Goal: Task Accomplishment & Management: Use online tool/utility

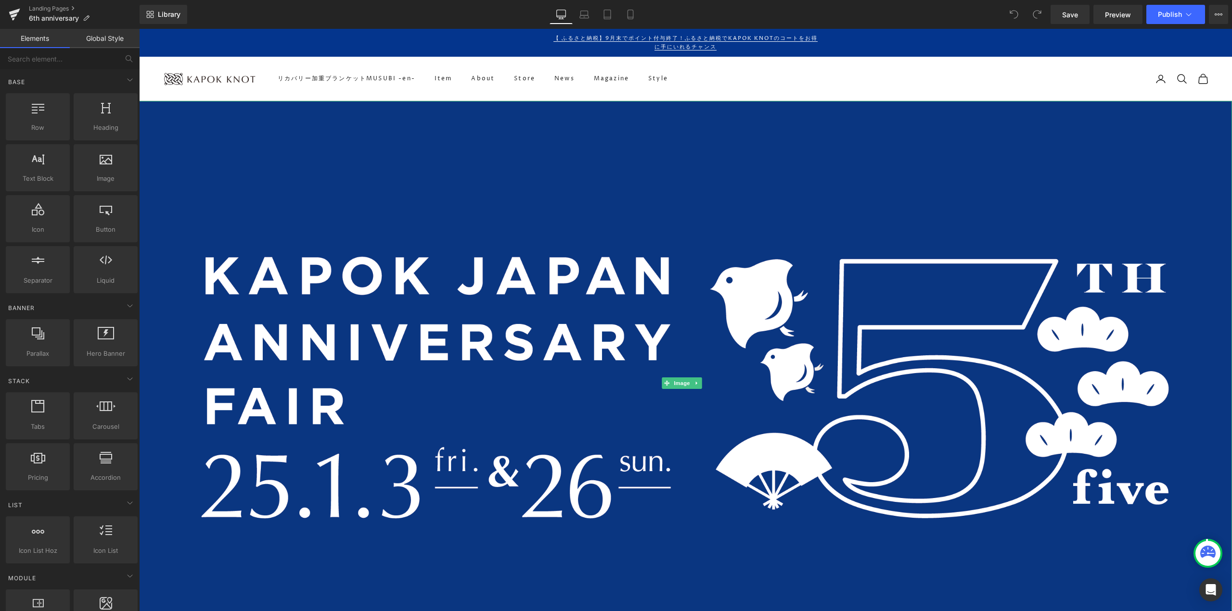
click at [618, 242] on img at bounding box center [685, 383] width 1093 height 565
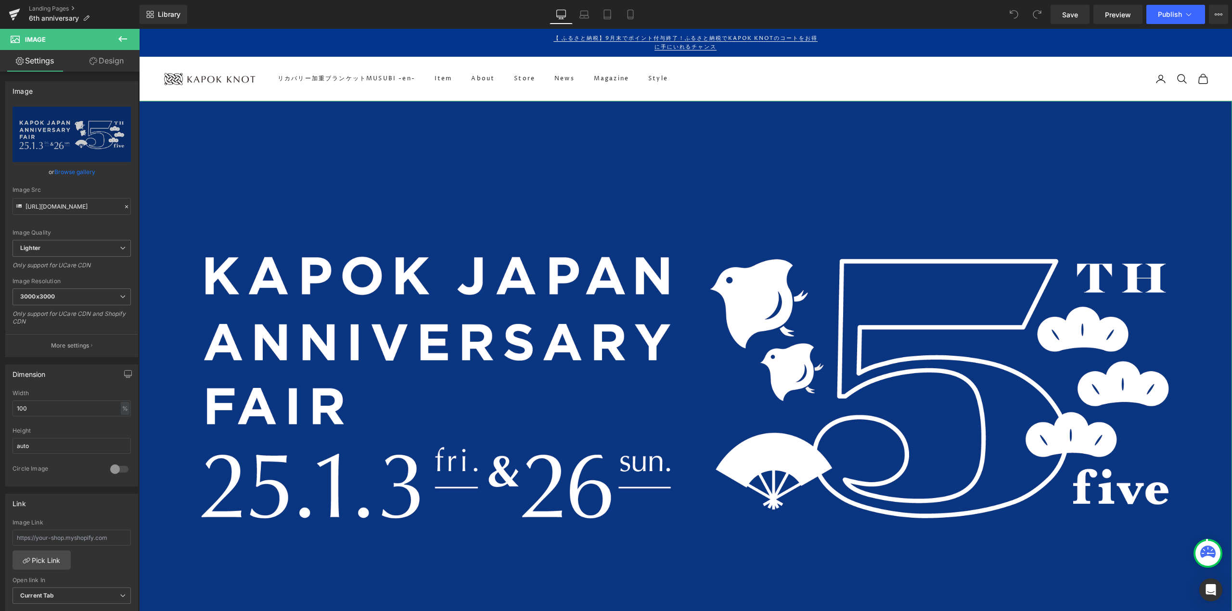
click at [80, 126] on link "Replace Image" at bounding box center [72, 134] width 118 height 55
type input "C:\fakepath\アートボード 2 のコピー 11@3x.png"
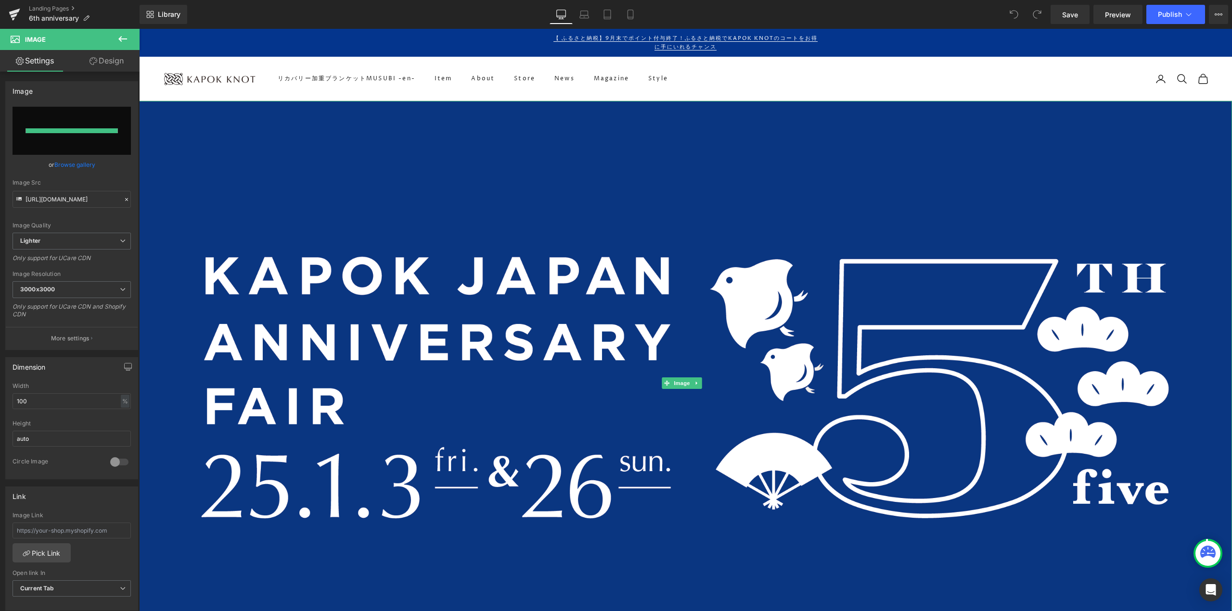
type input "https://ucarecdn.com/52641678-d47f-43ff-b406-d67da01a48eb/-/format/auto/-/previ…"
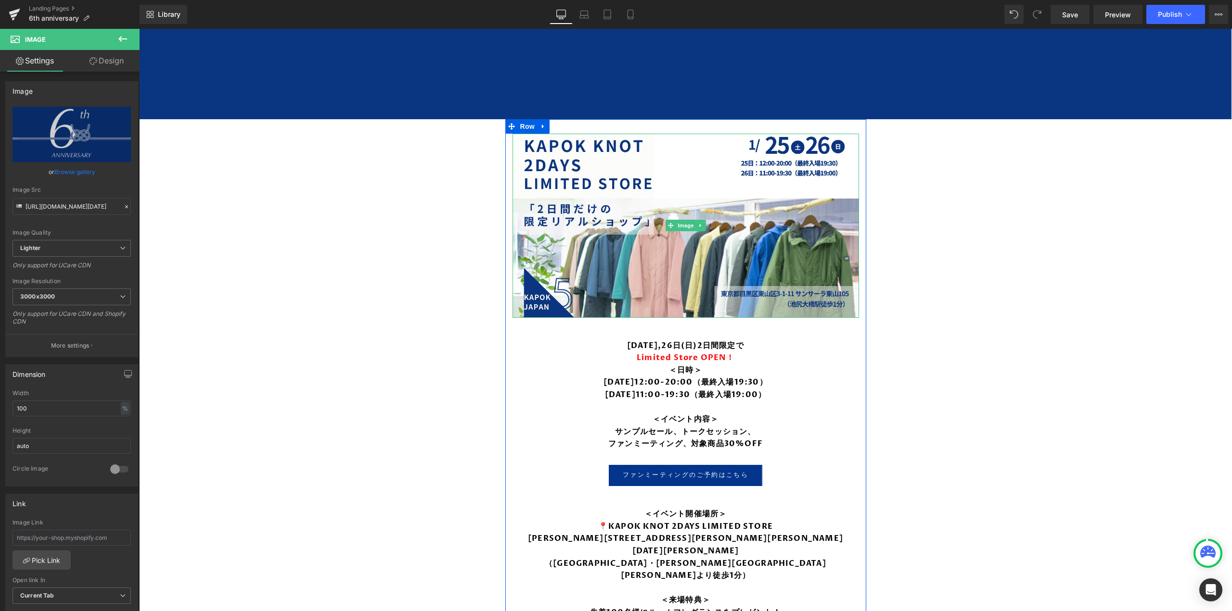
scroll to position [770, 0]
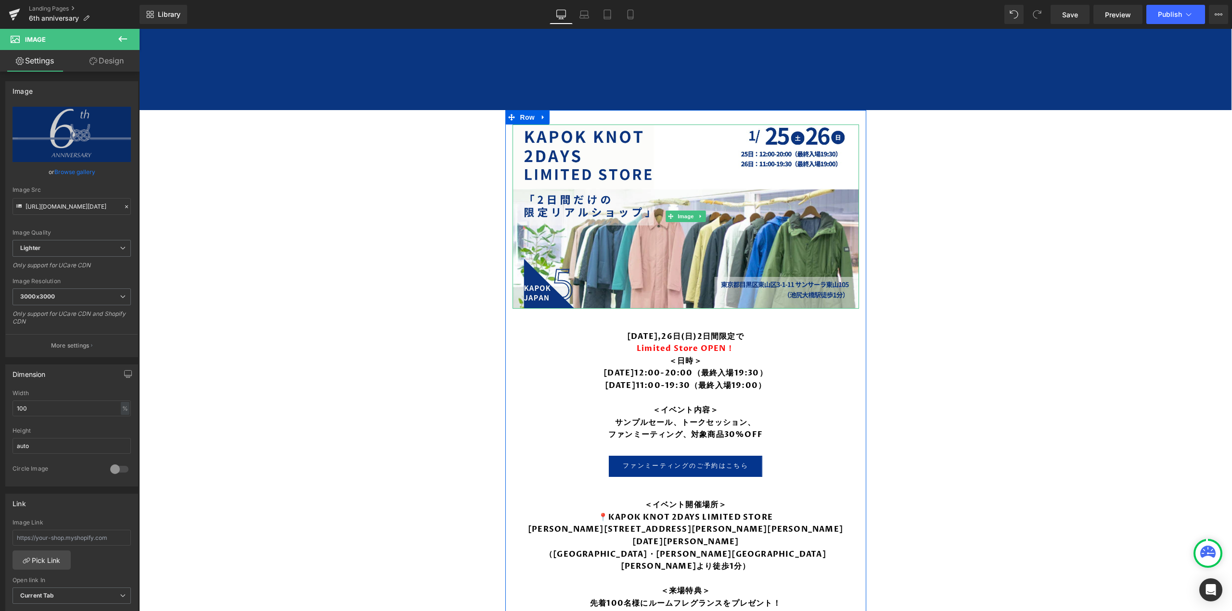
click at [683, 254] on img at bounding box center [685, 217] width 346 height 184
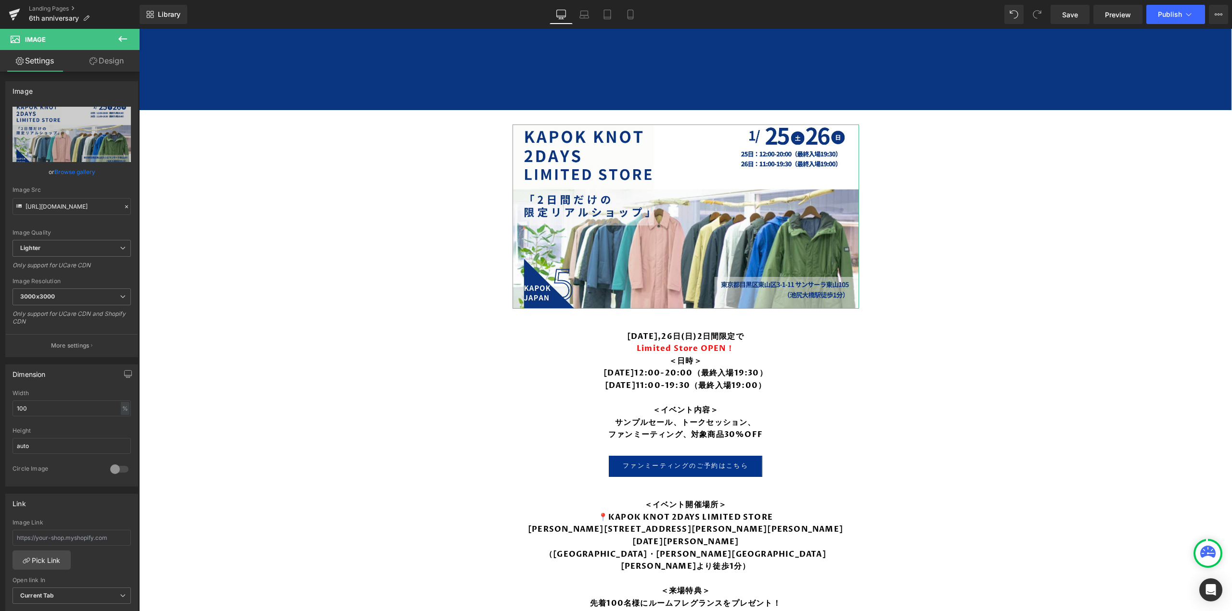
click at [119, 114] on icon at bounding box center [124, 114] width 12 height 12
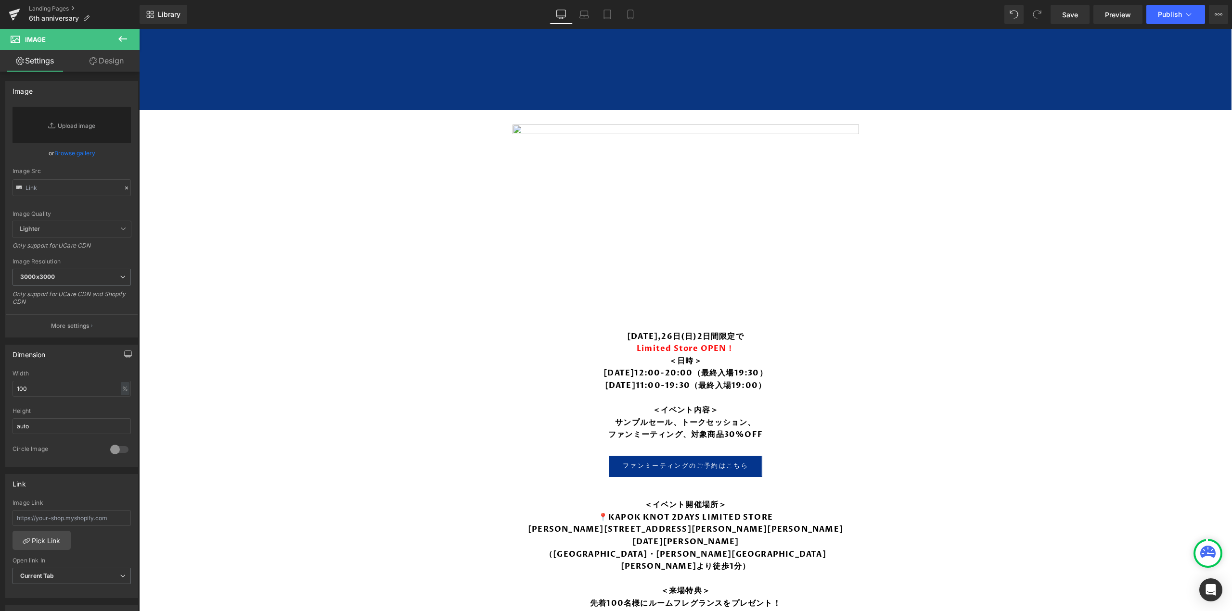
click at [118, 36] on icon at bounding box center [123, 39] width 12 height 12
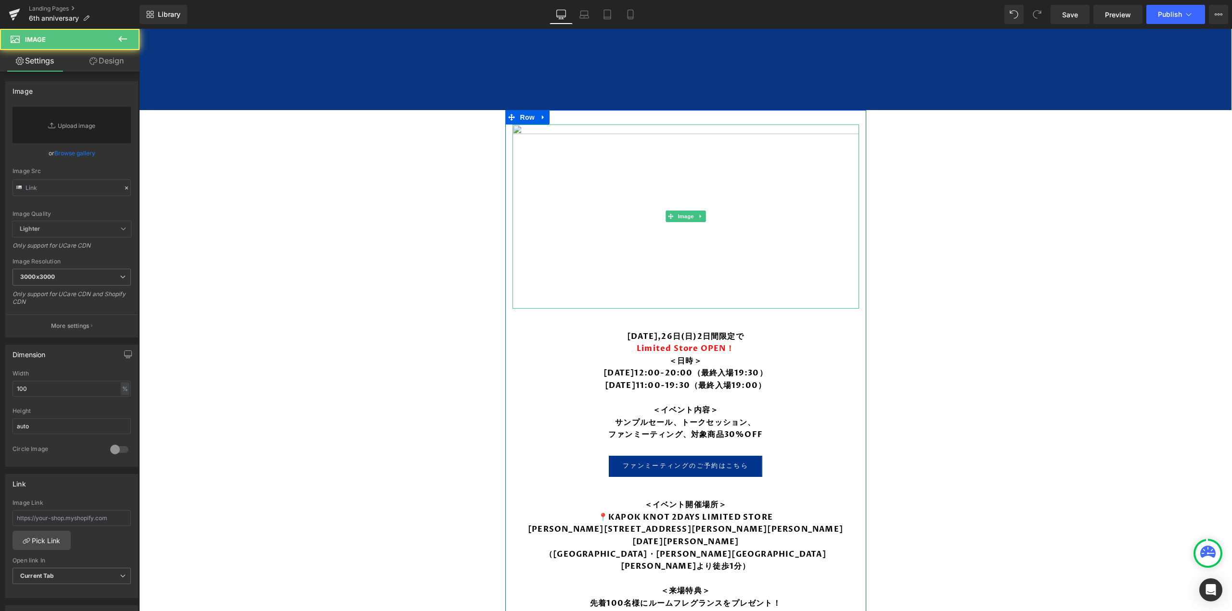
click at [563, 175] on img at bounding box center [685, 217] width 346 height 184
click at [651, 180] on img at bounding box center [685, 217] width 346 height 184
click at [699, 215] on icon at bounding box center [699, 216] width 1 height 3
click at [704, 215] on link at bounding box center [705, 217] width 10 height 12
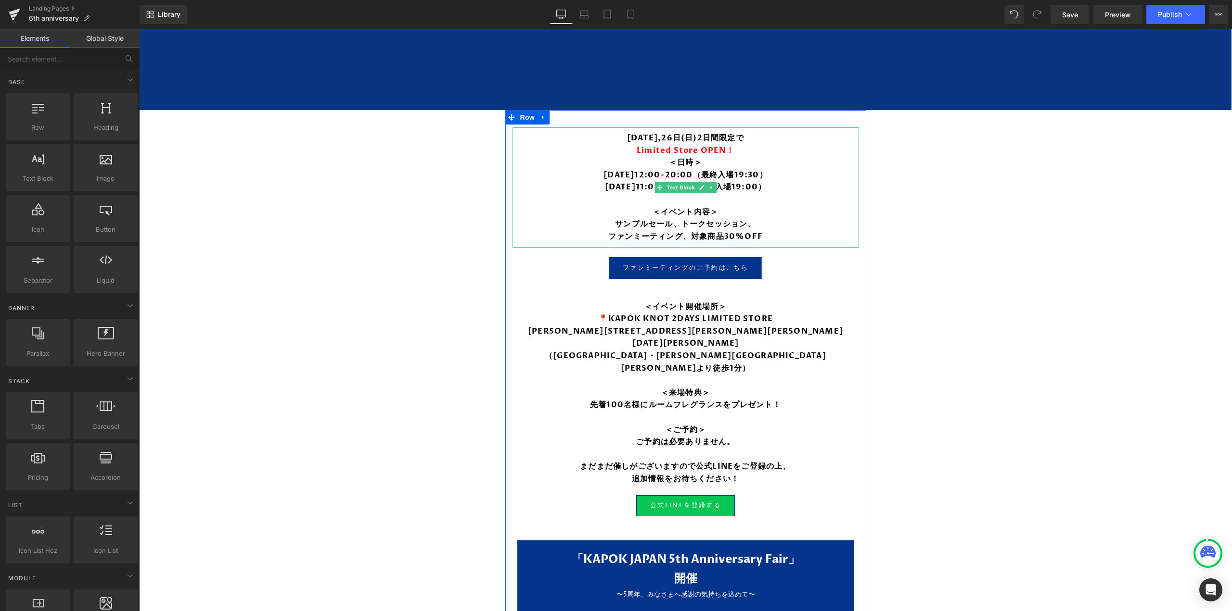
click at [652, 135] on strong "1月25日(土),26日(日)2日間限定で" at bounding box center [685, 138] width 117 height 11
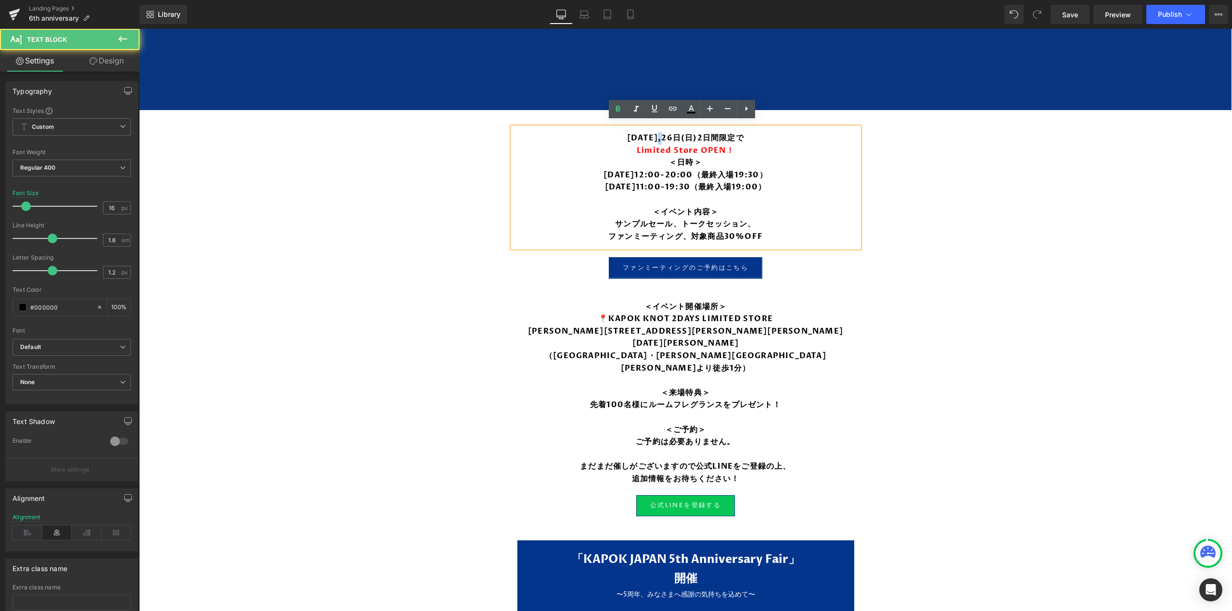
click at [652, 135] on strong "1月25日(土),26日(日)2日間限定で" at bounding box center [685, 138] width 117 height 11
click at [627, 135] on strong "1月25日(土),26日(日)2日間限定で" at bounding box center [685, 138] width 117 height 11
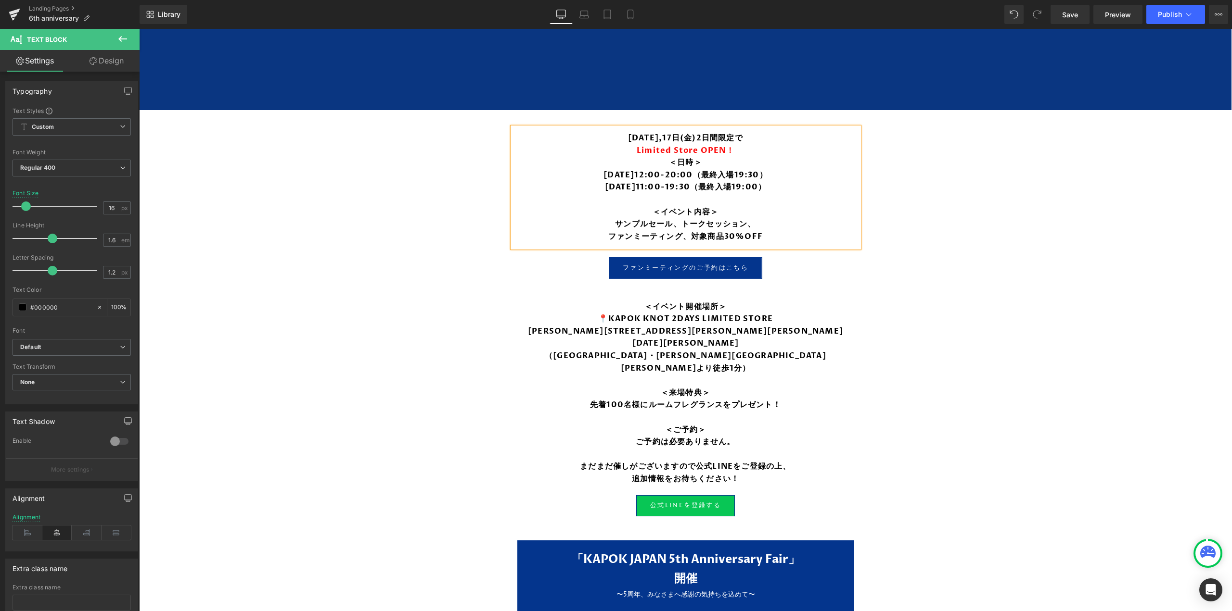
click at [712, 231] on strong "ファンミーティング、対象商品30%OFF" at bounding box center [685, 236] width 154 height 11
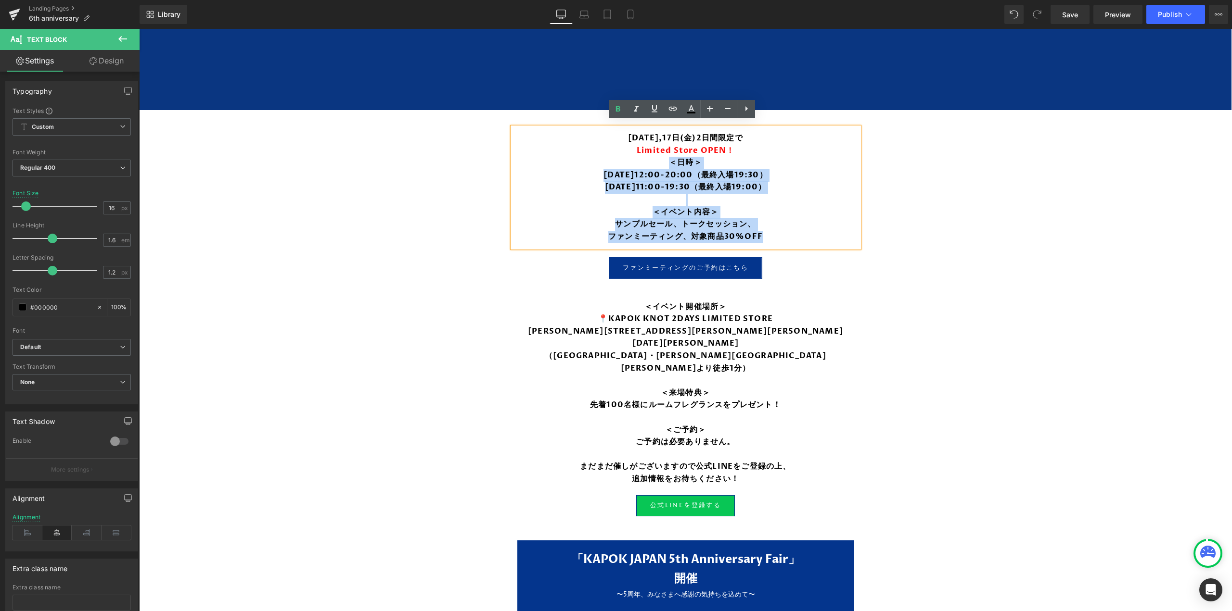
drag, startPoint x: 769, startPoint y: 231, endPoint x: 596, endPoint y: 160, distance: 187.3
click at [596, 160] on div "10月16日(木),17日(金)2日間限定で Limited Store OPEN！ ＜日時＞ 1月25日(土)12:00-20:00（最終入場19:30） …" at bounding box center [685, 187] width 346 height 120
click at [695, 185] on strong "1月26日(日)11:00-19:30（最終入場19:00）" at bounding box center [686, 187] width 162 height 11
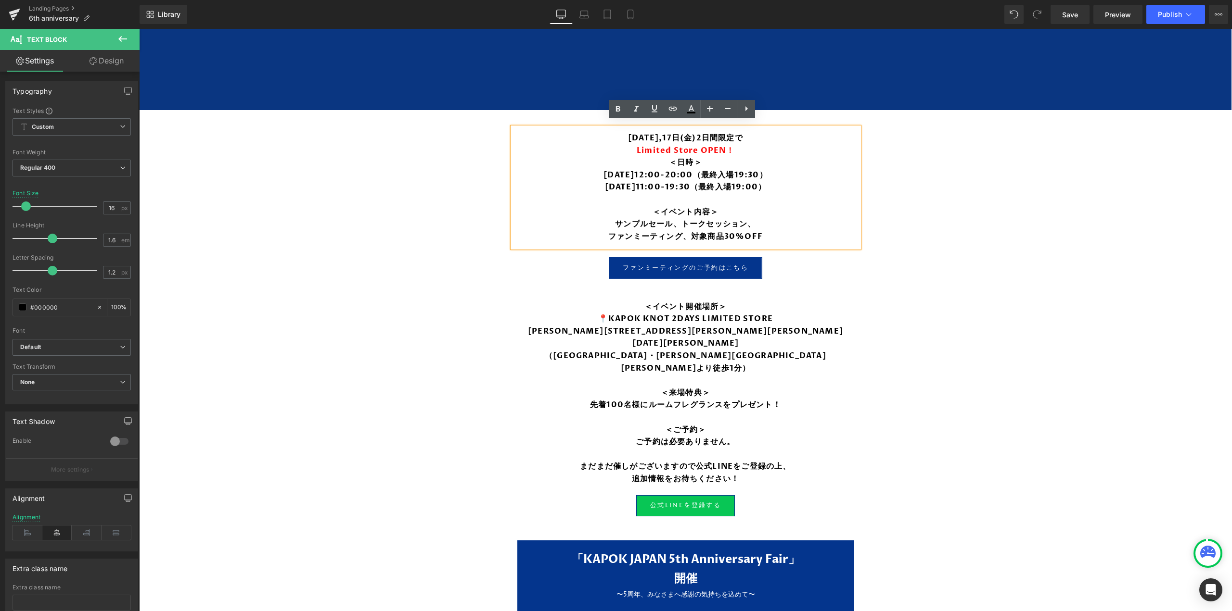
click at [697, 198] on p at bounding box center [685, 200] width 327 height 13
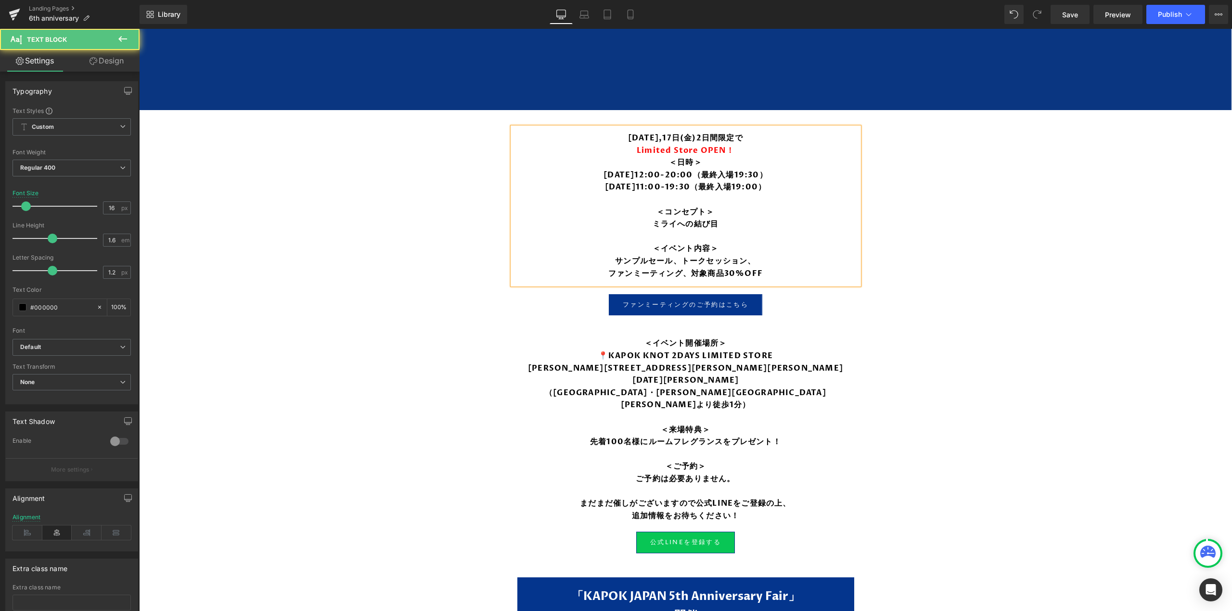
click at [707, 261] on strong "サンプルセール、トークセッション、" at bounding box center [685, 261] width 140 height 11
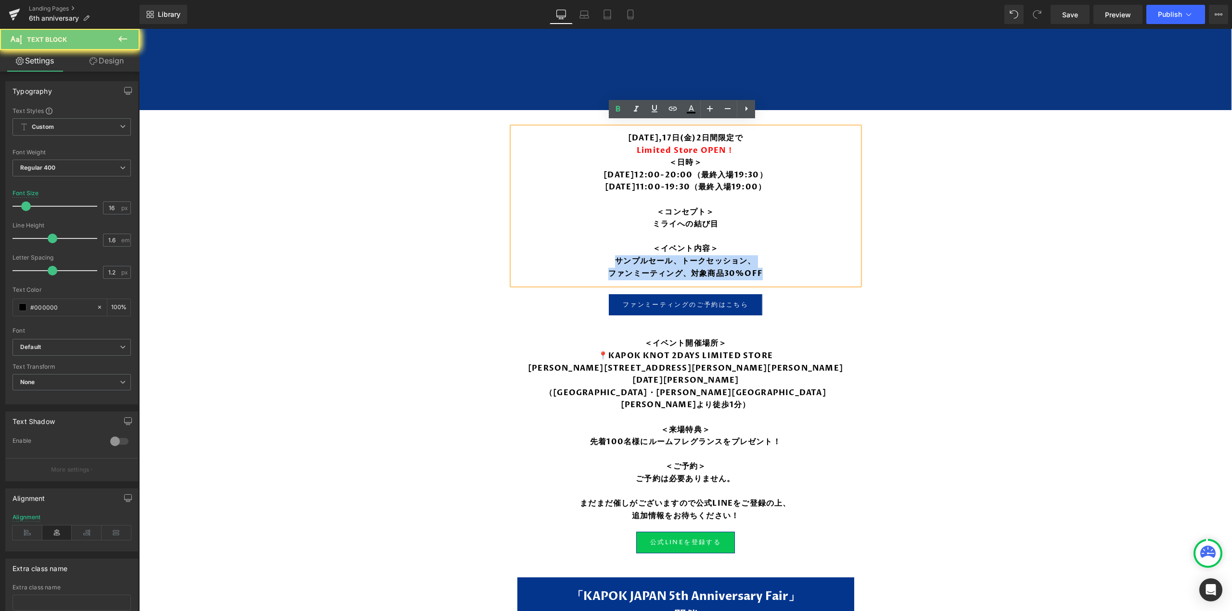
drag, startPoint x: 707, startPoint y: 261, endPoint x: 709, endPoint y: 269, distance: 8.4
click at [709, 269] on div "10月16日(木),17日(金)2日間限定で Limited Store OPEN！ ＜日時＞ 1月25日(土)12:00-20:00（最終入場19:30） …" at bounding box center [685, 205] width 346 height 157
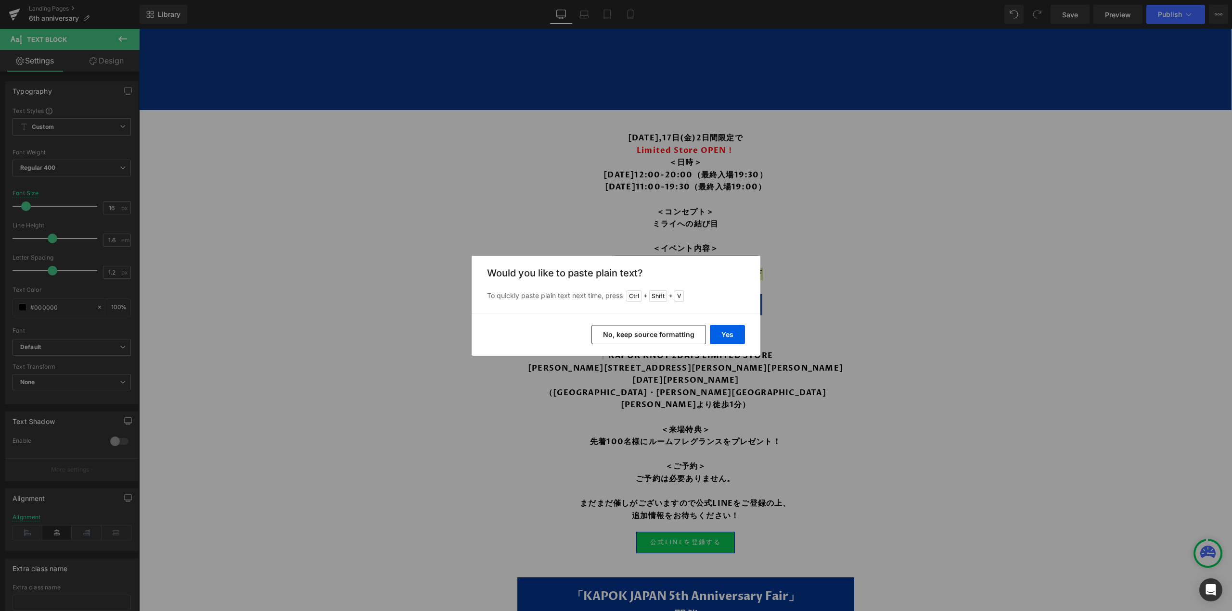
click at [723, 330] on button "Yes" at bounding box center [727, 334] width 35 height 19
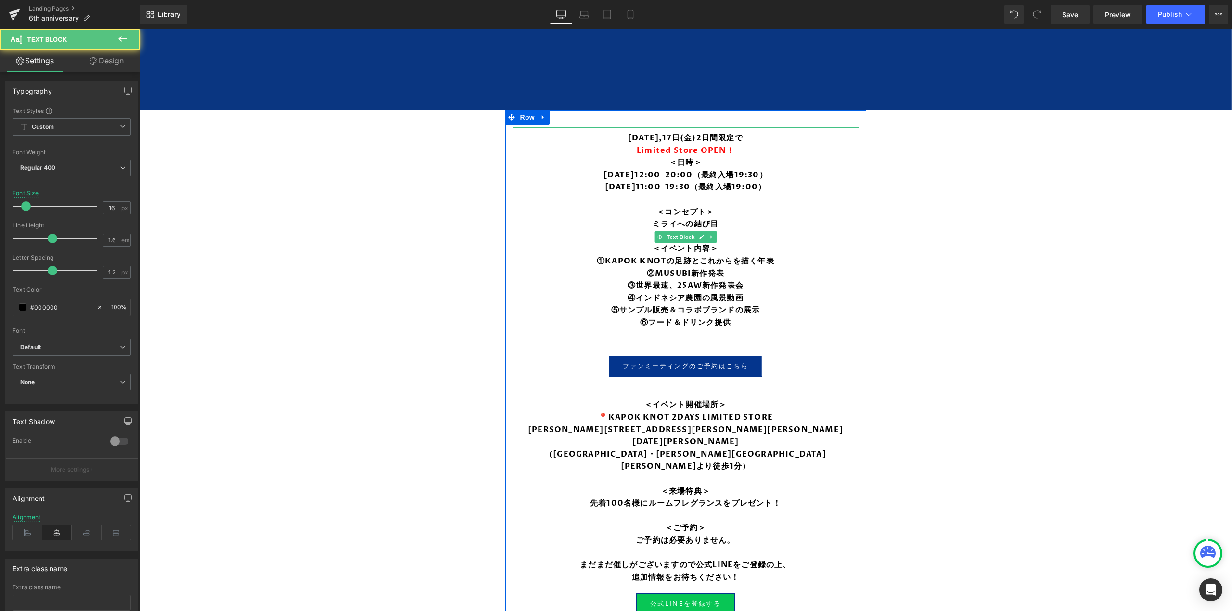
click at [731, 293] on b "④インドネシア農園の風景動画" at bounding box center [685, 298] width 116 height 11
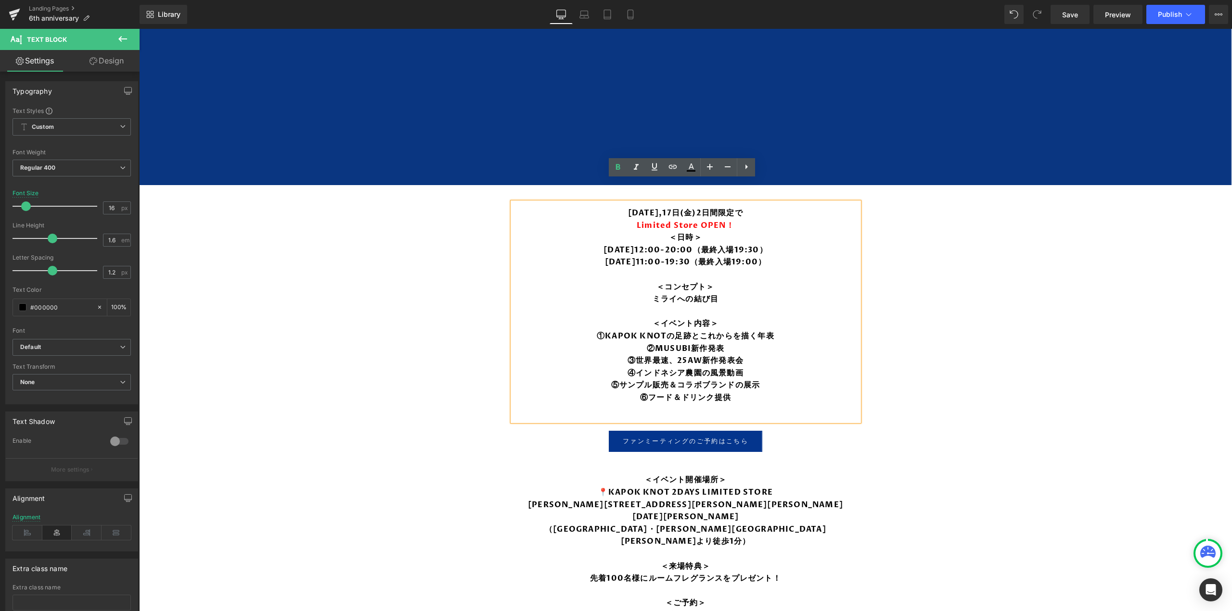
scroll to position [674, 0]
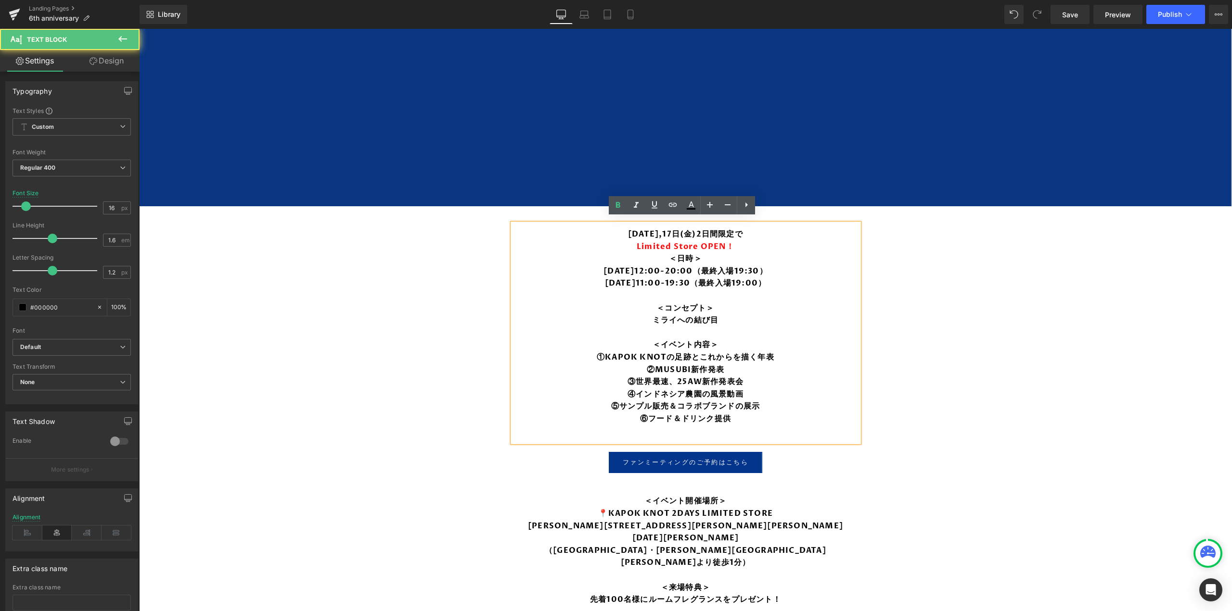
click at [603, 267] on strong "1月25日(土)12:00-20:00（最終入場19:30）" at bounding box center [685, 271] width 164 height 11
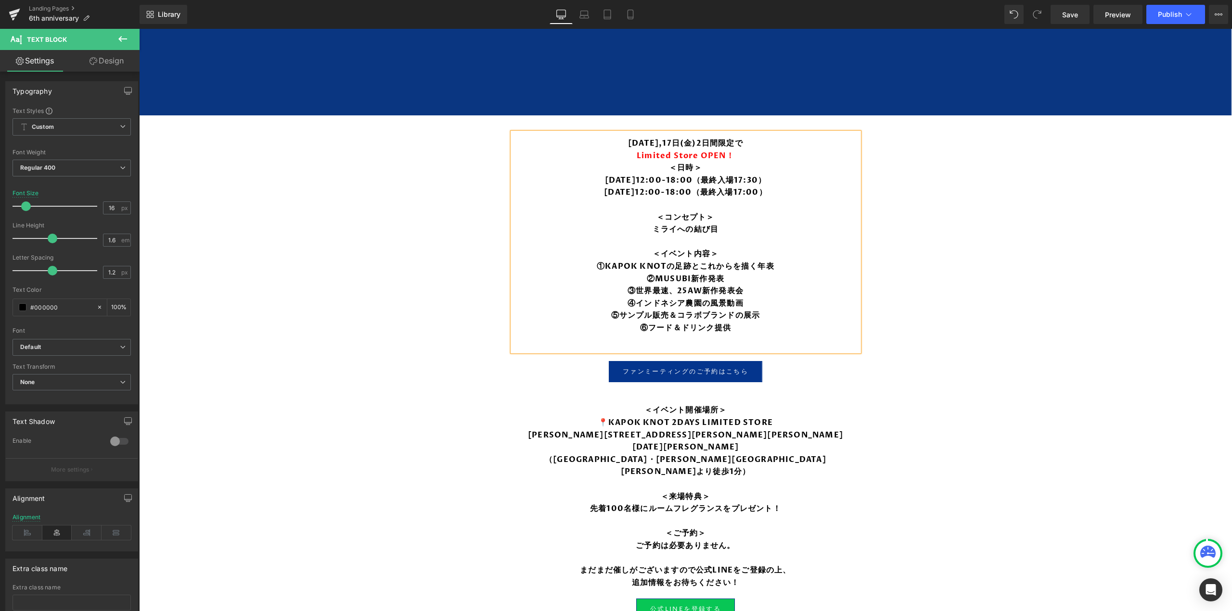
scroll to position [770, 0]
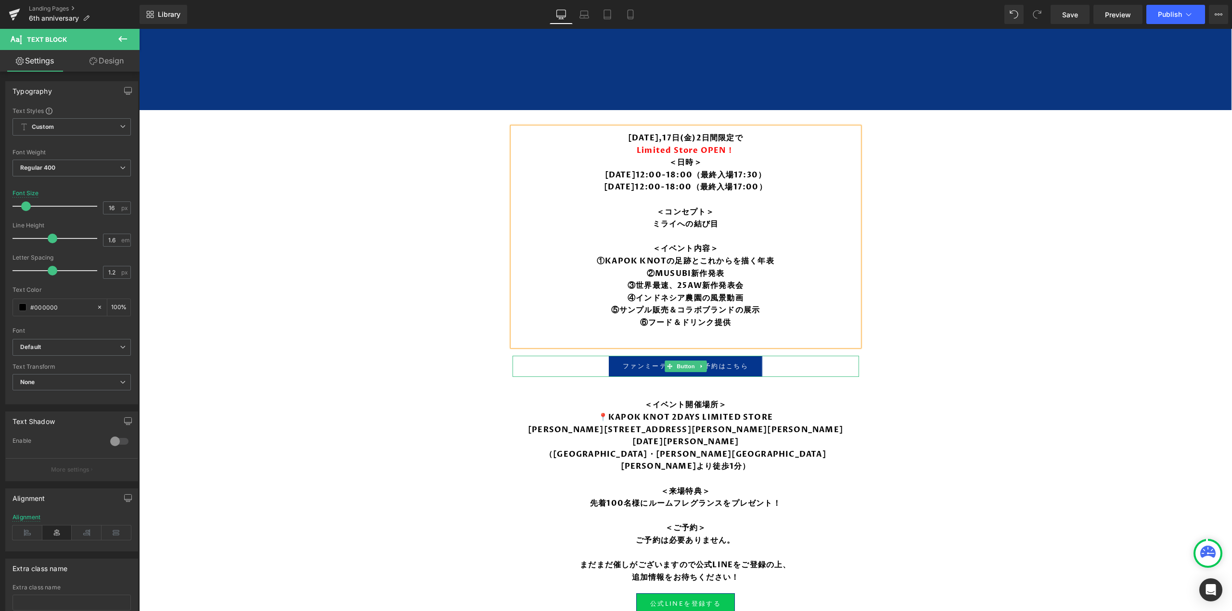
click at [777, 362] on div "ファンミーティングのご予約はこちら" at bounding box center [685, 366] width 346 height 21
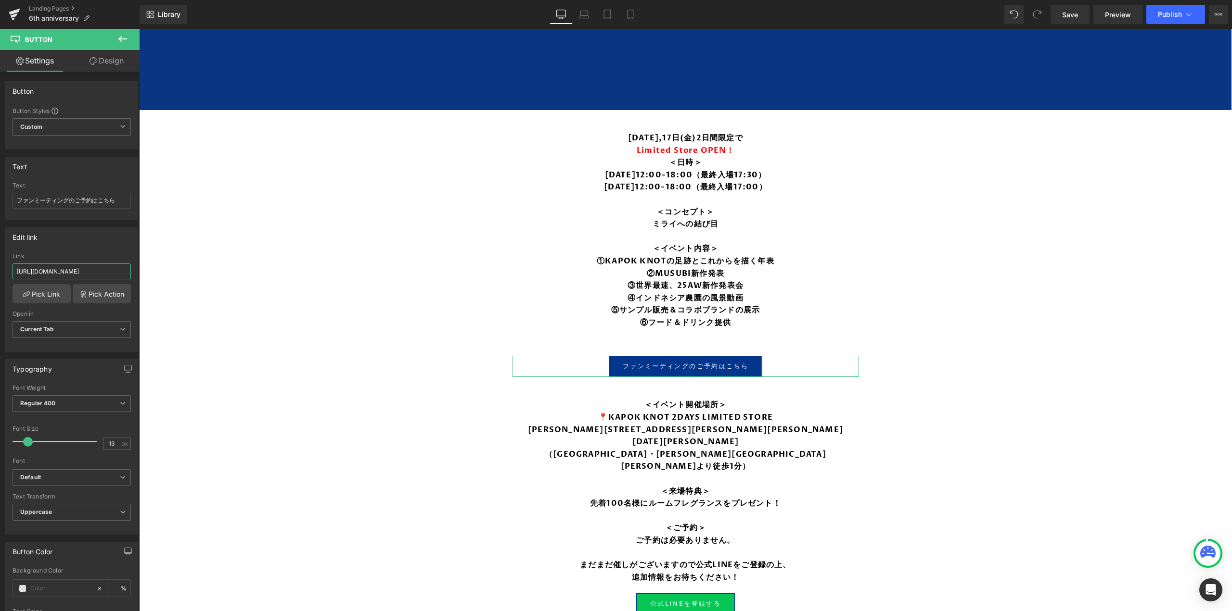
click at [83, 269] on input "https://forms.gle/aFmn1vQ9YLZjYcG38" at bounding box center [72, 272] width 118 height 16
click at [71, 275] on input "text" at bounding box center [72, 272] width 118 height 16
paste input "https://forms.gle/kmbhofAy6DbNSeVg9"
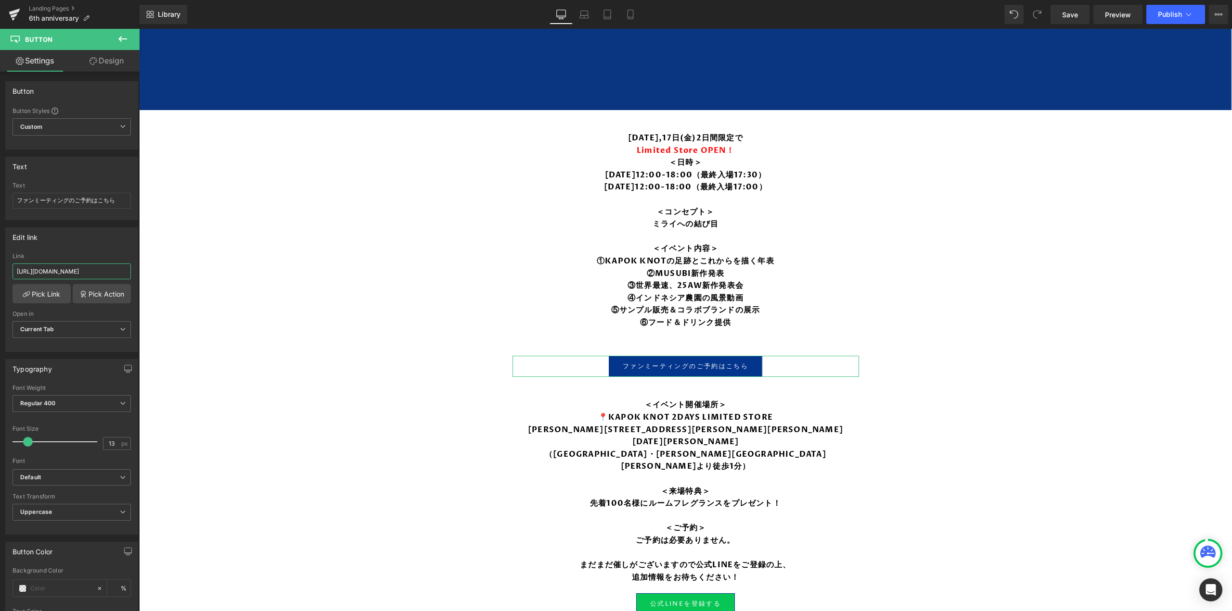
scroll to position [0, 2]
type input "https://forms.gle/kmbhofAy6DbNSeVg9"
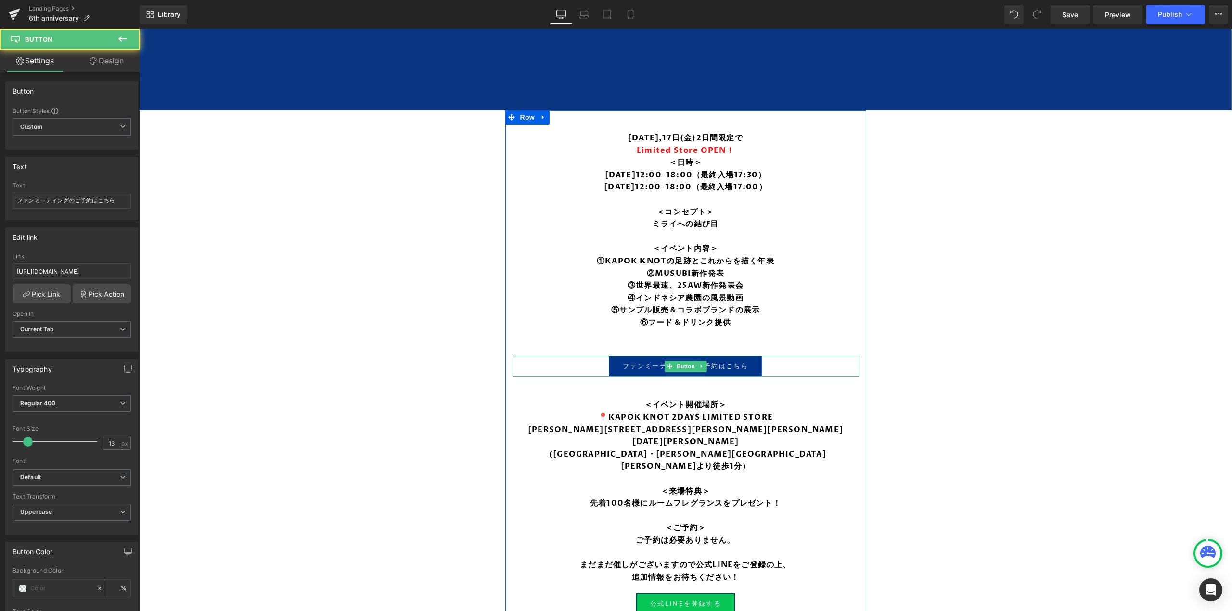
click at [654, 365] on span "ファンミーティングのご予約はこちら" at bounding box center [686, 367] width 126 height 10
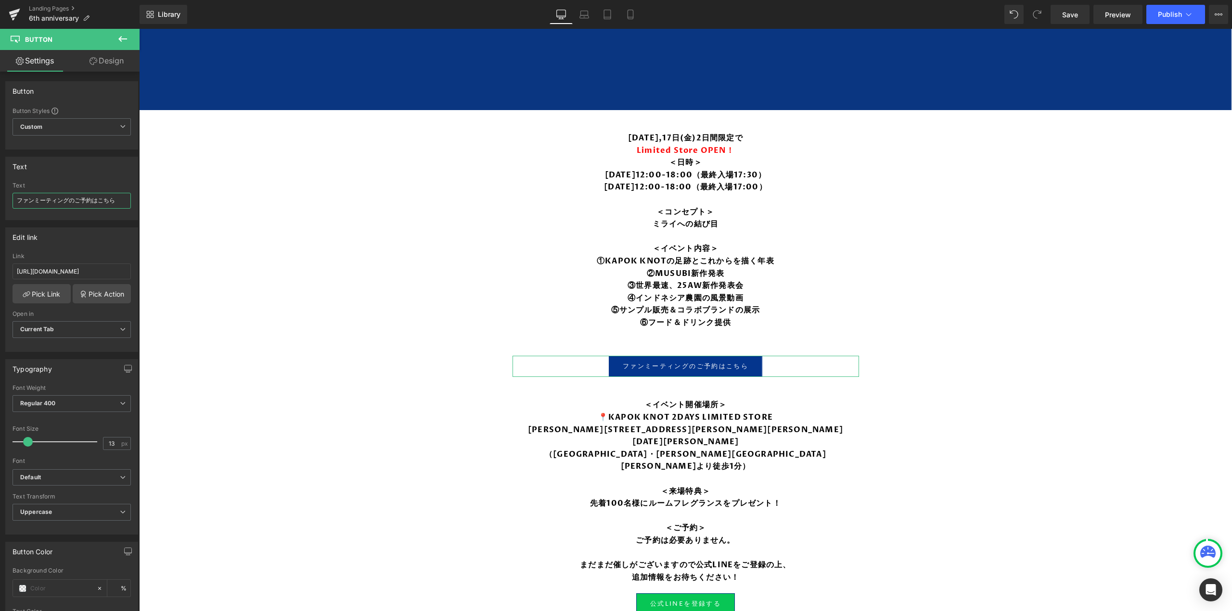
drag, startPoint x: 69, startPoint y: 201, endPoint x: 10, endPoint y: 198, distance: 59.3
click at [4, 195] on div "Text ファンミーティングのご予約はこちら Text ファンミーティングのご予約はこちら" at bounding box center [72, 185] width 144 height 71
type input "来場のご予約はこちら"
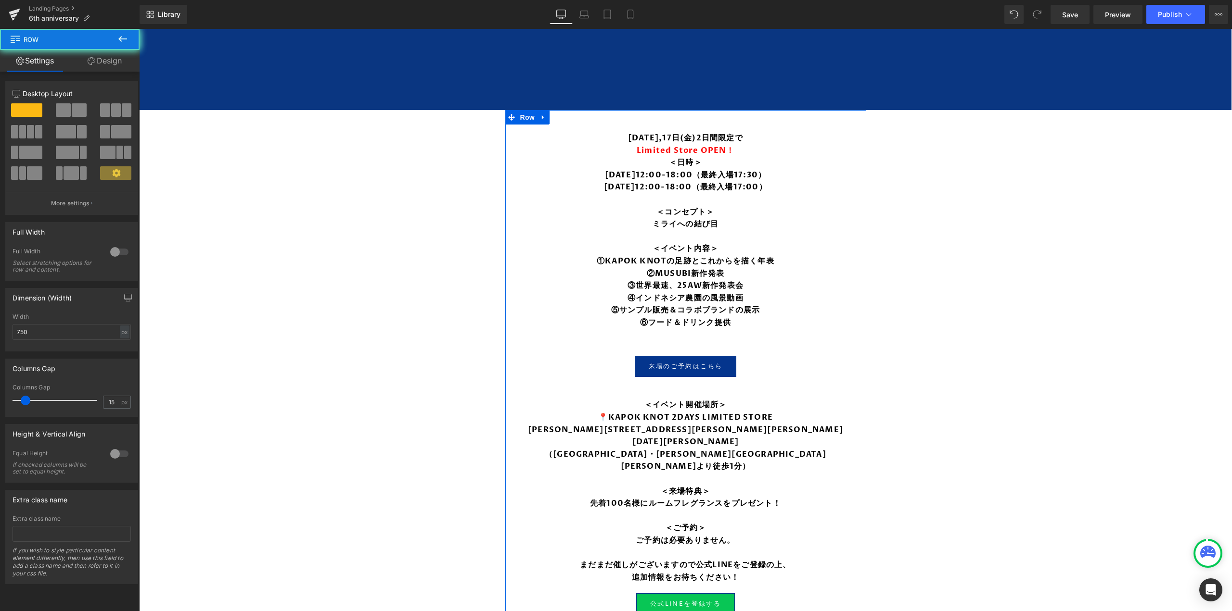
click at [700, 361] on link at bounding box center [701, 367] width 10 height 12
click at [776, 365] on div "来場のご予約はこちら" at bounding box center [685, 366] width 346 height 21
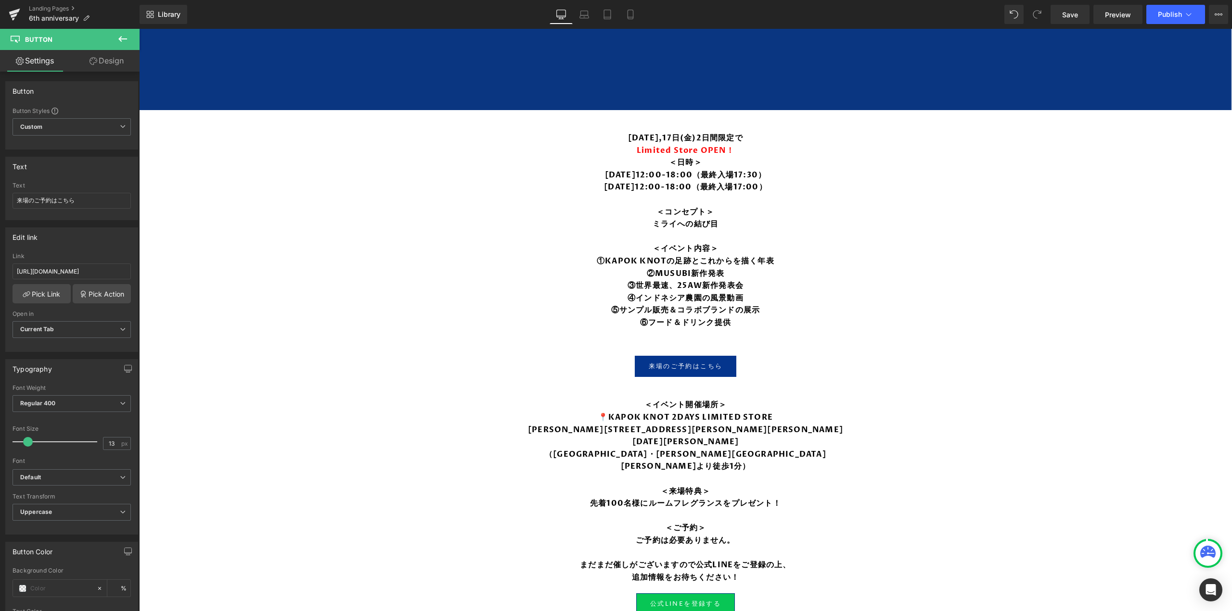
click at [124, 38] on icon at bounding box center [123, 39] width 12 height 12
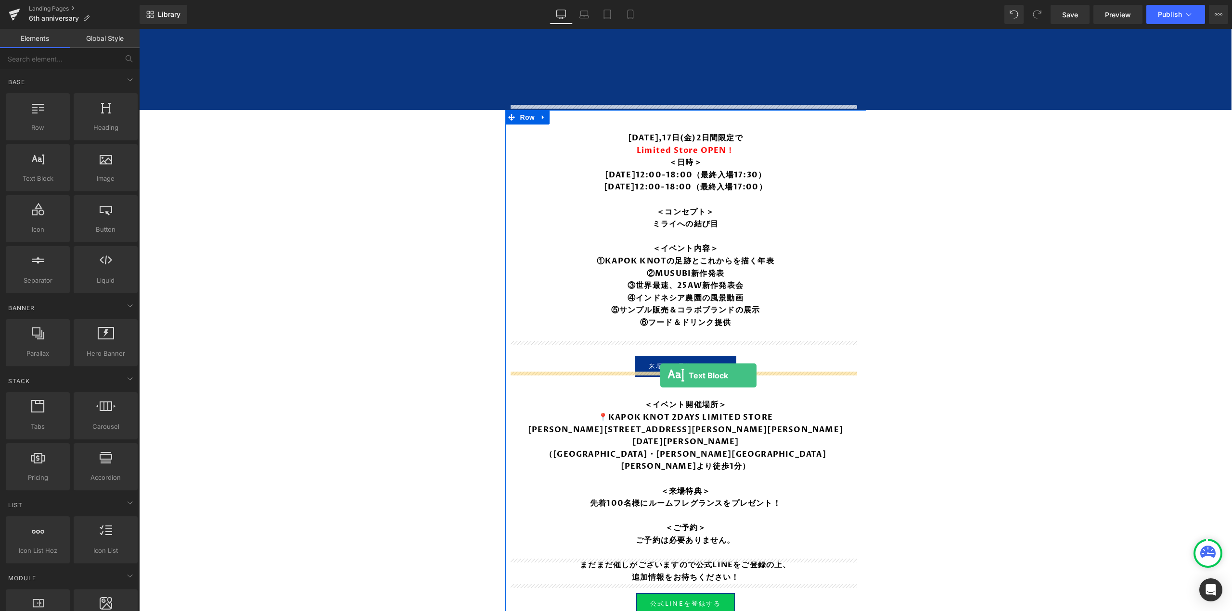
drag, startPoint x: 167, startPoint y: 195, endPoint x: 660, endPoint y: 376, distance: 525.3
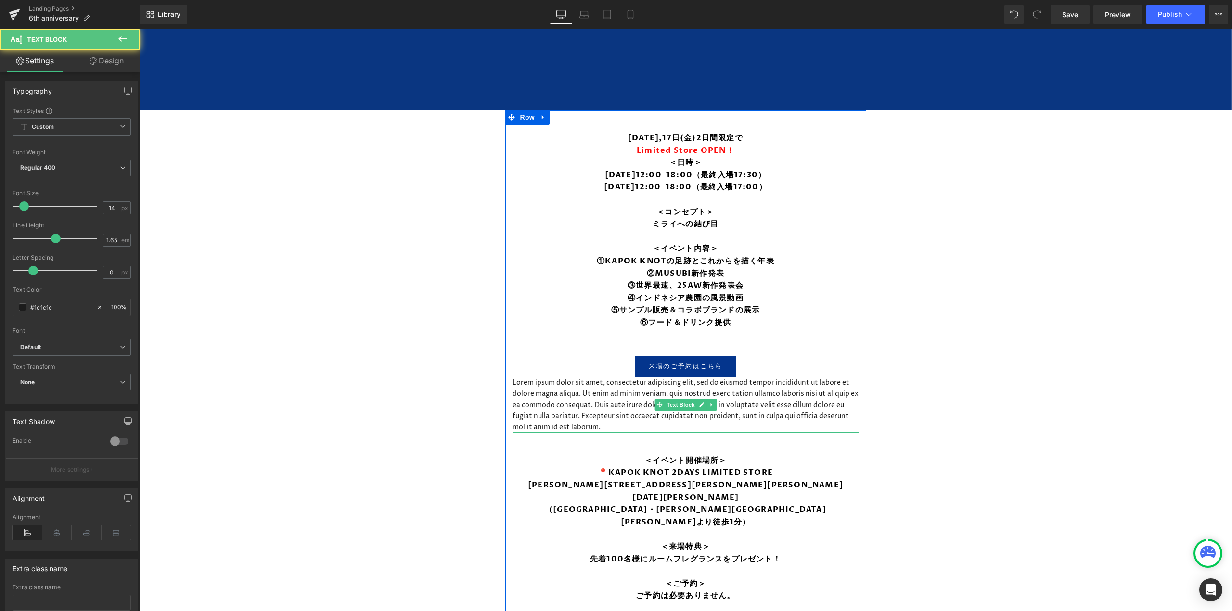
click at [671, 384] on p "Lorem ipsum dolor sit amet, consectetur adipiscing elit, sed do eiusmod tempor …" at bounding box center [685, 404] width 346 height 55
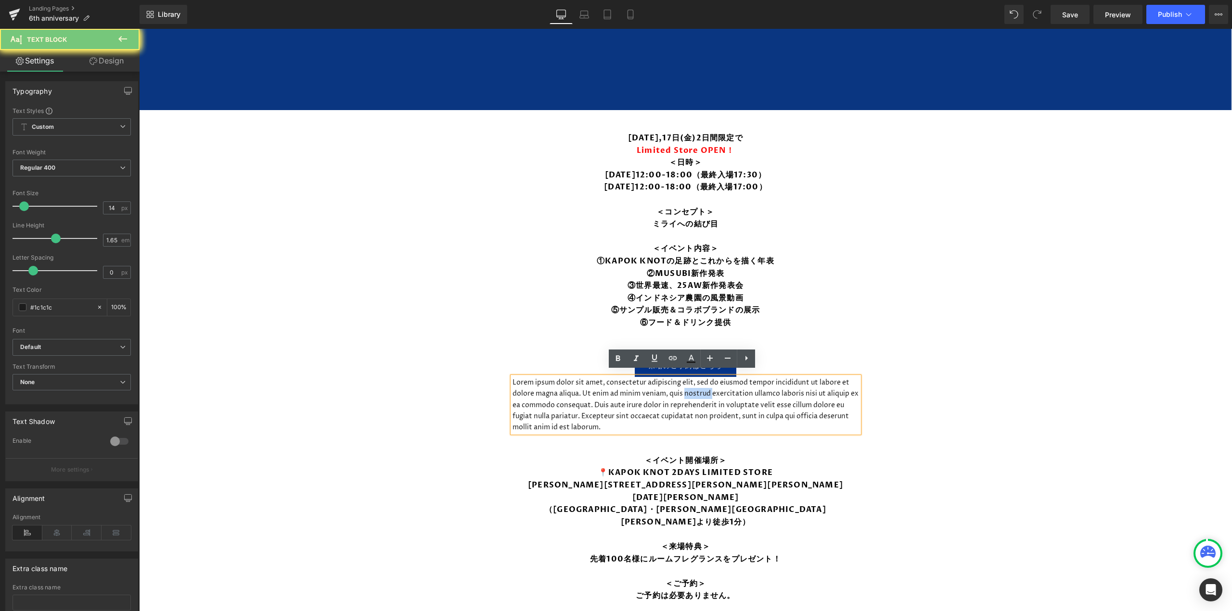
click at [671, 384] on p "Lorem ipsum dolor sit amet, consectetur adipiscing elit, sed do eiusmod tempor …" at bounding box center [685, 404] width 346 height 55
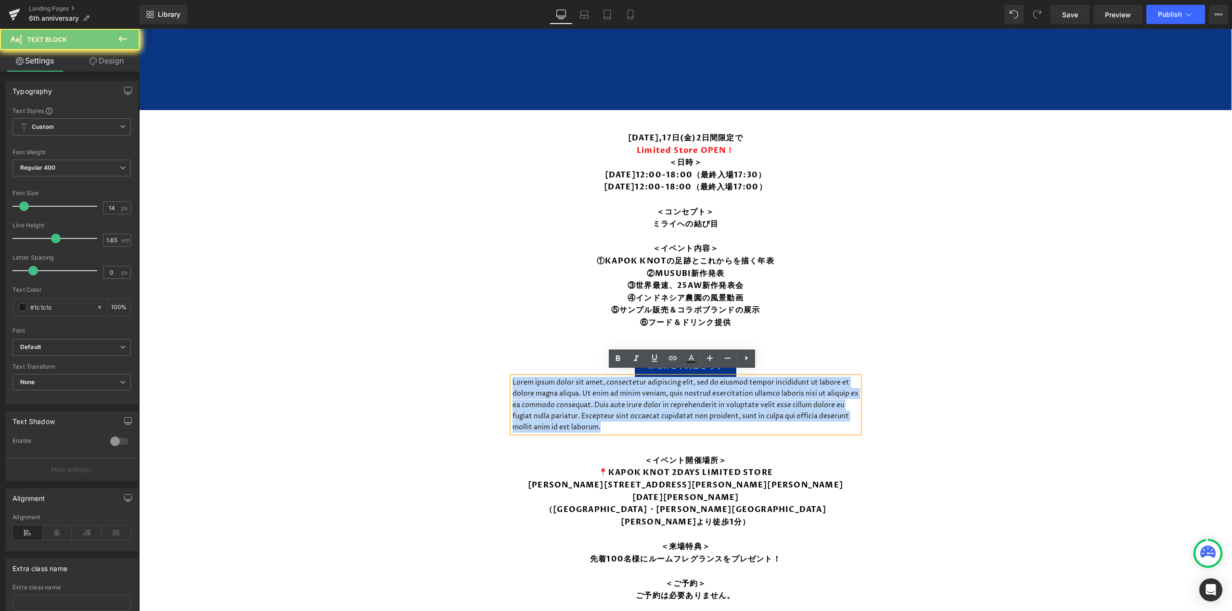
click at [671, 384] on p "Lorem ipsum dolor sit amet, consectetur adipiscing elit, sed do eiusmod tempor …" at bounding box center [685, 404] width 346 height 55
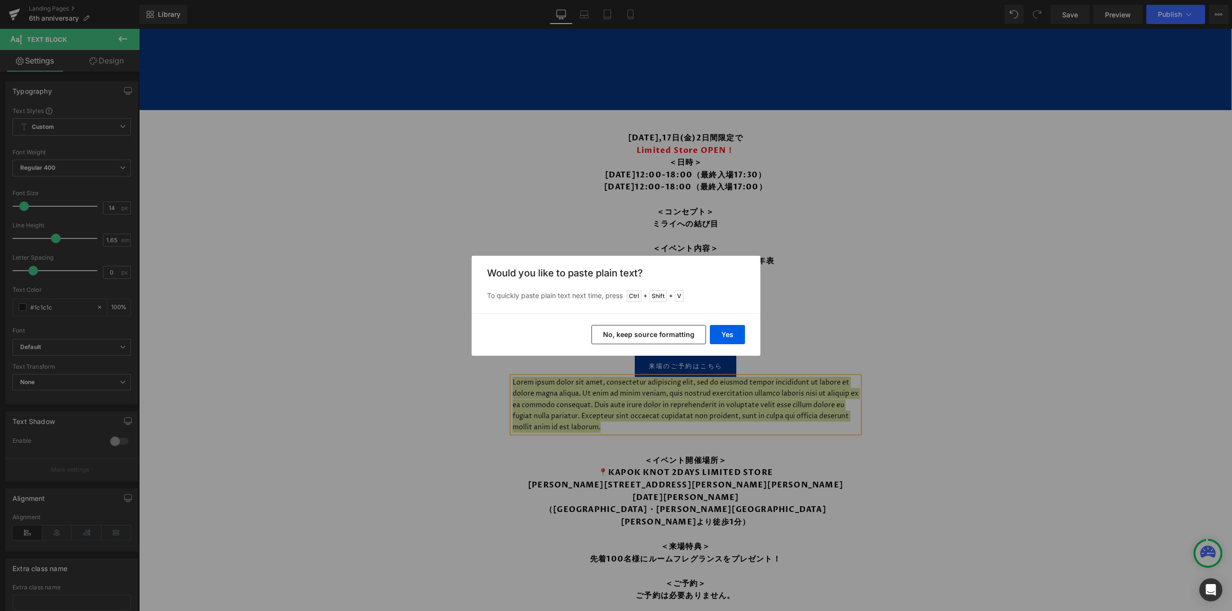
click at [730, 335] on button "Yes" at bounding box center [727, 334] width 35 height 19
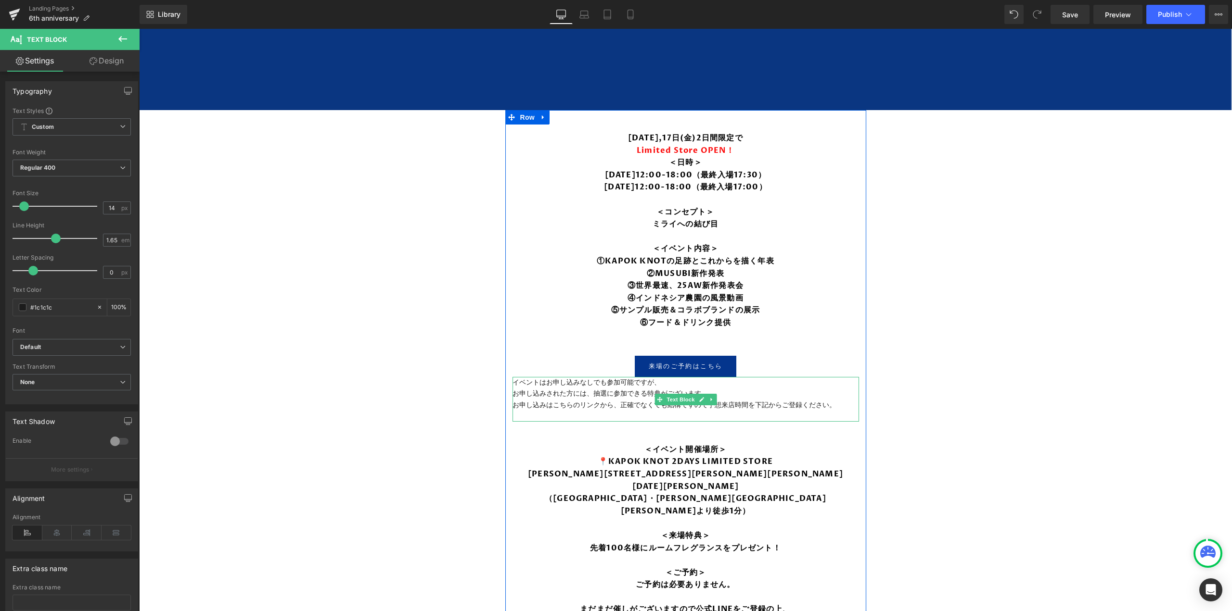
click at [697, 397] on link at bounding box center [701, 400] width 10 height 12
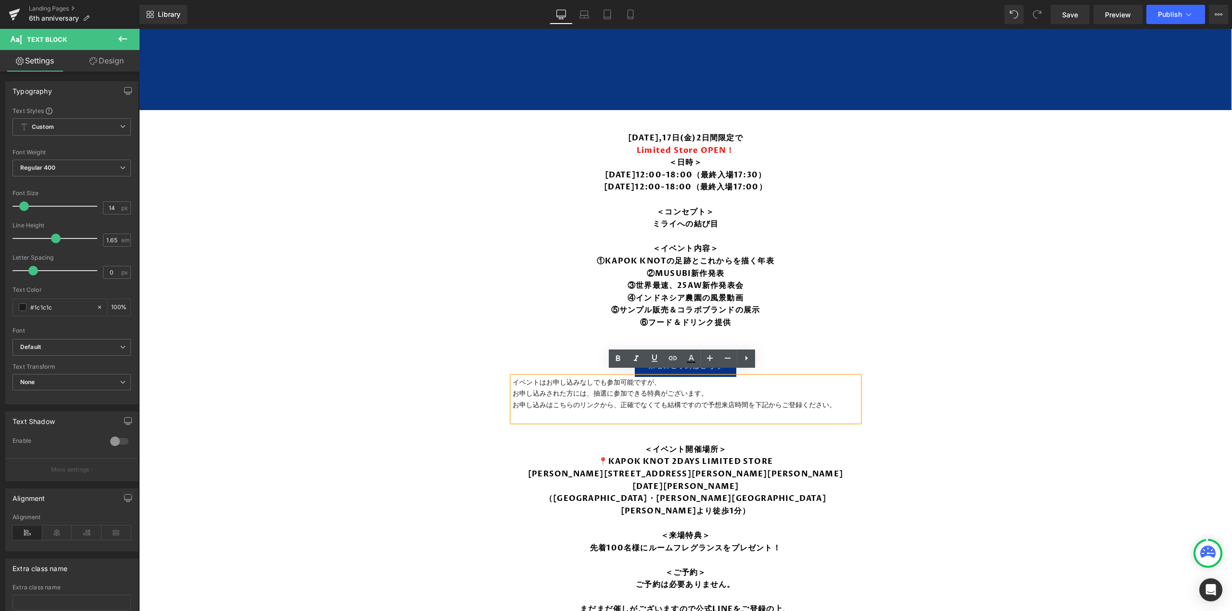
click at [721, 411] on p at bounding box center [685, 416] width 346 height 11
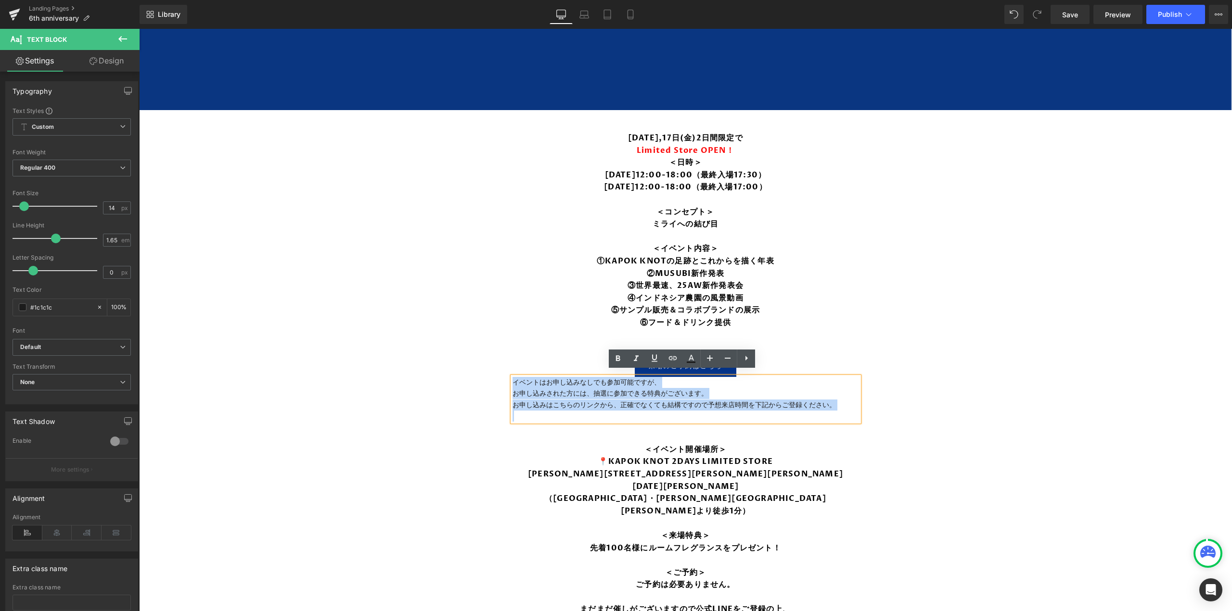
drag, startPoint x: 729, startPoint y: 414, endPoint x: 498, endPoint y: 372, distance: 234.8
click at [733, 317] on p "⑥フード＆ドリンク提供" at bounding box center [685, 323] width 327 height 13
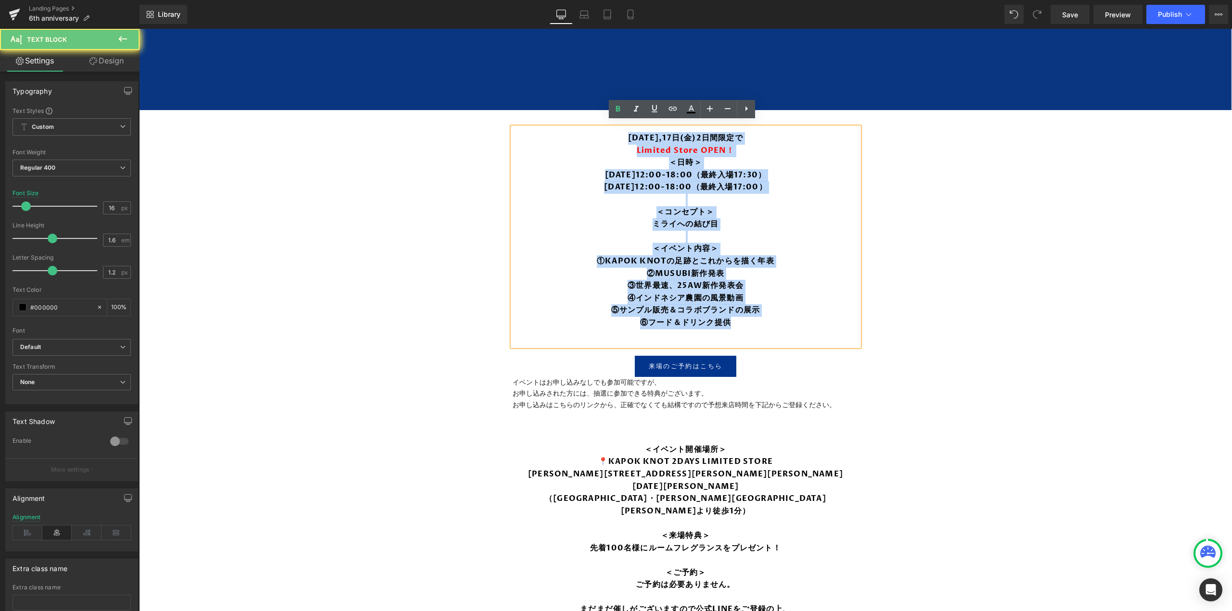
scroll to position [748, 0]
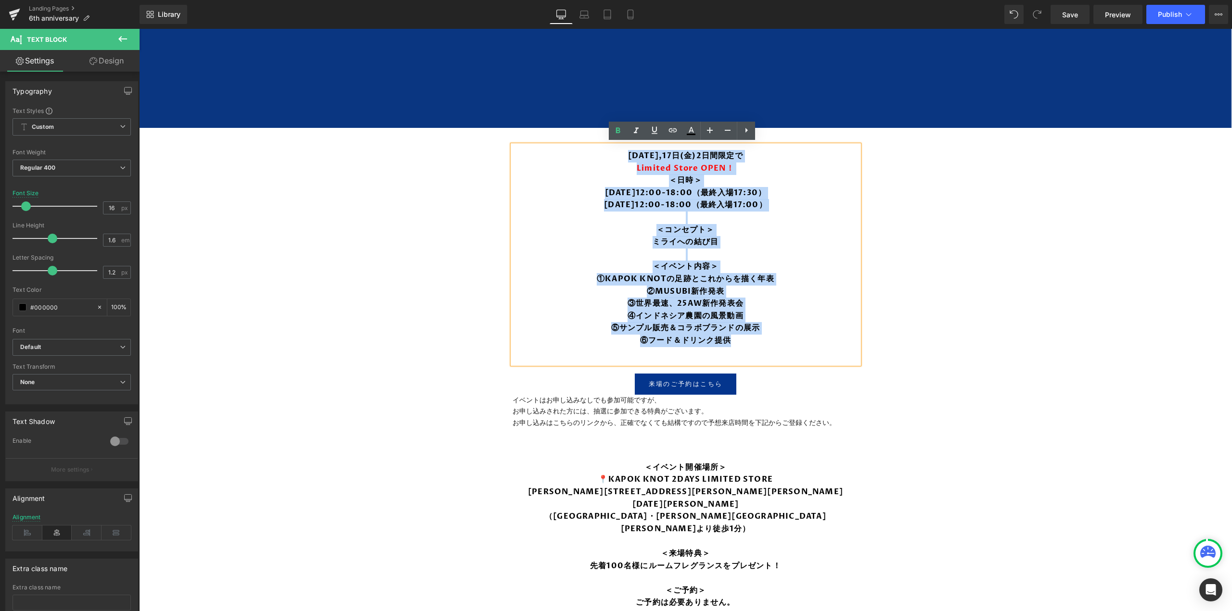
drag, startPoint x: 735, startPoint y: 320, endPoint x: 553, endPoint y: 98, distance: 287.6
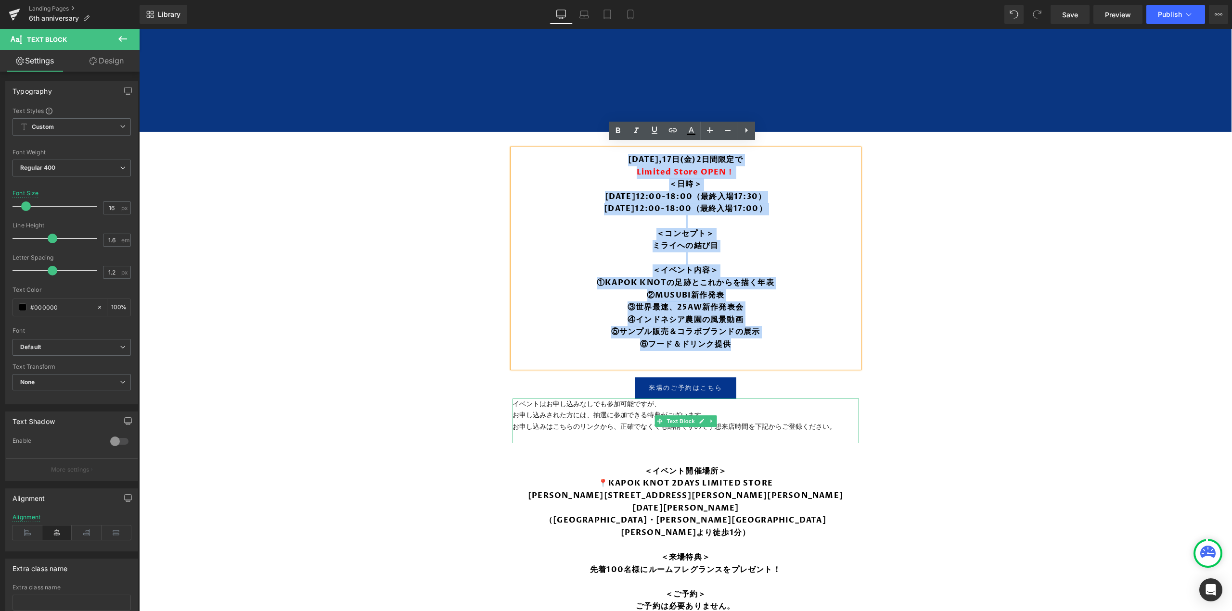
click at [712, 416] on link at bounding box center [711, 422] width 10 height 12
click at [788, 415] on p "お申し込みされた方には、抽選に参加できる特典がございます。" at bounding box center [685, 415] width 346 height 11
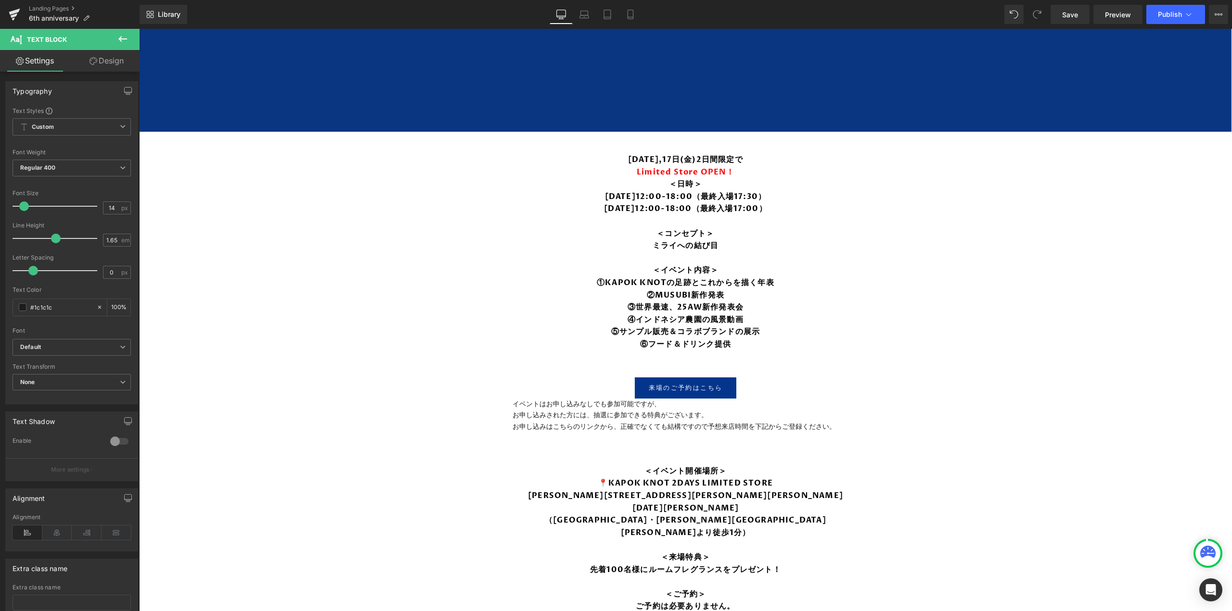
click at [54, 531] on icon at bounding box center [57, 533] width 30 height 14
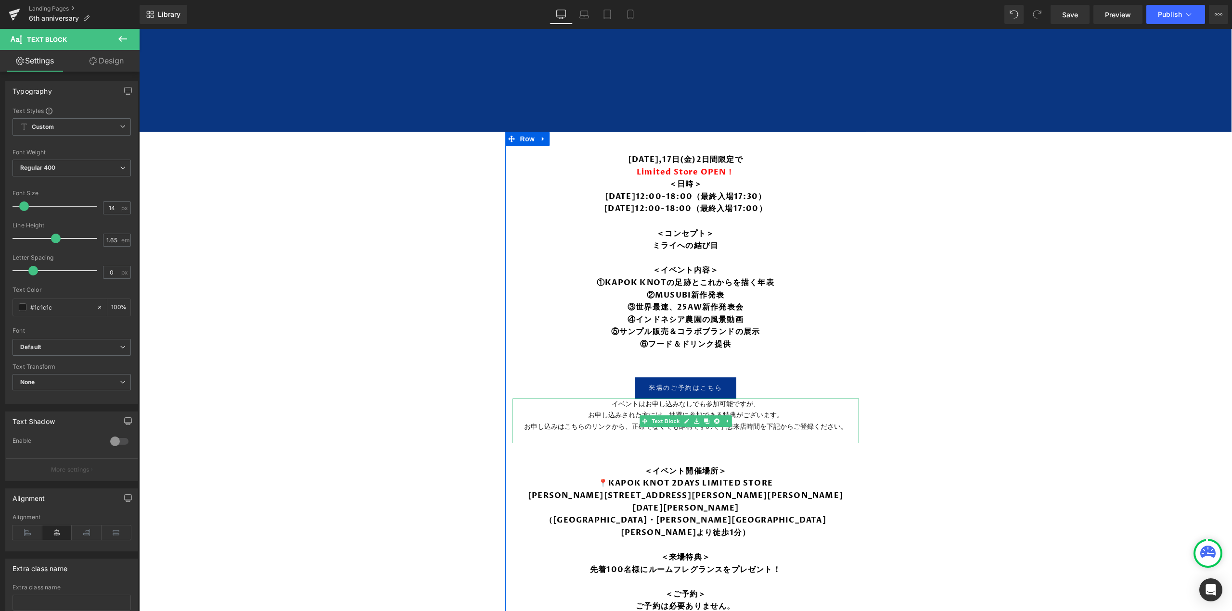
click at [604, 399] on p "イベントはお申し込みなしでも参加可能ですが、" at bounding box center [685, 404] width 346 height 11
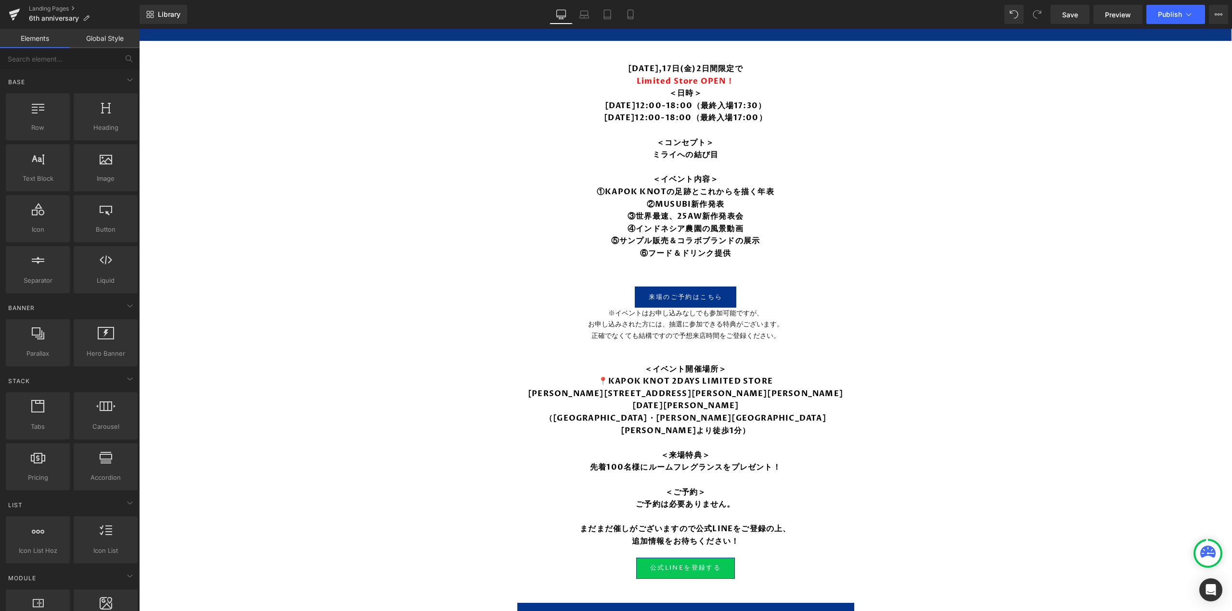
scroll to position [844, 0]
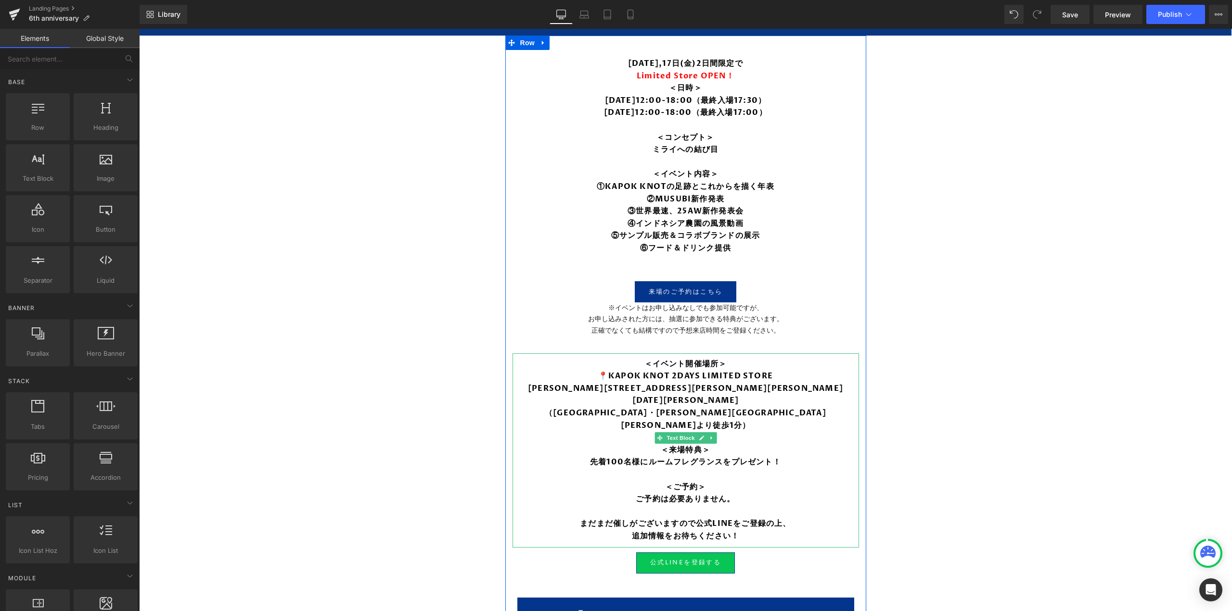
click at [720, 371] on link "📍KAPOK KNOT 2DAYS LIMITED STORE" at bounding box center [685, 376] width 175 height 11
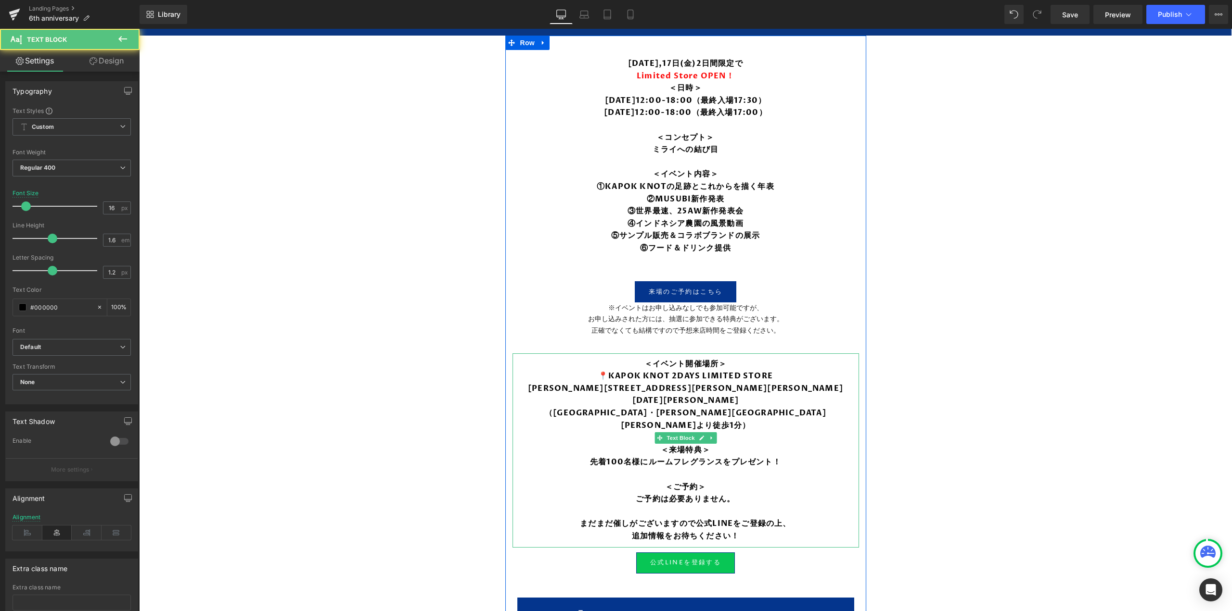
click at [717, 386] on link "東京都目黒区東山区3-1-11サンサーラ東山105" at bounding box center [685, 394] width 315 height 23
click at [719, 384] on link "東京都目黒区東山区3-1-11サンサーラ東山105" at bounding box center [685, 394] width 315 height 23
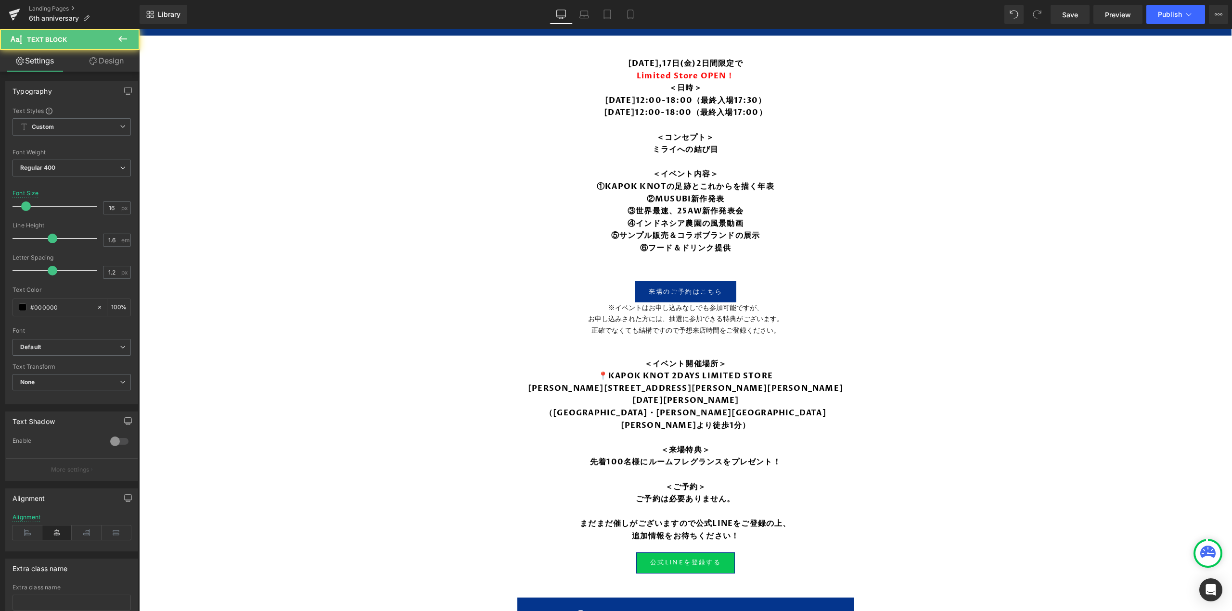
click at [692, 408] on strong "（田園都市線・池尻大橋駅より徒歩1分）" at bounding box center [685, 419] width 281 height 23
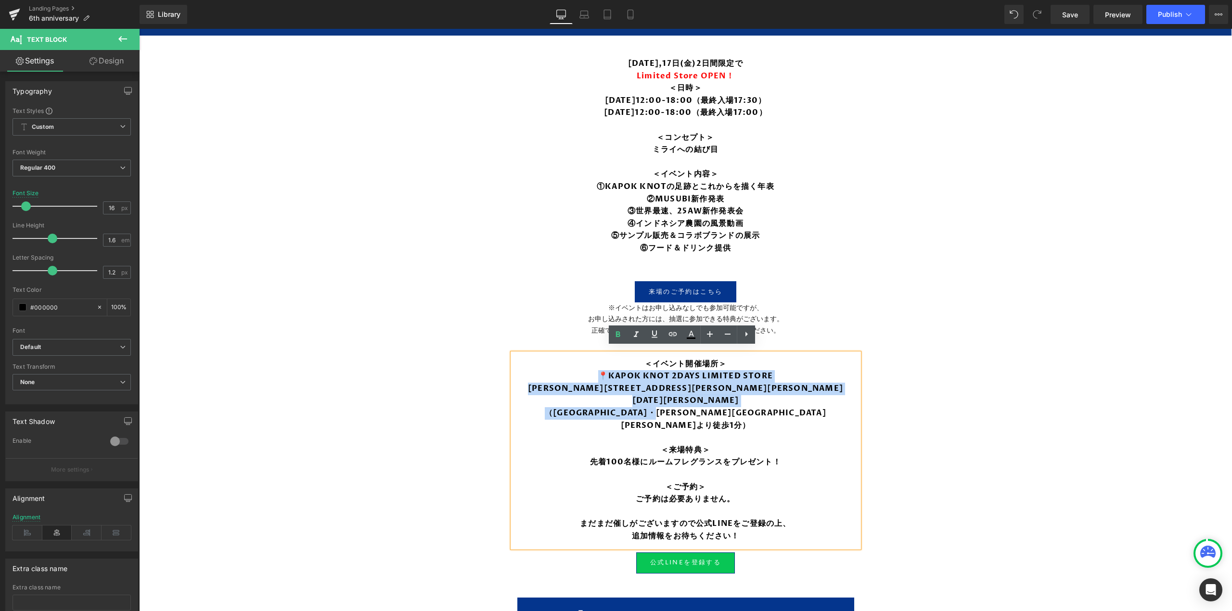
drag, startPoint x: 765, startPoint y: 397, endPoint x: 593, endPoint y: 375, distance: 174.1
click at [593, 375] on div "＜イベント開催場所＞ 📍KAPOK KNOT 2DAYS LIMITED STORE 東京都目黒区東山区3-1-11サンサーラ東山105 （田園都市線・池尻大…" at bounding box center [685, 451] width 346 height 194
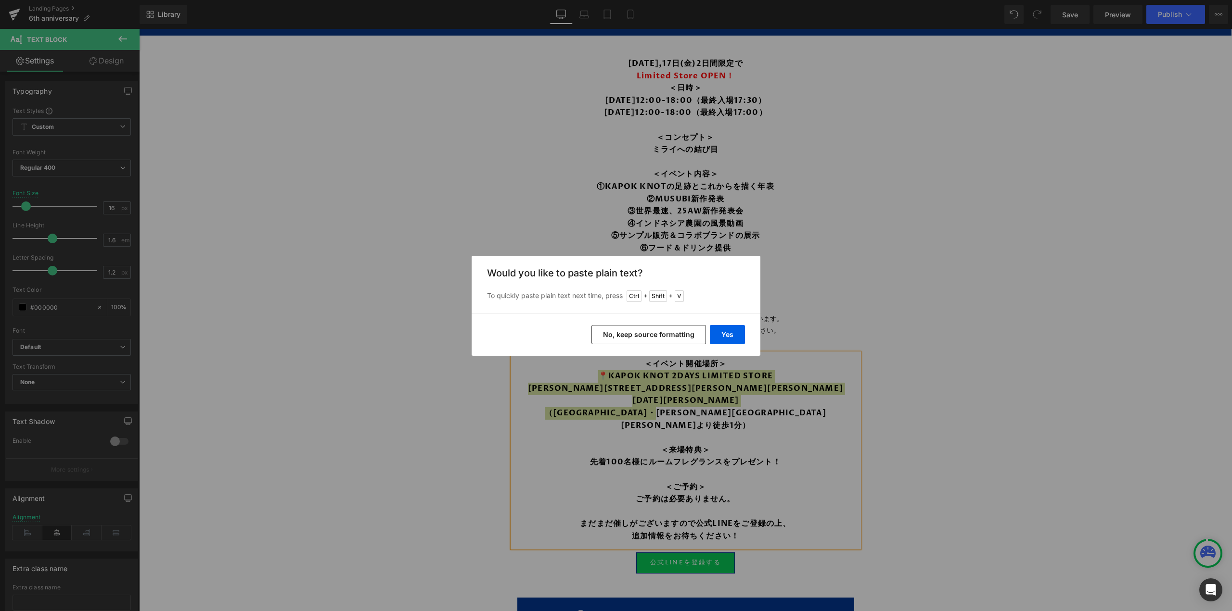
click at [722, 337] on button "Yes" at bounding box center [727, 334] width 35 height 19
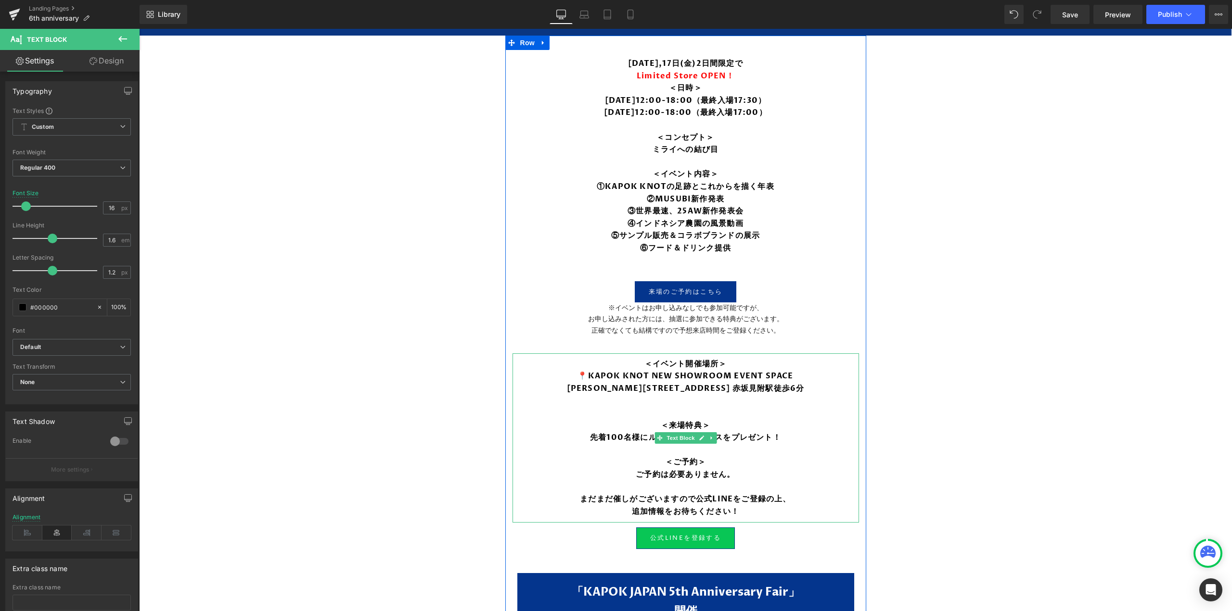
click at [707, 385] on b "東京都港区元赤坂1丁目7-18-4F 赤坂見附駅徒歩6分" at bounding box center [686, 388] width 238 height 11
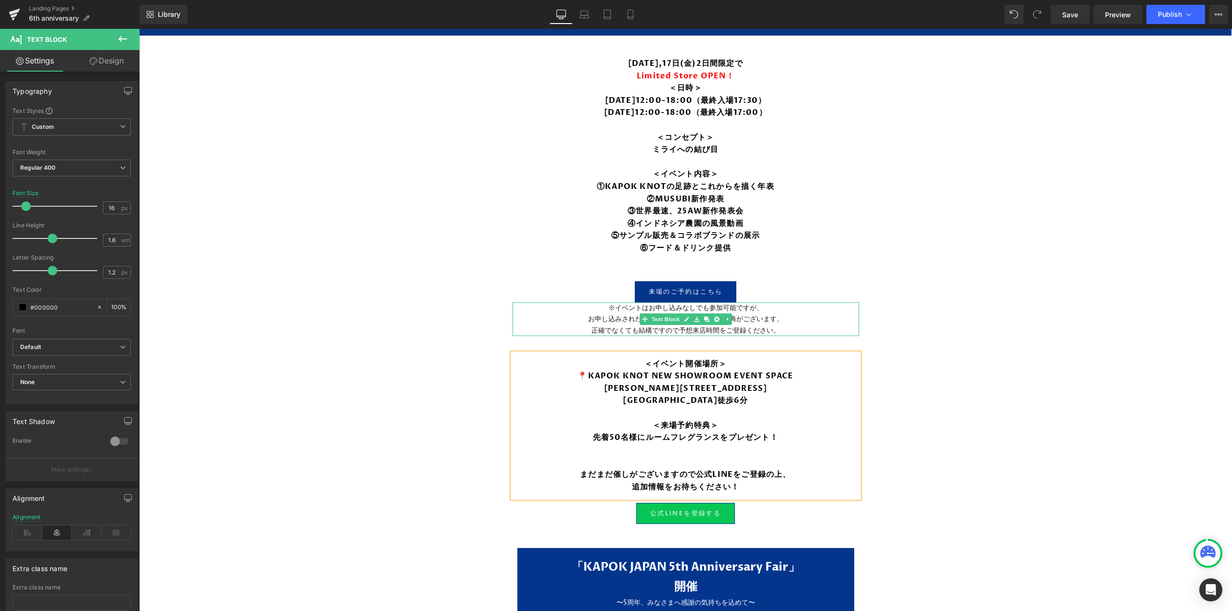
click at [760, 314] on p "お申し込みされた方には、抽選に参加できる特典がございます。" at bounding box center [685, 319] width 346 height 11
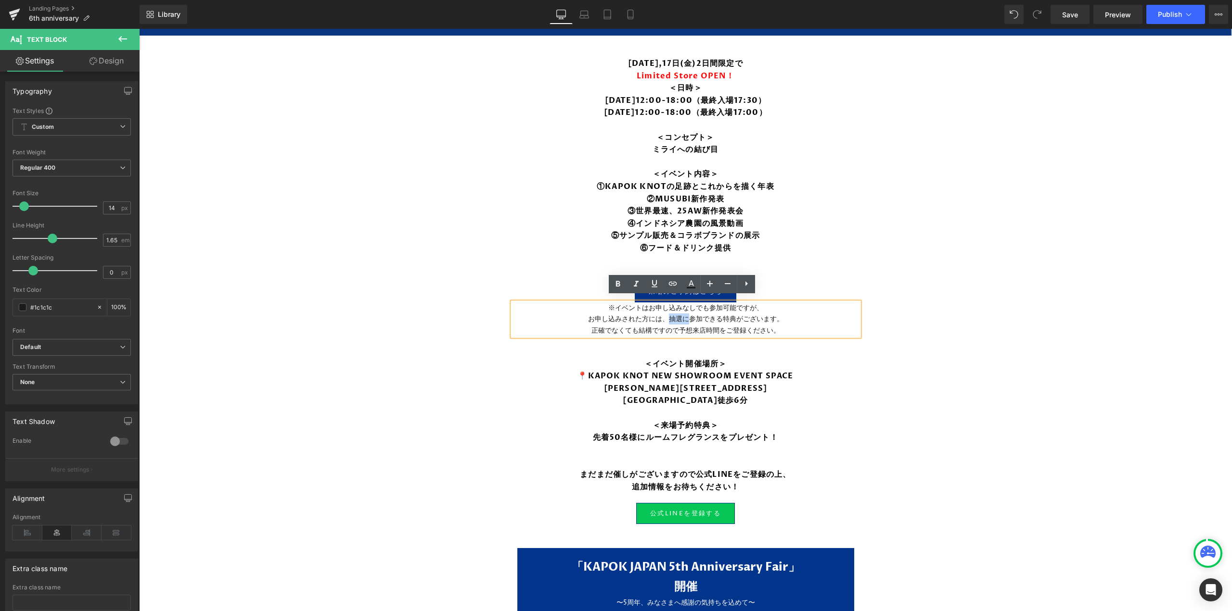
drag, startPoint x: 665, startPoint y: 314, endPoint x: 687, endPoint y: 314, distance: 22.1
click at [687, 314] on p "お申し込みされた方には、抽選に参加できる特典がございます。" at bounding box center [685, 319] width 346 height 11
click at [724, 475] on strong "まだまだ催しがございますので公式LINEをご登録の上、" at bounding box center [685, 475] width 211 height 11
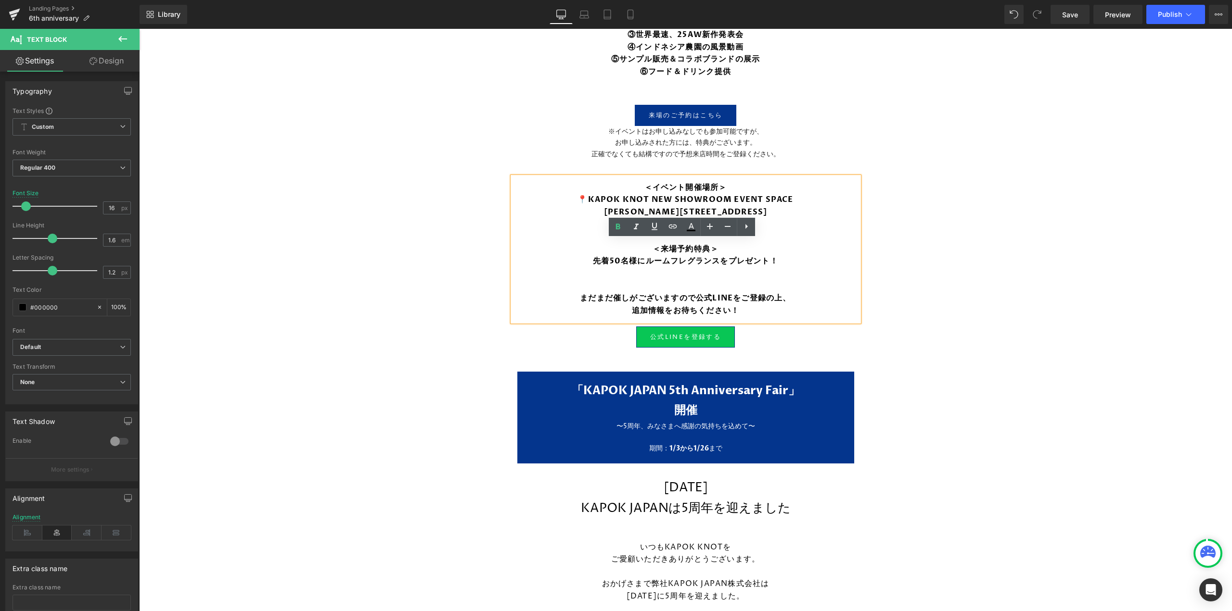
scroll to position [1037, 0]
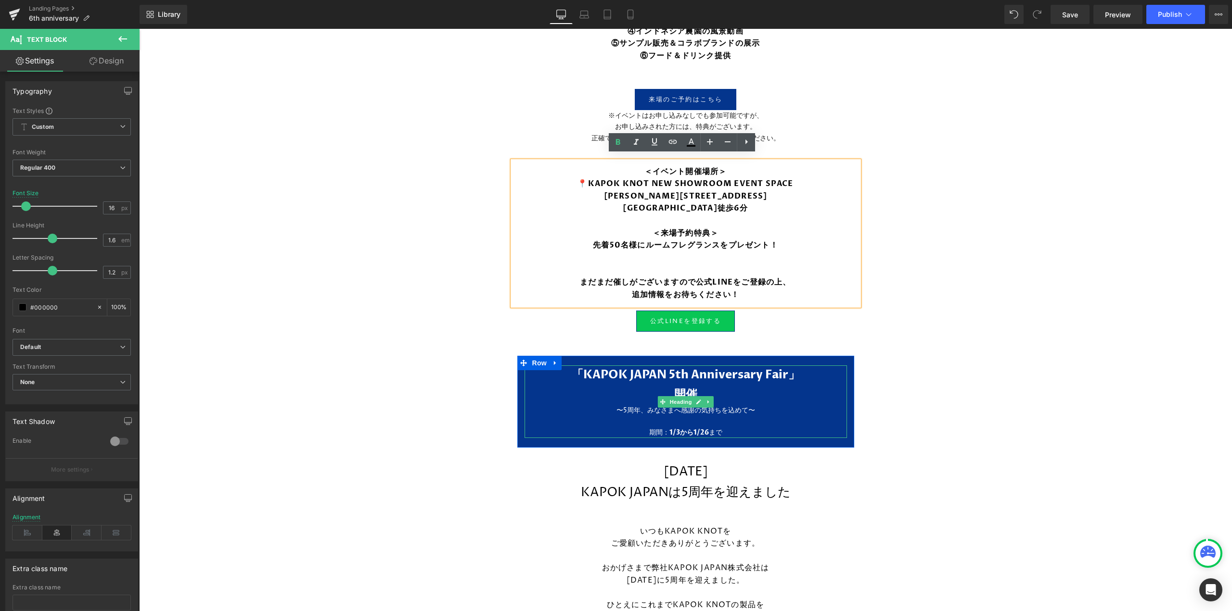
click at [674, 373] on span "「KAPOK JAPAN 5th Anniversary Fair」" at bounding box center [686, 375] width 228 height 16
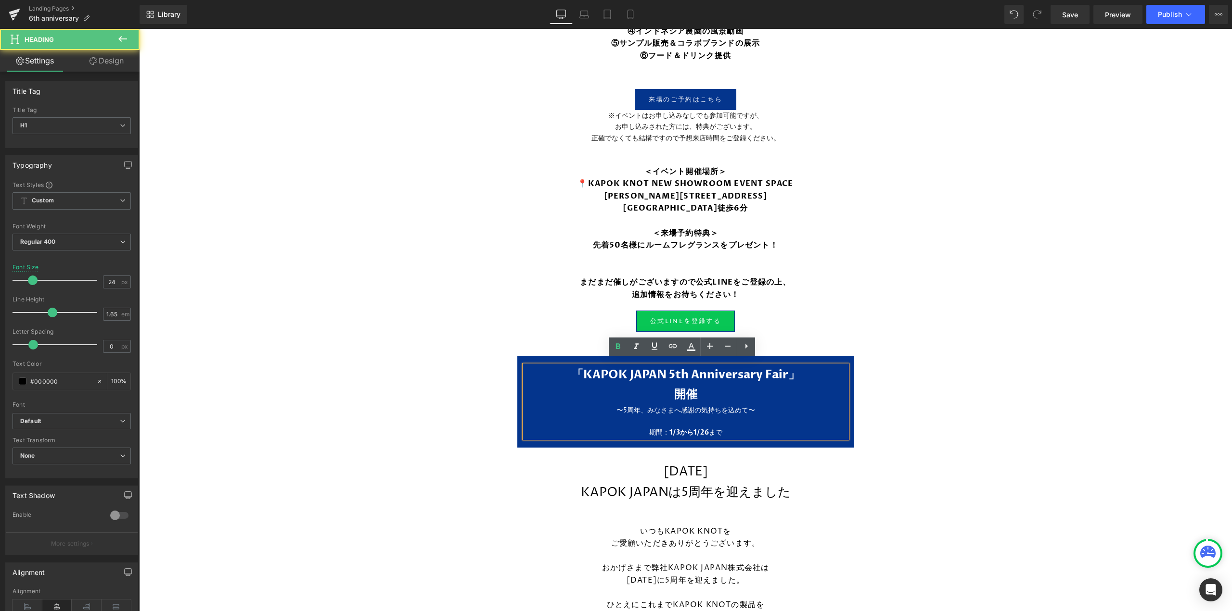
click at [670, 369] on span "「KAPOK JAPAN 5th Anniversary Fair」" at bounding box center [686, 375] width 228 height 16
drag, startPoint x: 670, startPoint y: 369, endPoint x: 624, endPoint y: 369, distance: 45.2
click at [624, 369] on span "「KAPOK JAPAN 5th Anniversary Fair」" at bounding box center [686, 375] width 228 height 16
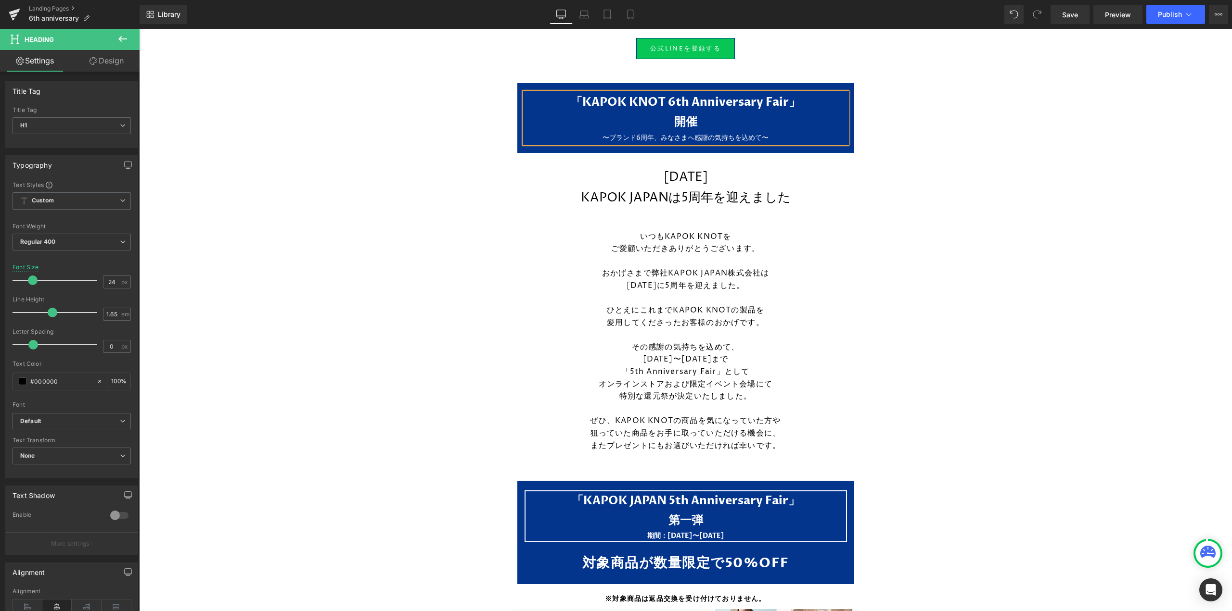
scroll to position [1325, 0]
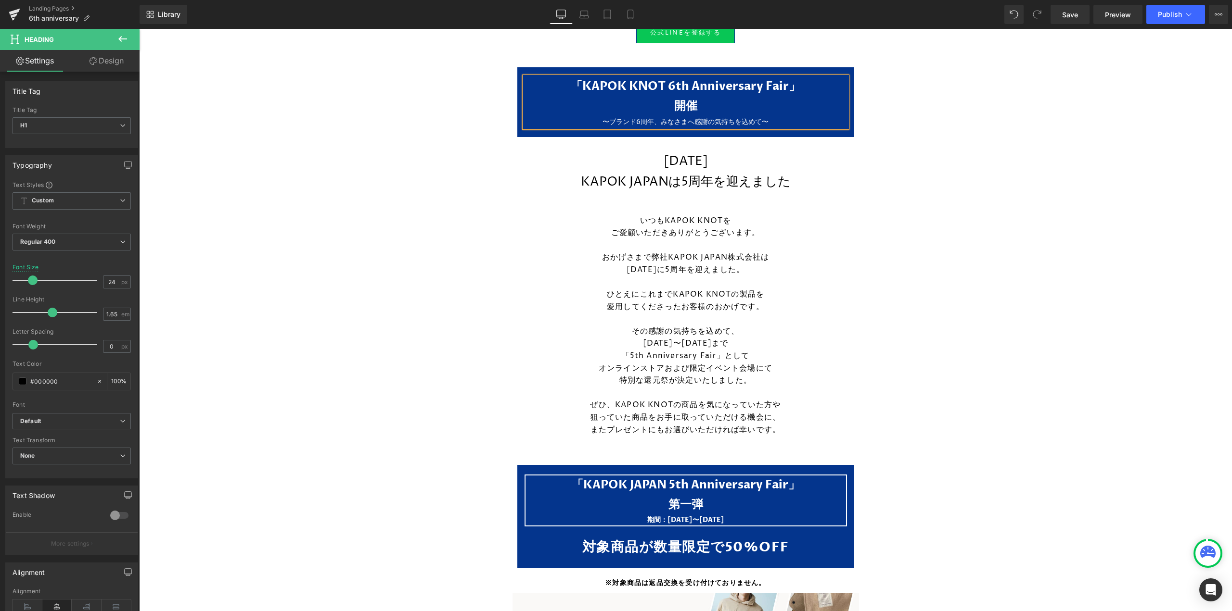
click at [710, 375] on p "特別な還元祭が決定いたしました。" at bounding box center [685, 381] width 327 height 13
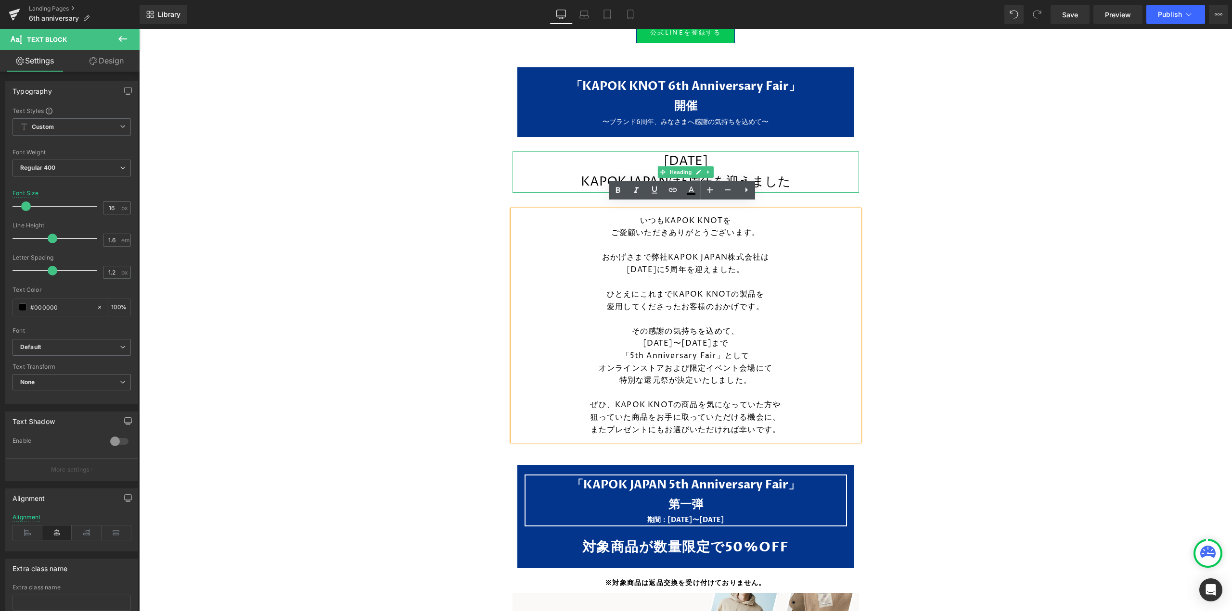
click at [707, 170] on icon at bounding box center [707, 171] width 1 height 3
click at [711, 169] on icon at bounding box center [713, 172] width 5 height 6
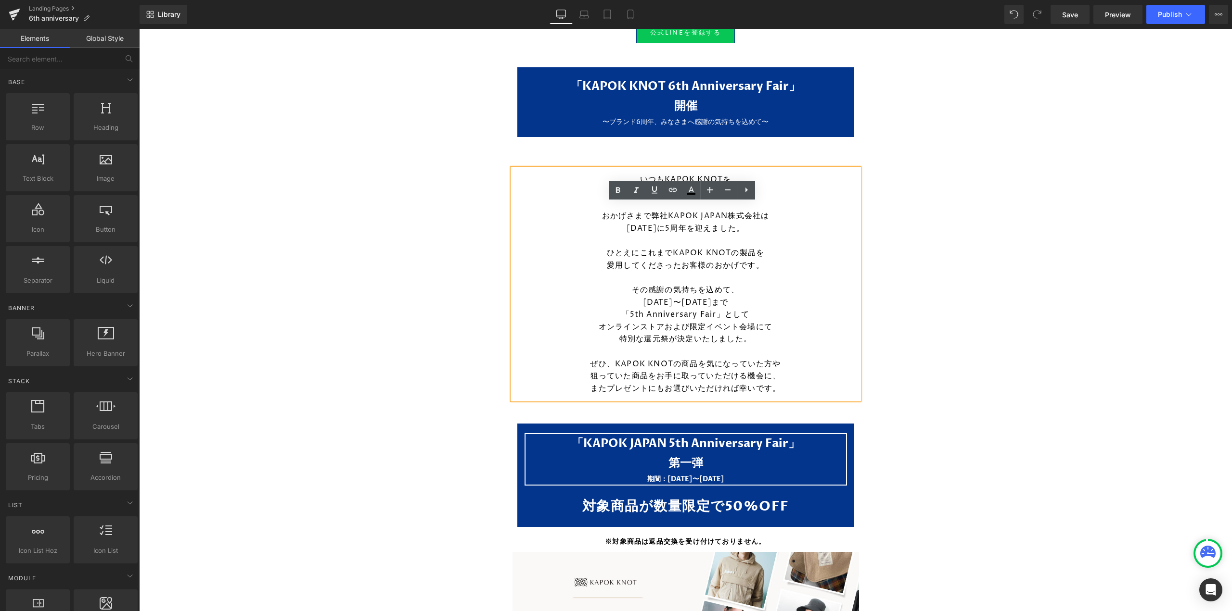
click at [746, 190] on icon at bounding box center [746, 190] width 2 height 5
click at [808, 198] on p at bounding box center [685, 204] width 327 height 13
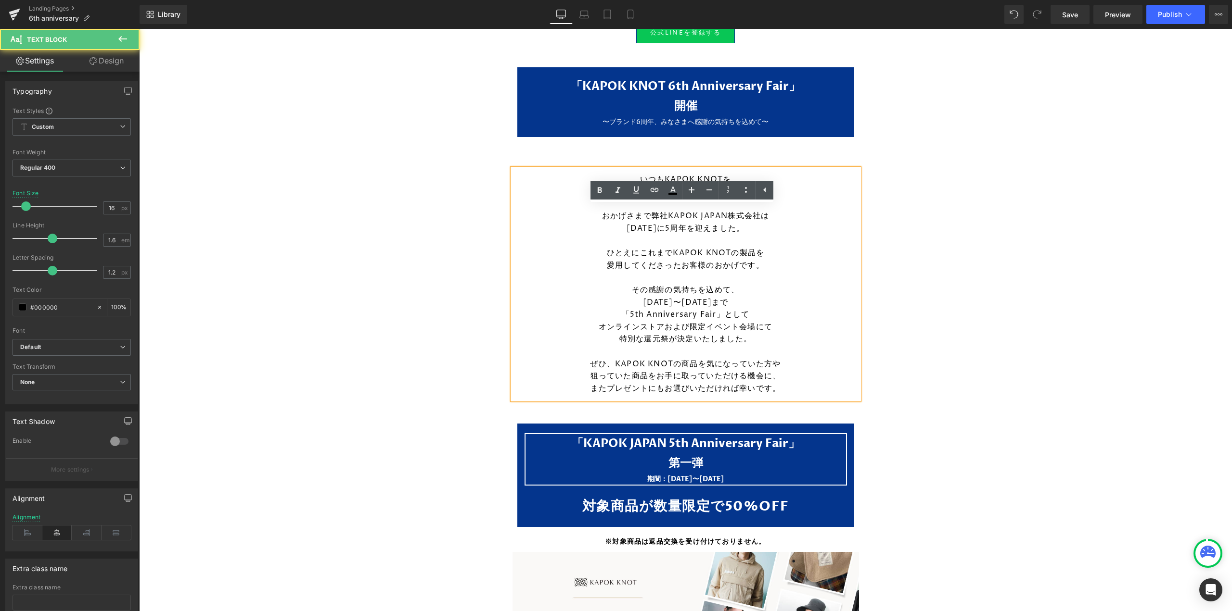
click at [788, 262] on p "愛用してくださったお客様のおかげです。" at bounding box center [685, 266] width 327 height 13
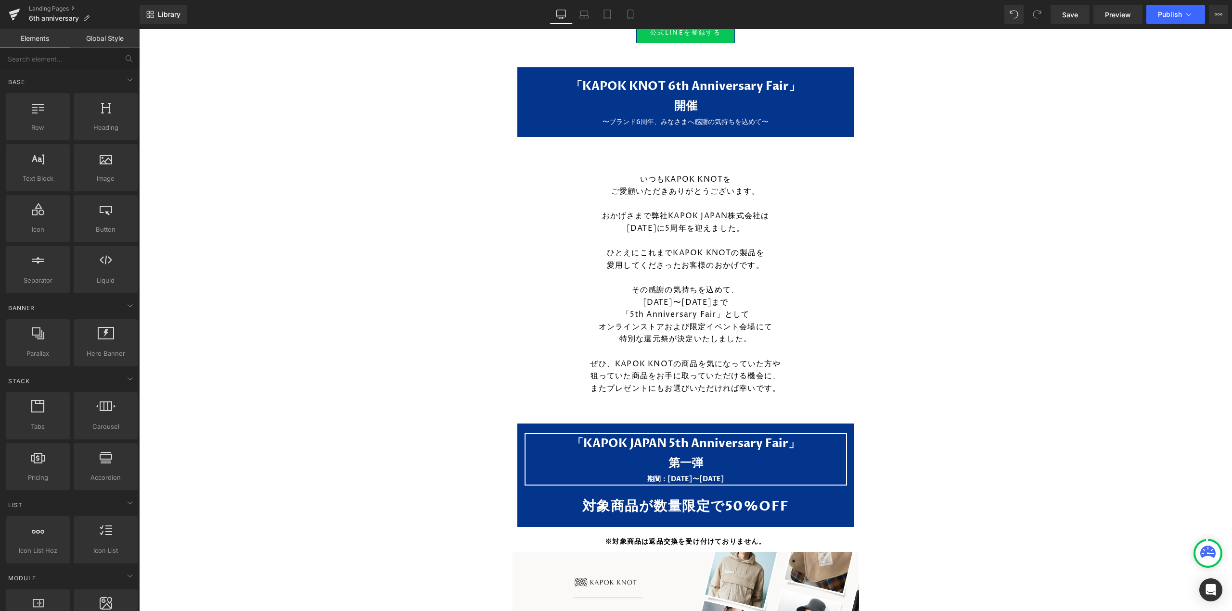
click at [672, 235] on p at bounding box center [685, 241] width 327 height 13
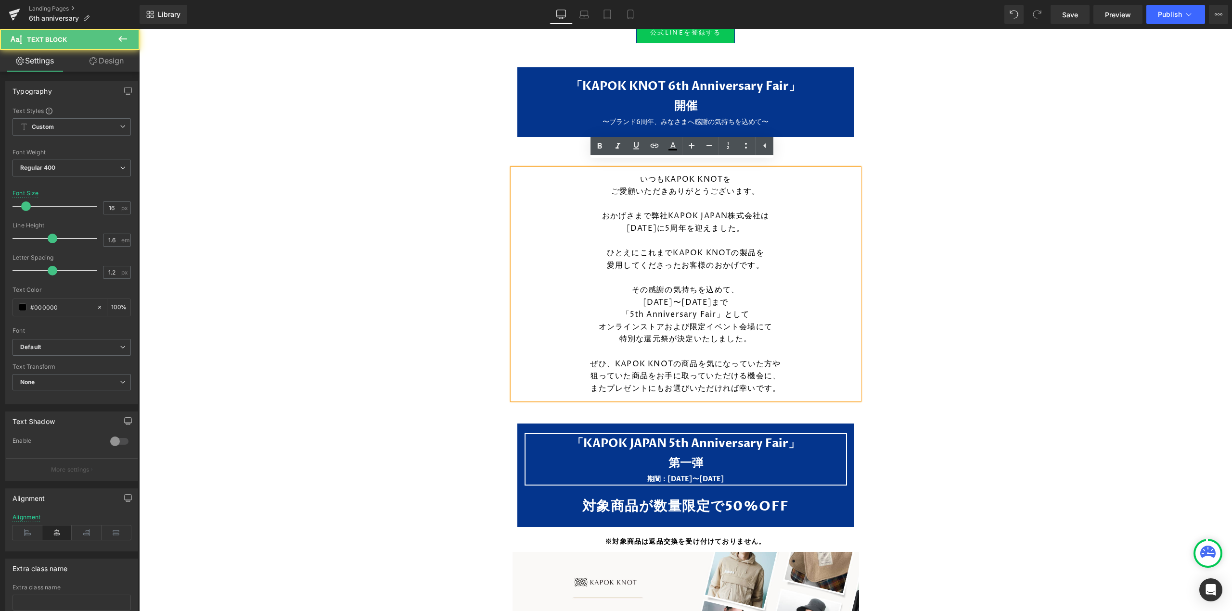
click at [630, 174] on p "いつもKAPOK KNOTを" at bounding box center [685, 180] width 327 height 13
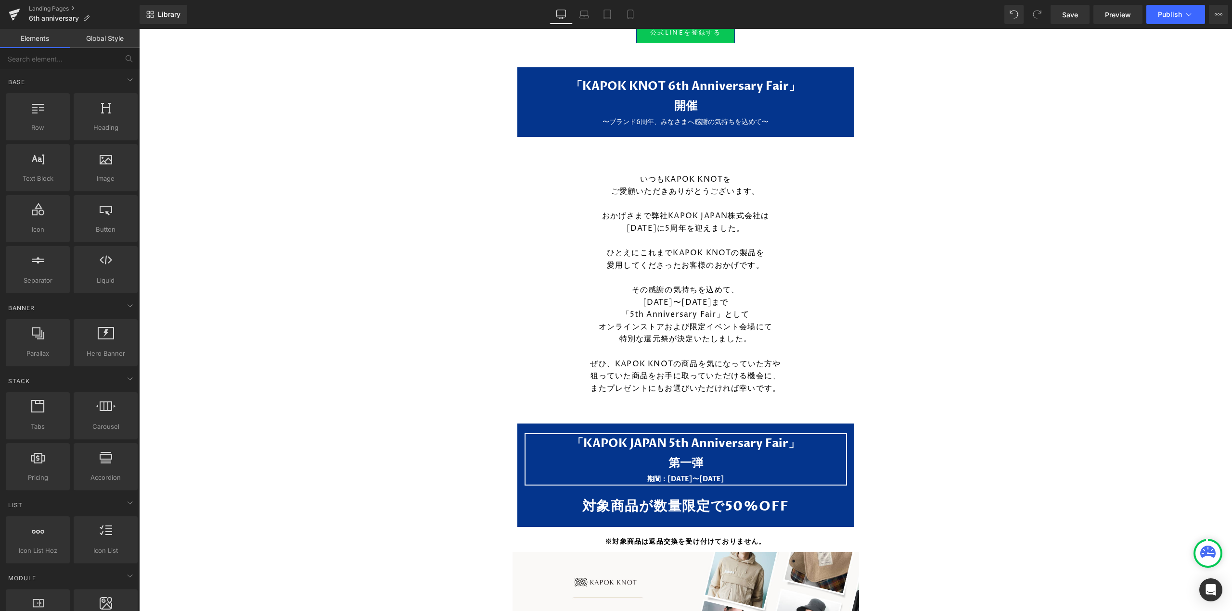
click at [816, 260] on p "愛用してくださったお客様のおかげです。" at bounding box center [685, 266] width 327 height 13
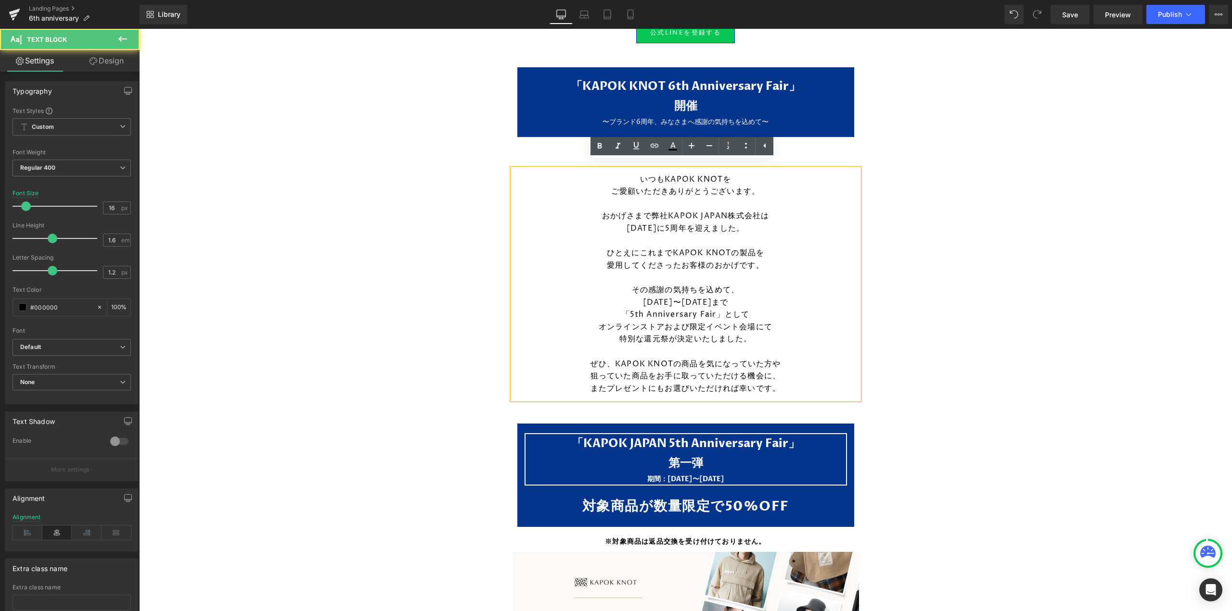
click at [765, 146] on icon at bounding box center [764, 145] width 2 height 5
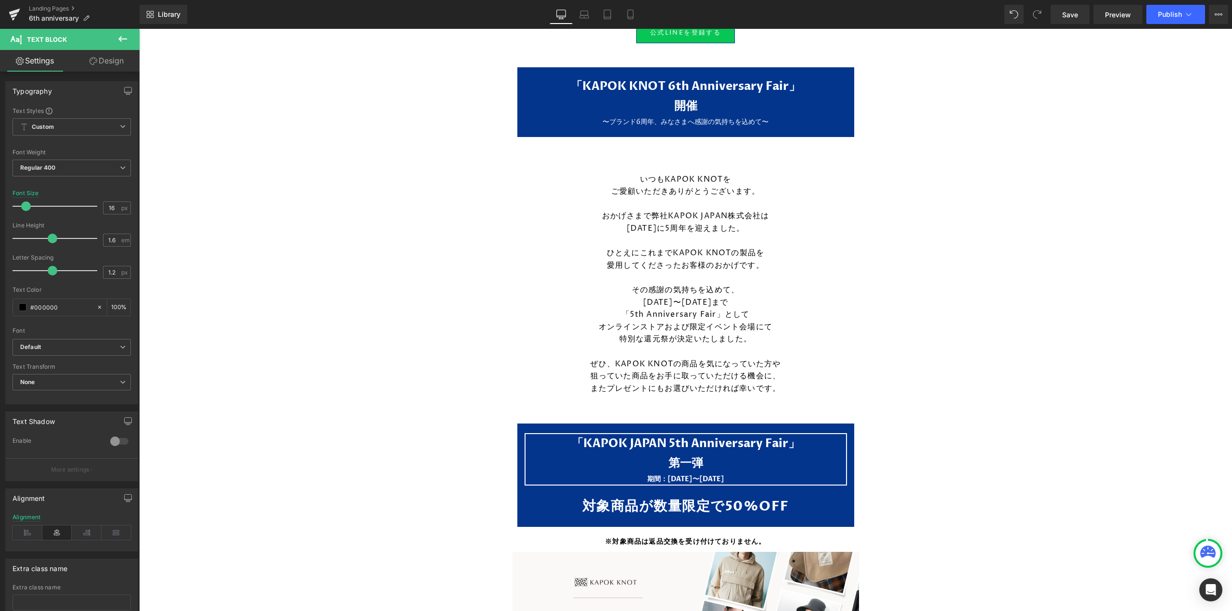
click at [122, 37] on icon at bounding box center [123, 39] width 12 height 12
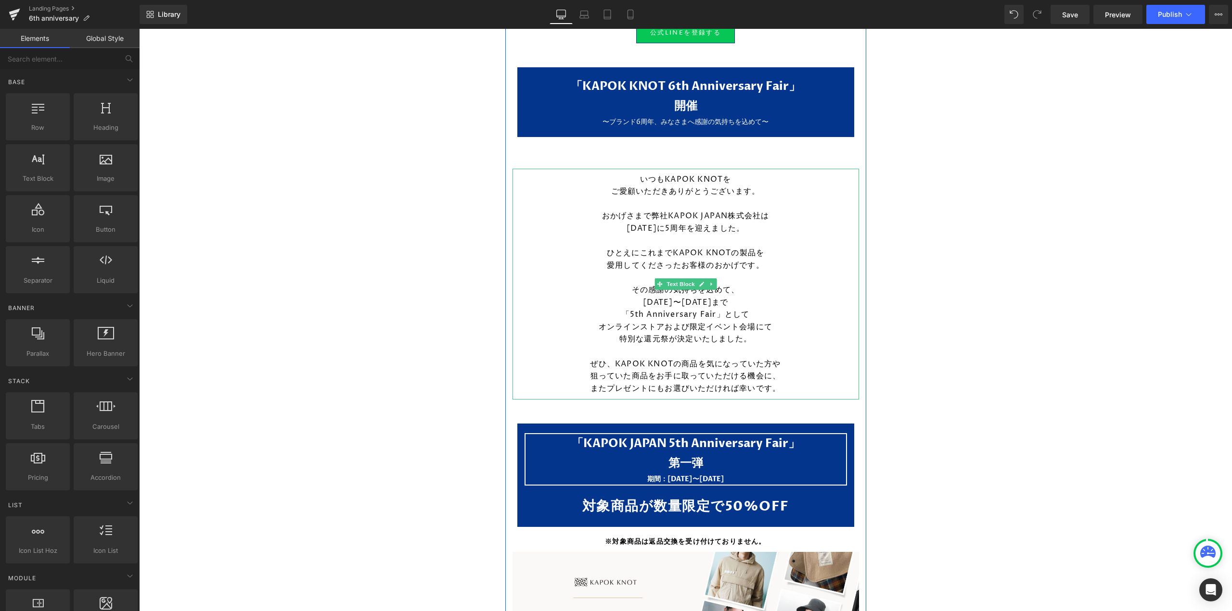
click at [597, 262] on p "愛用してくださったお客様のおかげです。" at bounding box center [685, 266] width 327 height 13
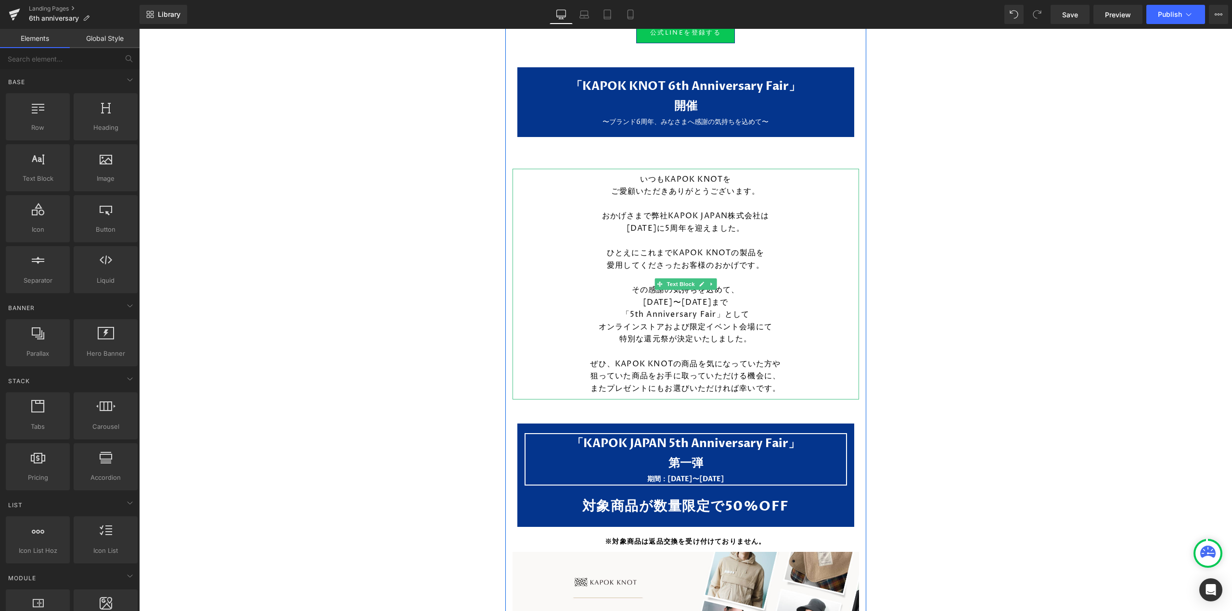
click at [706, 279] on link at bounding box center [711, 285] width 10 height 12
click at [715, 282] on icon at bounding box center [715, 284] width 5 height 5
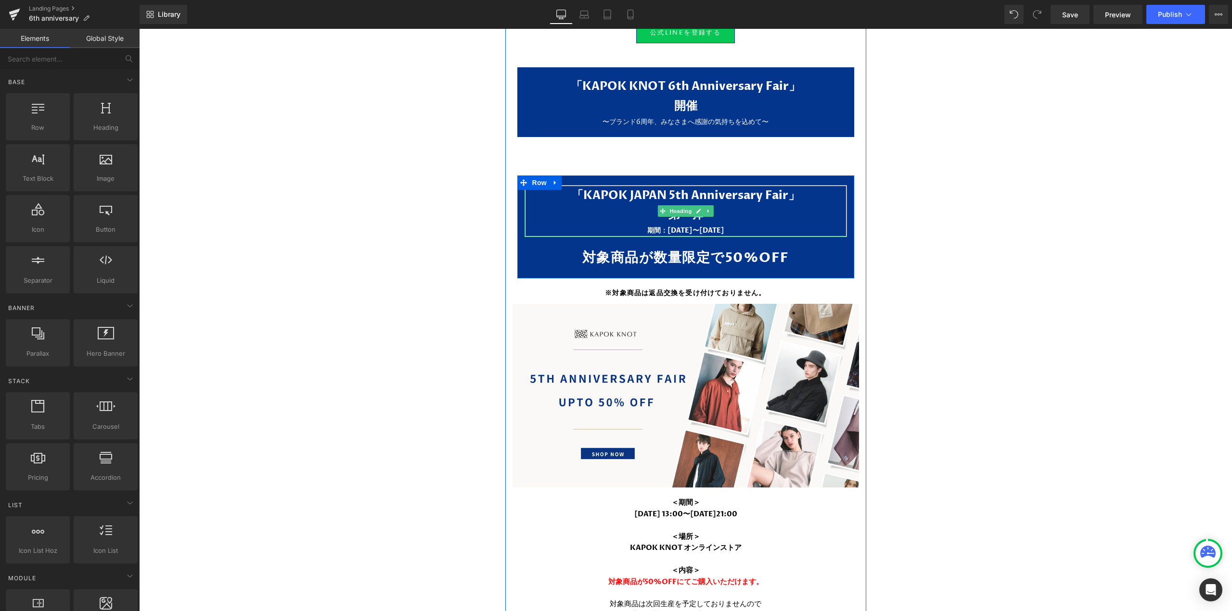
click at [709, 205] on link at bounding box center [708, 211] width 10 height 12
click at [712, 208] on icon at bounding box center [713, 210] width 5 height 5
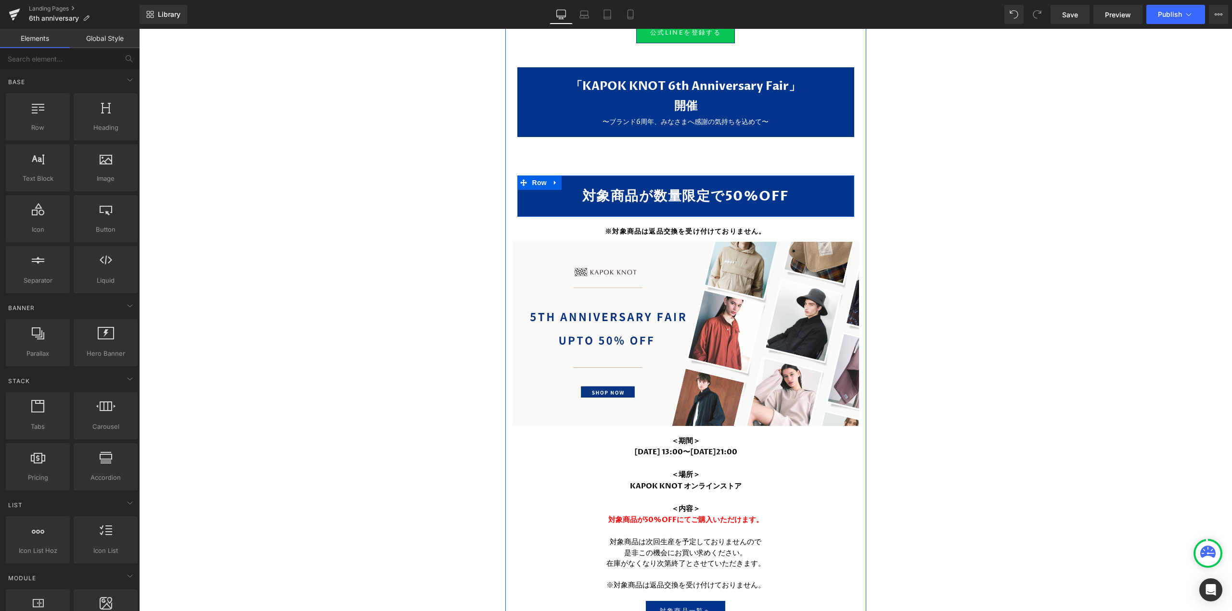
click at [553, 179] on icon at bounding box center [555, 182] width 7 height 7
click at [577, 179] on icon at bounding box center [580, 182] width 7 height 7
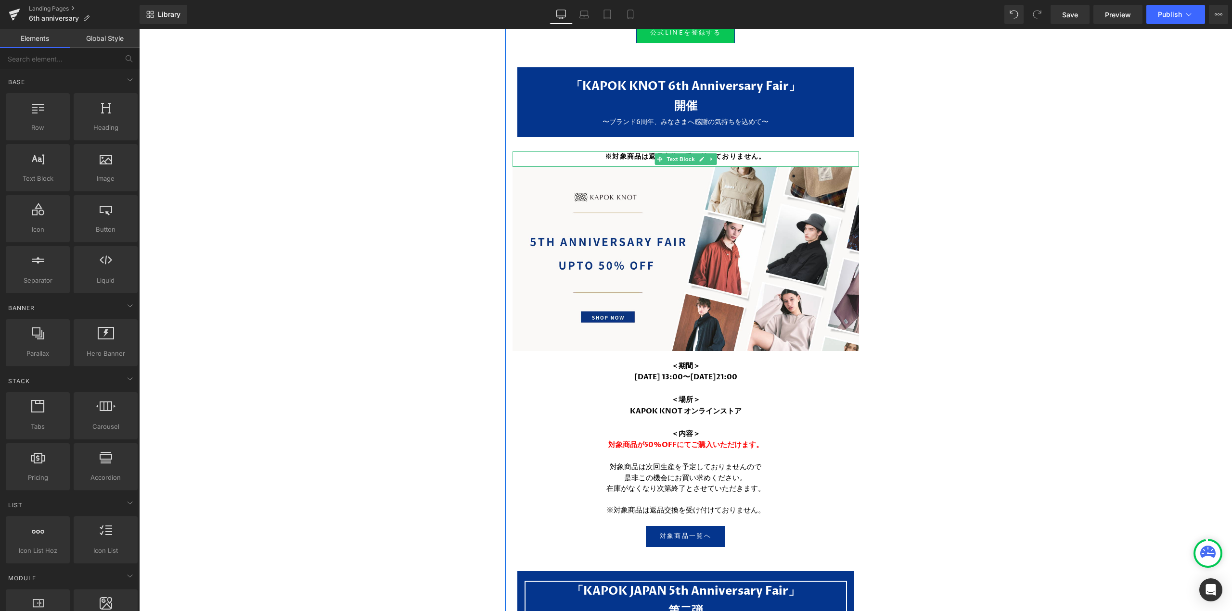
click at [709, 156] on icon at bounding box center [711, 159] width 5 height 6
click at [711, 153] on link at bounding box center [716, 159] width 10 height 12
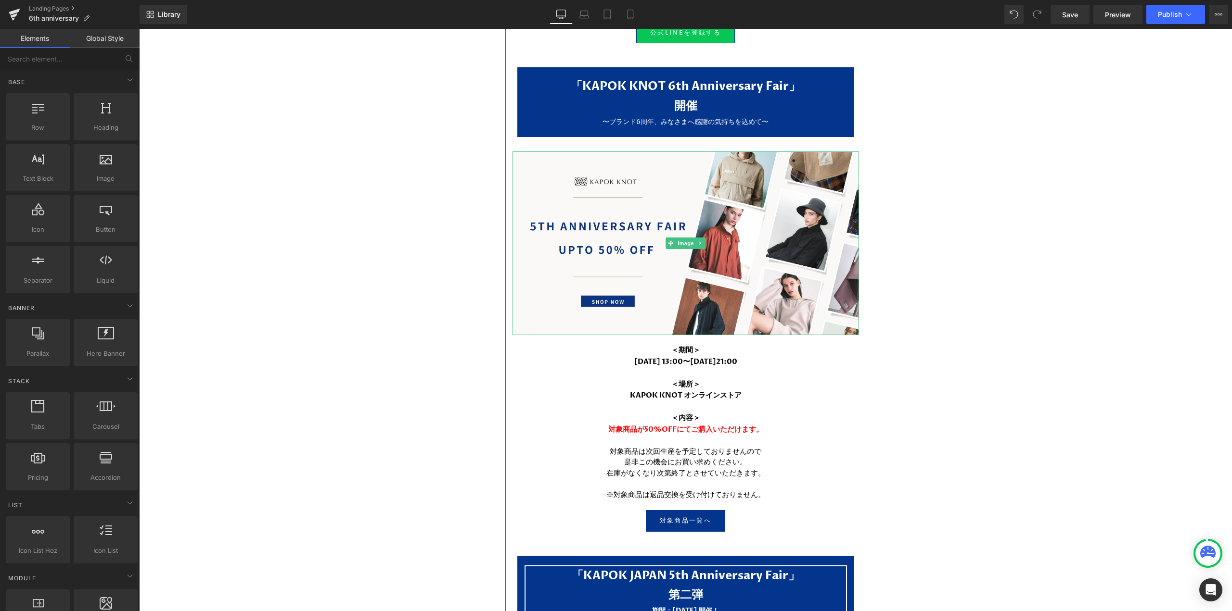
click at [717, 160] on img at bounding box center [685, 244] width 346 height 184
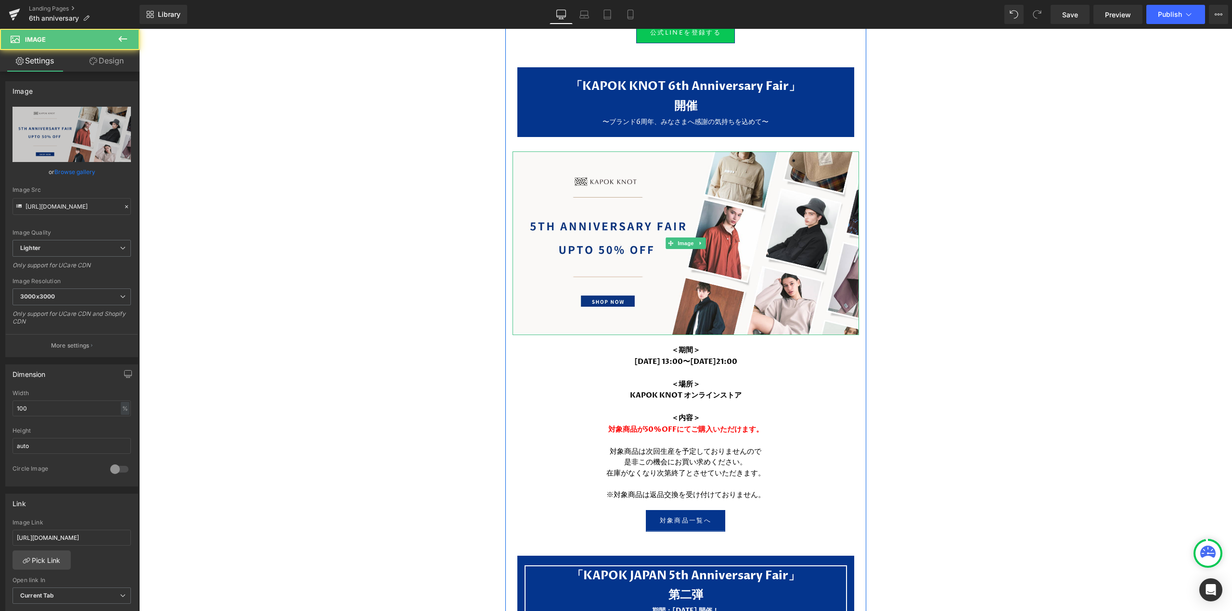
click at [701, 238] on link at bounding box center [700, 244] width 10 height 12
click at [702, 241] on icon at bounding box center [704, 243] width 5 height 5
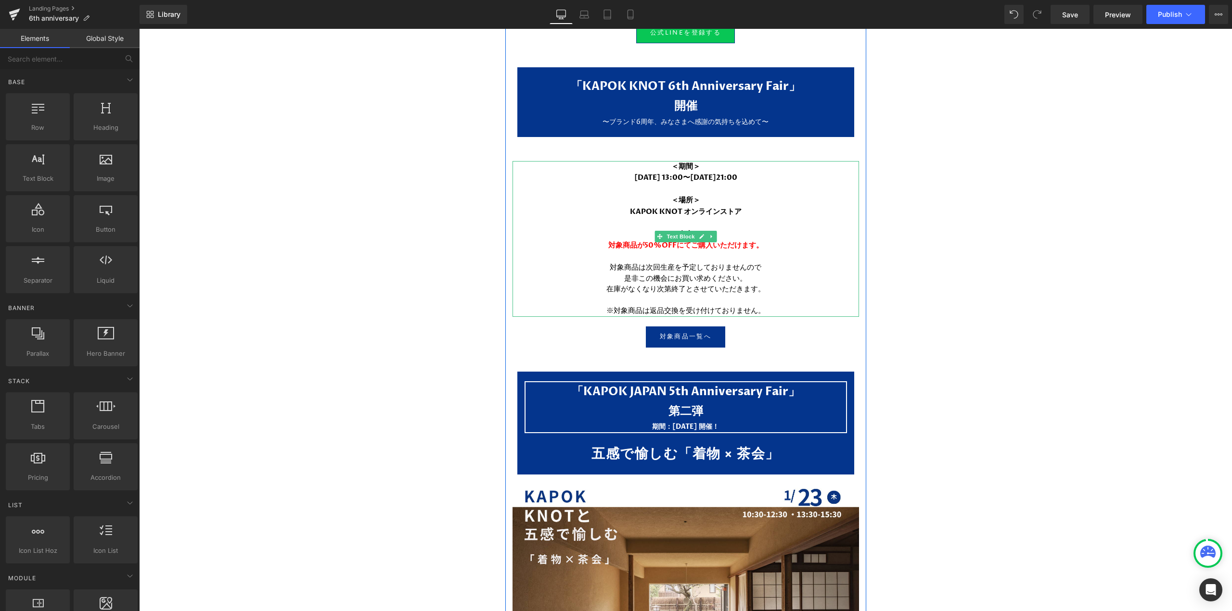
click at [708, 233] on link at bounding box center [711, 237] width 10 height 12
click at [713, 234] on icon at bounding box center [715, 237] width 5 height 6
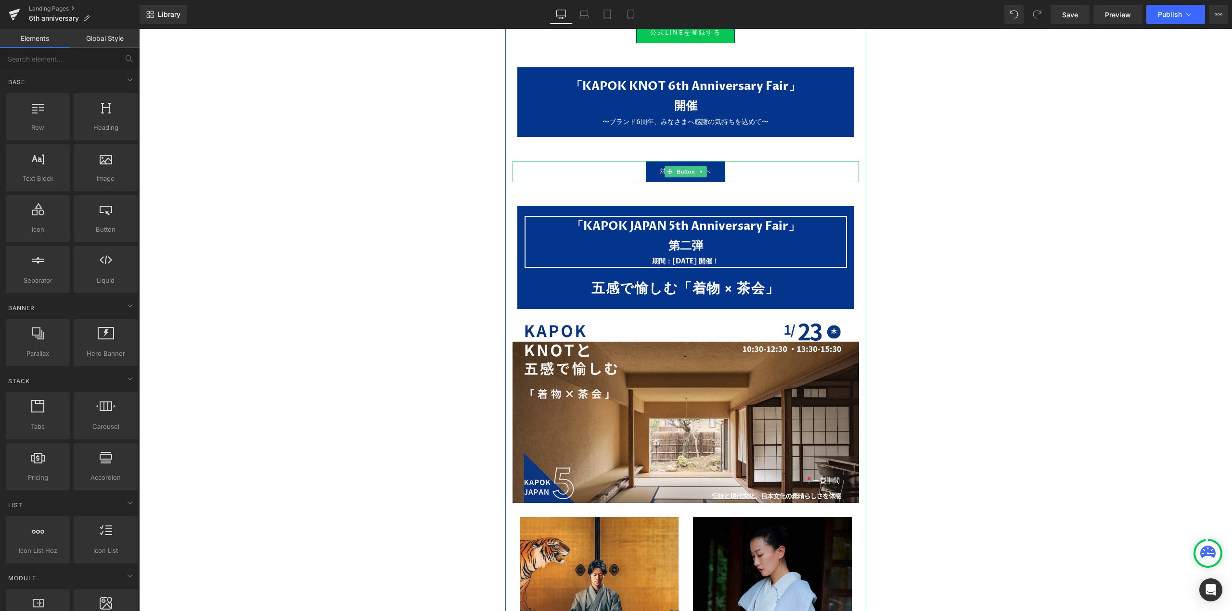
click at [700, 169] on icon at bounding box center [701, 172] width 5 height 6
click at [703, 169] on icon at bounding box center [705, 171] width 5 height 5
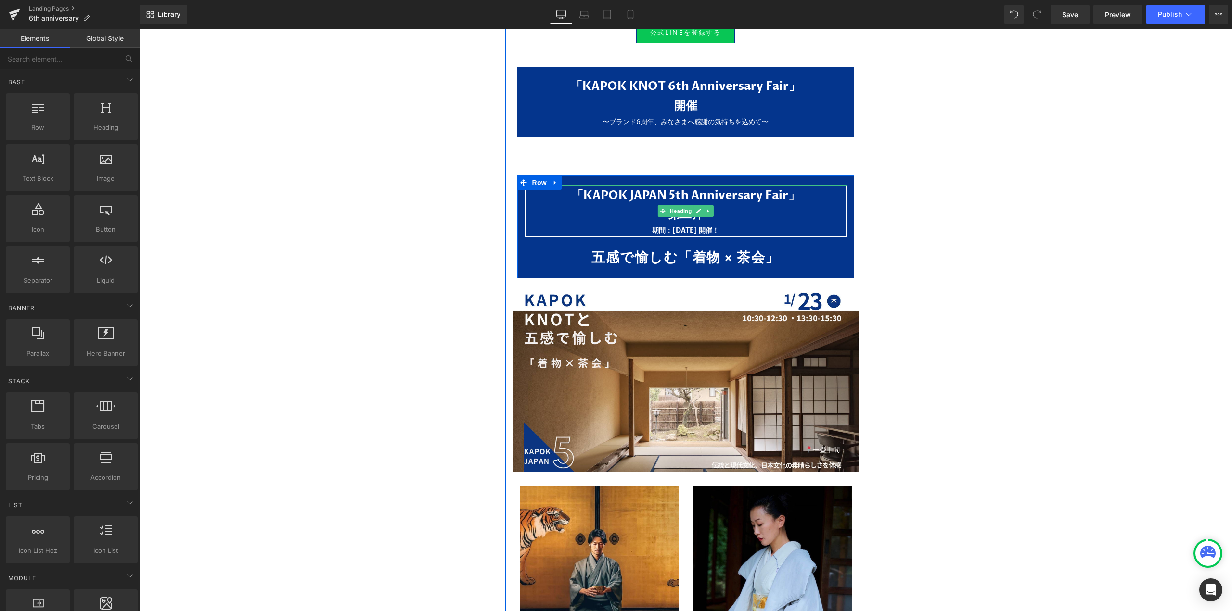
click at [706, 208] on icon at bounding box center [708, 211] width 5 height 6
click at [708, 205] on link at bounding box center [713, 211] width 10 height 12
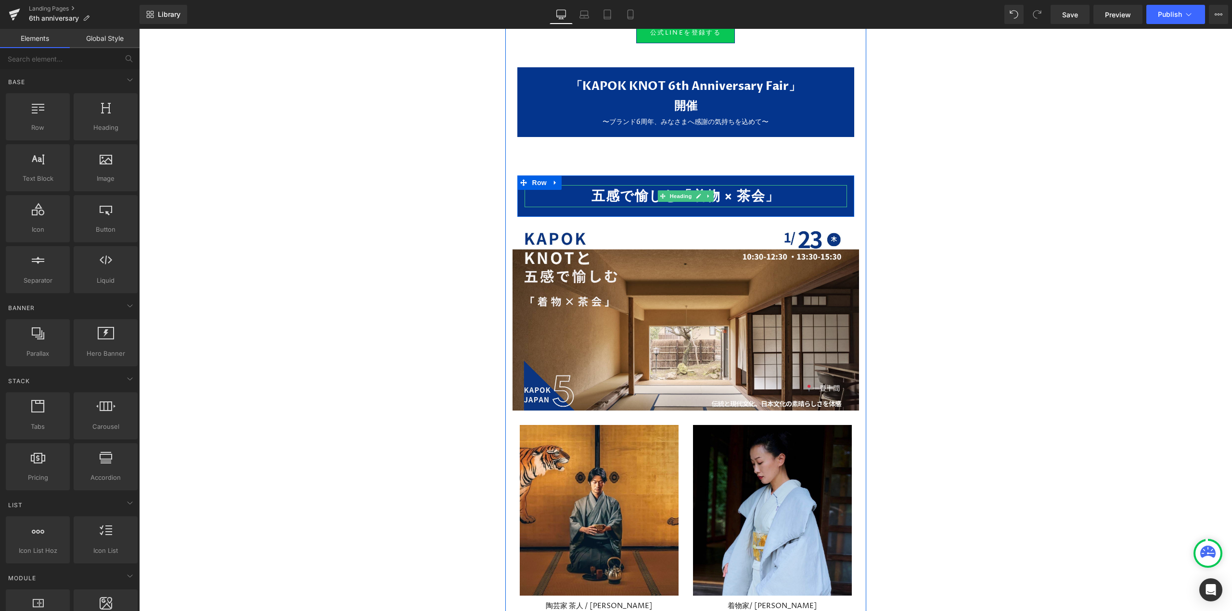
click at [707, 193] on icon at bounding box center [708, 196] width 5 height 6
click at [711, 193] on icon at bounding box center [713, 195] width 5 height 5
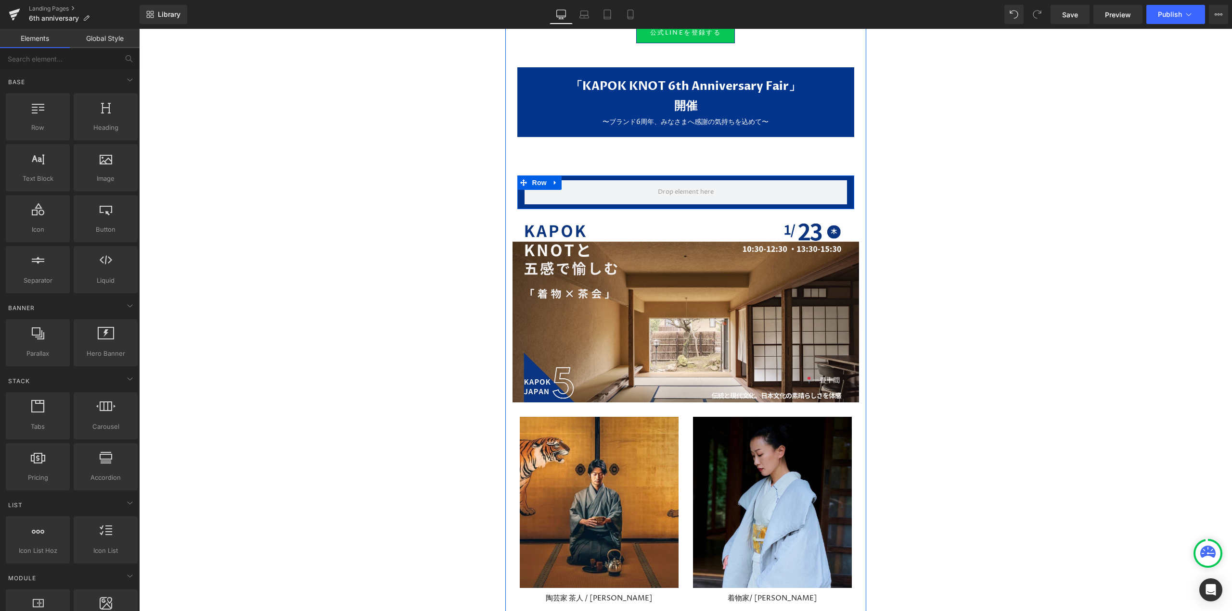
click at [557, 178] on link at bounding box center [555, 183] width 13 height 14
click at [574, 177] on link at bounding box center [580, 183] width 13 height 14
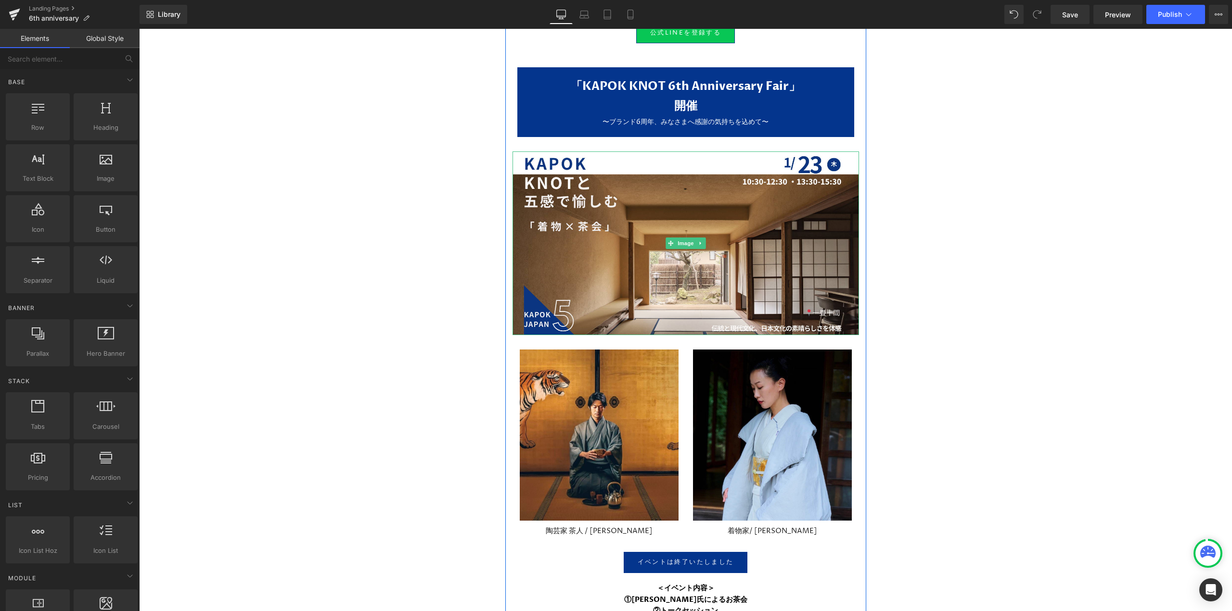
click at [695, 238] on link at bounding box center [700, 244] width 10 height 12
click at [702, 241] on icon at bounding box center [704, 244] width 5 height 6
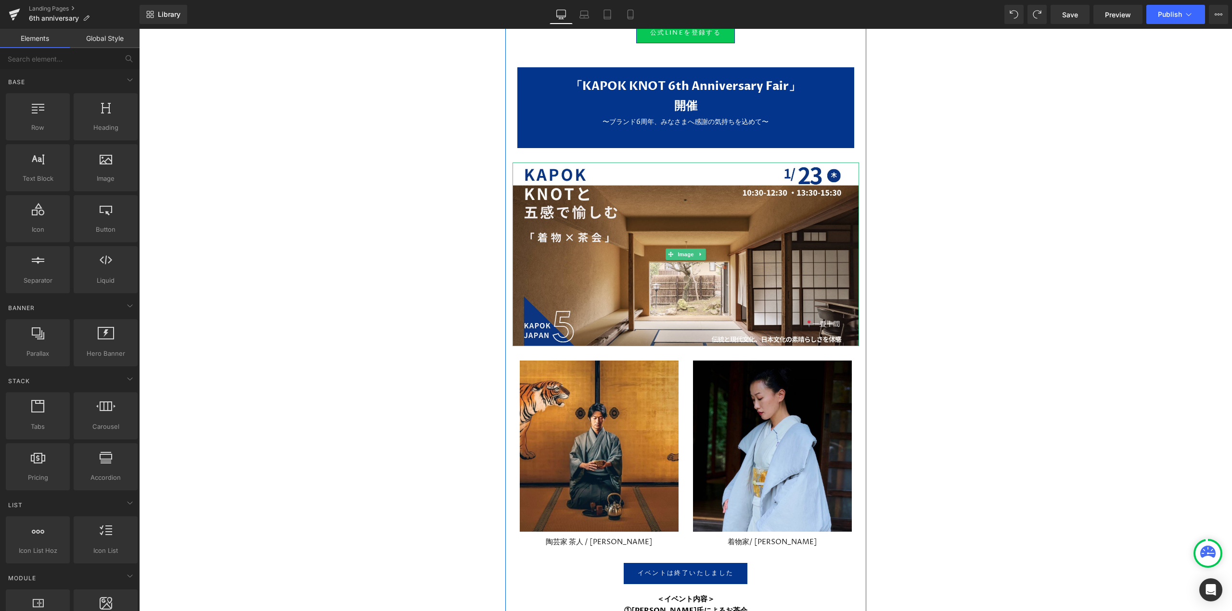
click at [719, 289] on img at bounding box center [685, 255] width 346 height 184
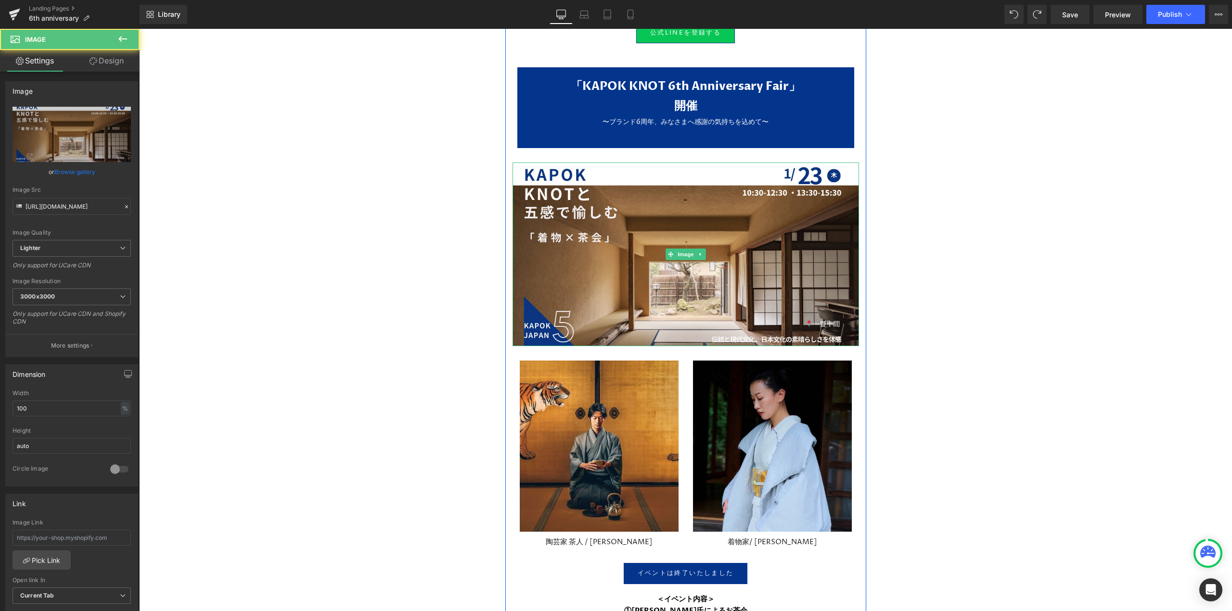
click at [700, 249] on link at bounding box center [700, 255] width 10 height 12
click at [706, 251] on link at bounding box center [705, 255] width 10 height 12
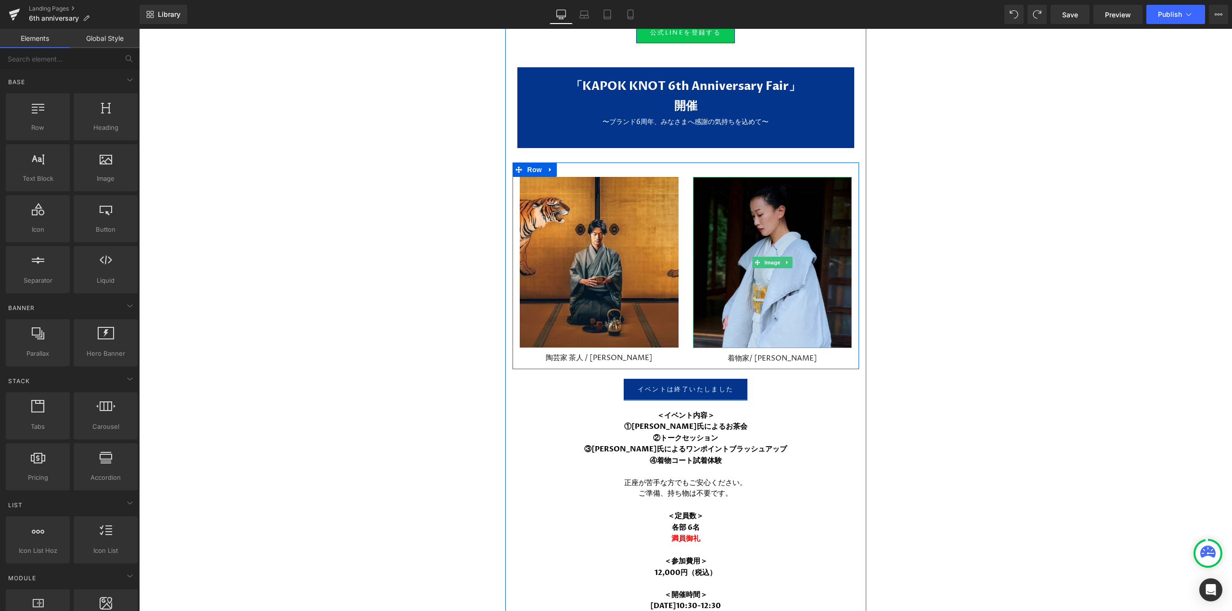
click at [782, 258] on link at bounding box center [787, 263] width 10 height 12
click at [789, 260] on icon at bounding box center [791, 263] width 5 height 6
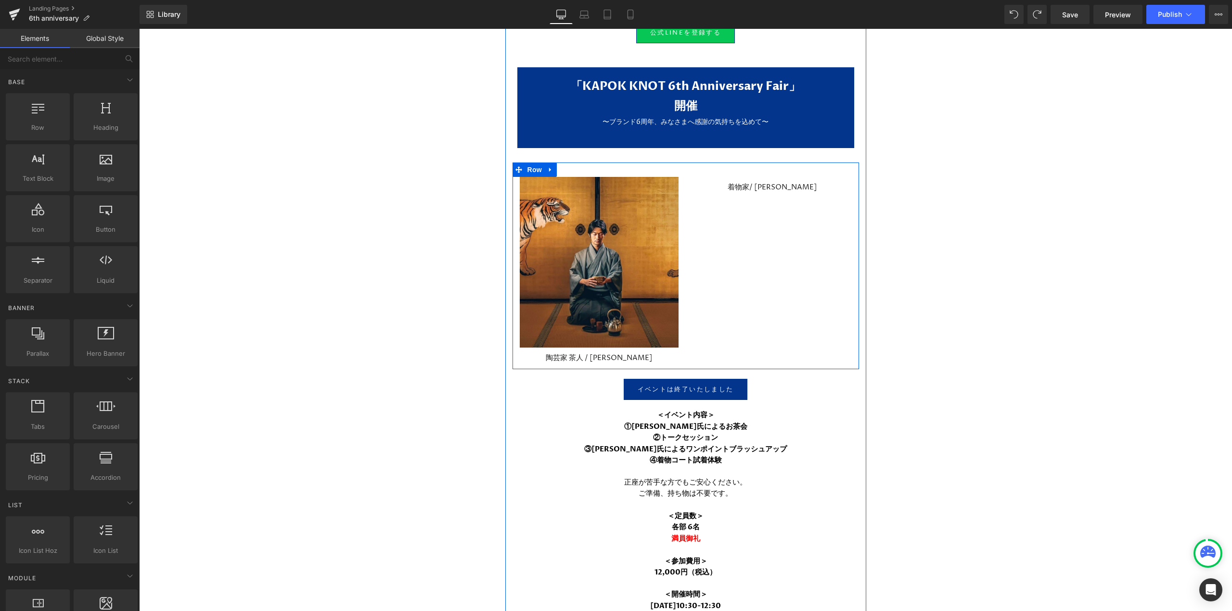
click at [549, 168] on icon at bounding box center [550, 170] width 2 height 4
click at [573, 168] on link at bounding box center [575, 170] width 13 height 14
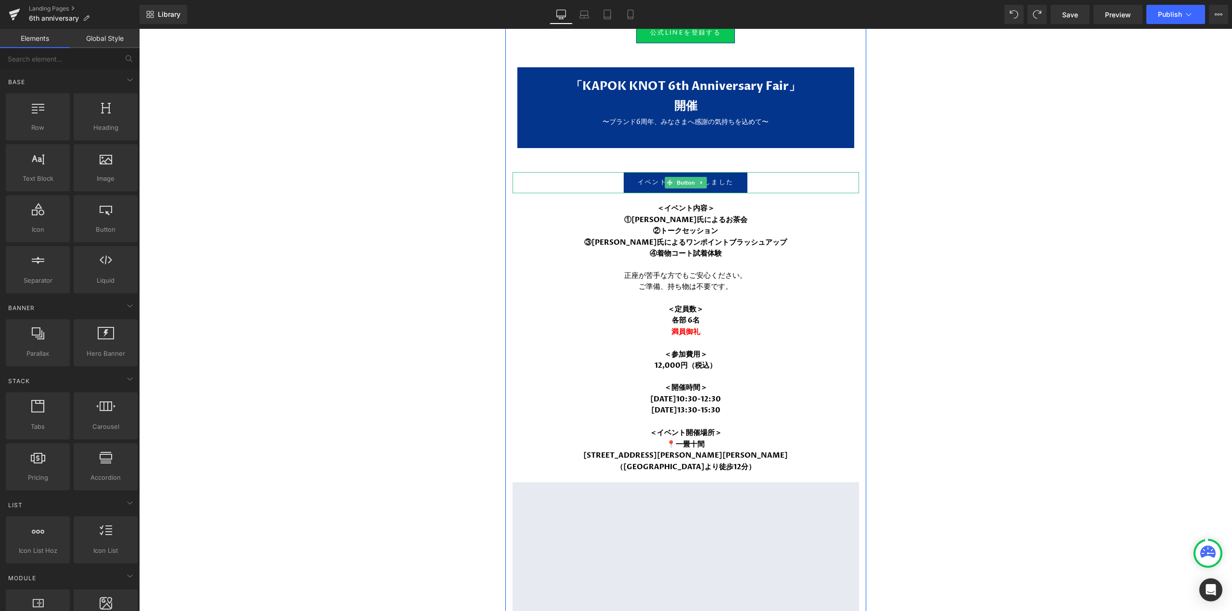
click at [700, 177] on link at bounding box center [701, 183] width 10 height 12
click at [703, 180] on icon at bounding box center [705, 182] width 5 height 5
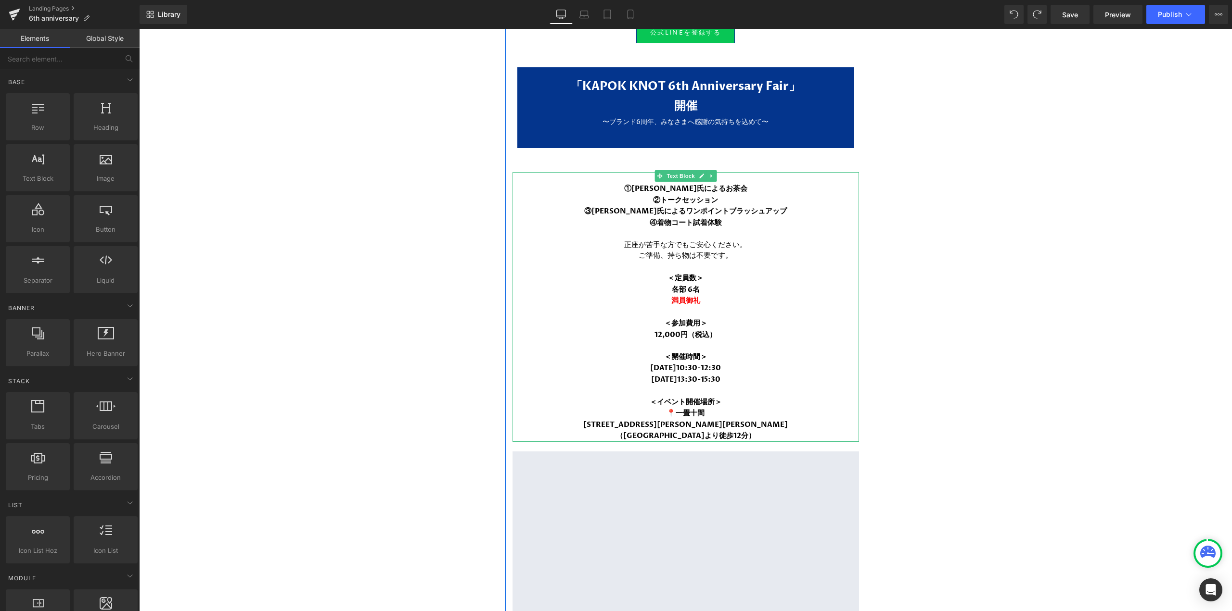
click at [710, 173] on icon at bounding box center [711, 176] width 5 height 6
click at [713, 173] on icon at bounding box center [715, 176] width 5 height 6
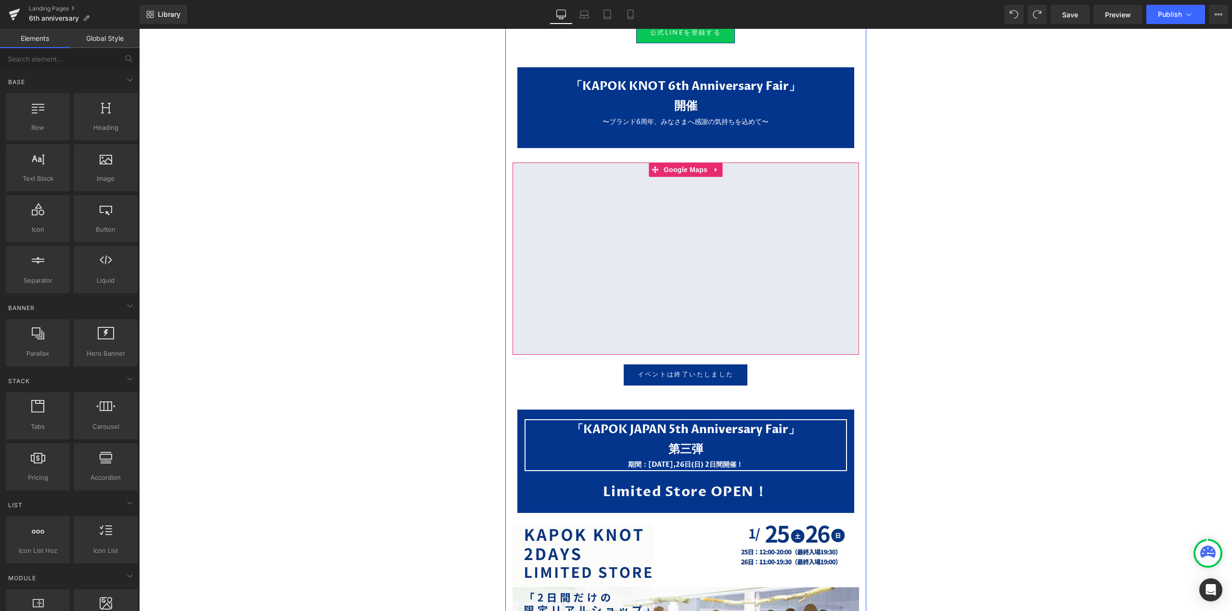
click at [714, 166] on icon at bounding box center [716, 169] width 7 height 7
click at [716, 164] on link at bounding box center [722, 170] width 13 height 14
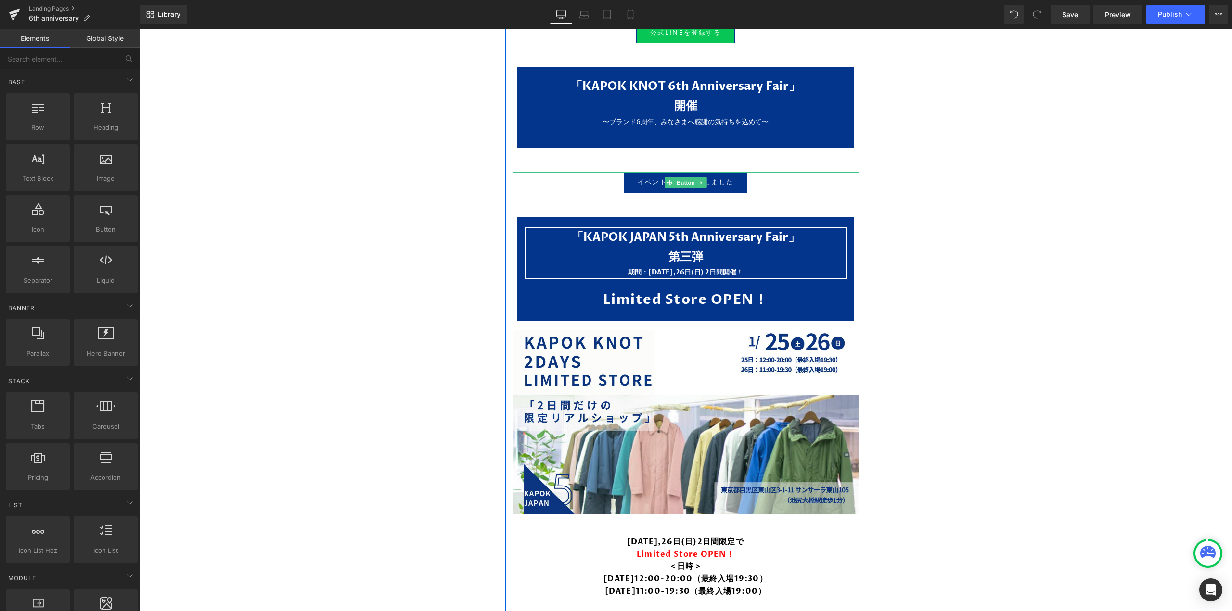
click at [700, 177] on link at bounding box center [701, 183] width 10 height 12
click at [703, 180] on icon at bounding box center [705, 182] width 5 height 5
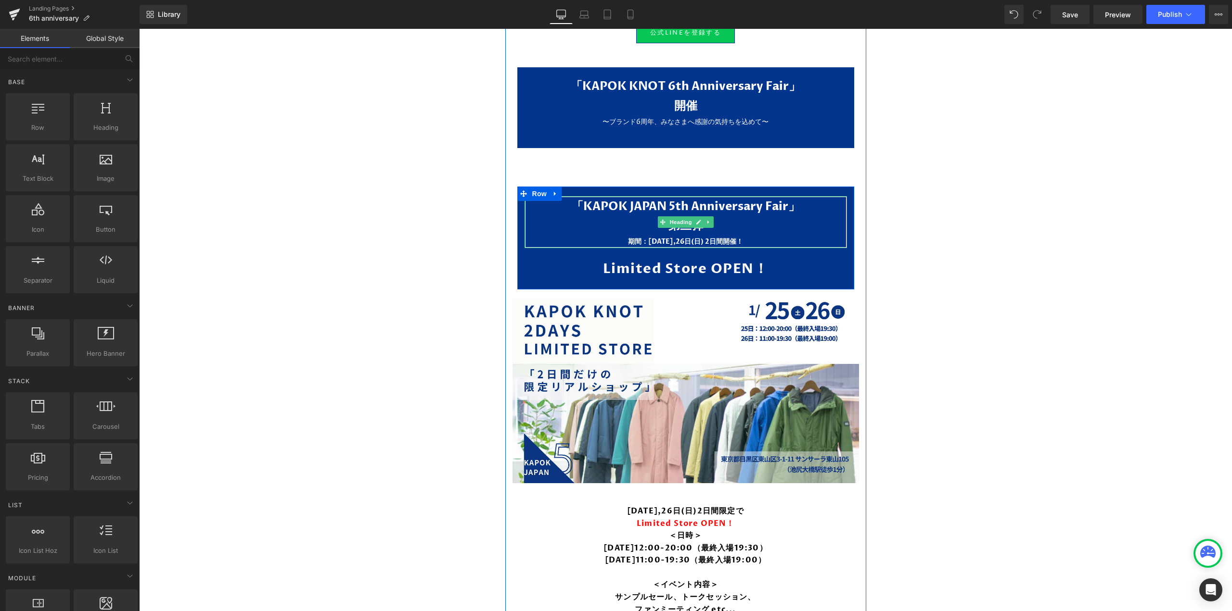
click at [707, 221] on icon at bounding box center [707, 222] width 1 height 3
click at [710, 217] on link at bounding box center [713, 223] width 10 height 12
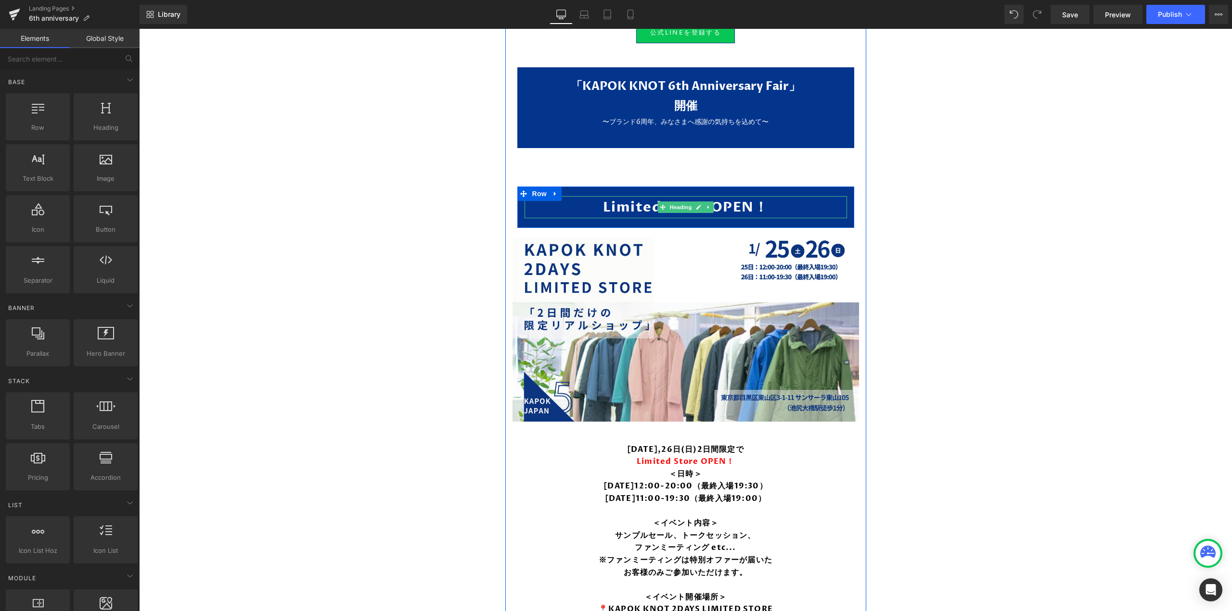
click at [707, 204] on icon at bounding box center [708, 207] width 5 height 6
click at [714, 202] on link at bounding box center [713, 208] width 10 height 12
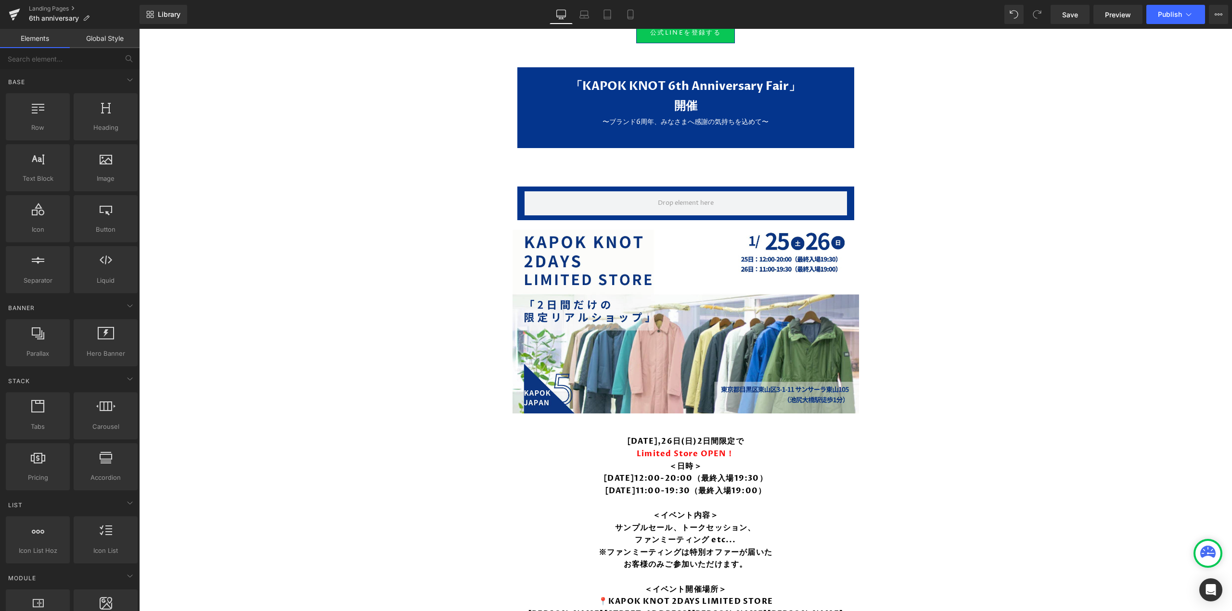
click at [460, 200] on div "Image 10月16日(木),17日(金)2日間限定で Limited Store OPEN！ ＜日時＞ 10月16日(木)12:00-18:00（最終入場…" at bounding box center [685, 352] width 1093 height 3153
click at [552, 190] on icon at bounding box center [555, 193] width 7 height 7
click at [577, 191] on icon at bounding box center [580, 194] width 7 height 7
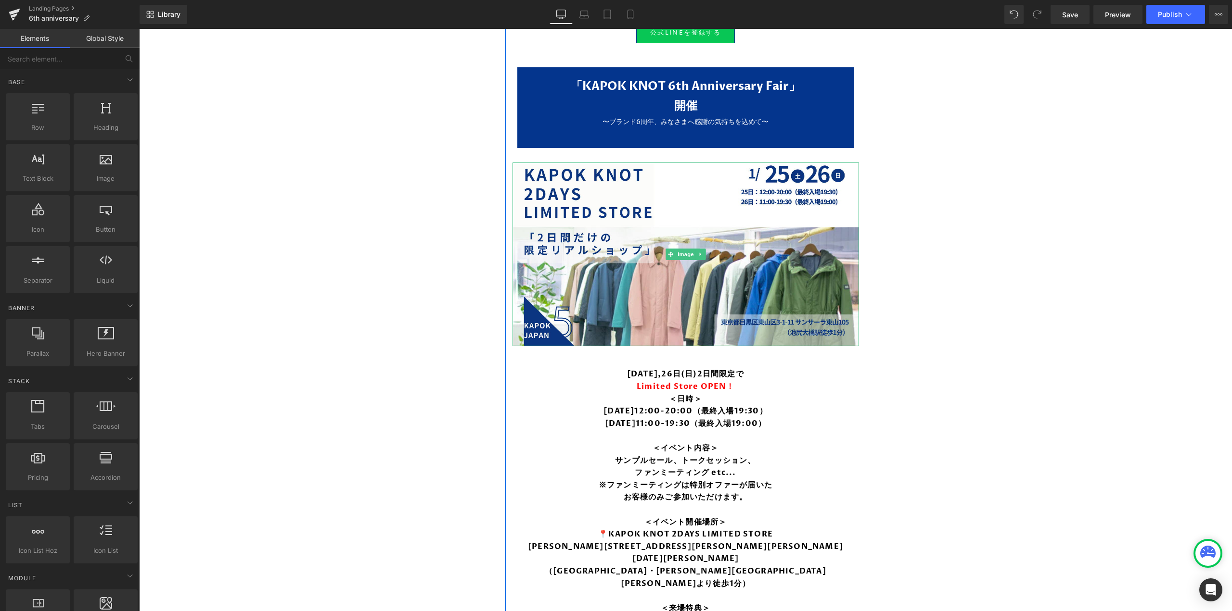
click at [744, 190] on img at bounding box center [685, 255] width 346 height 184
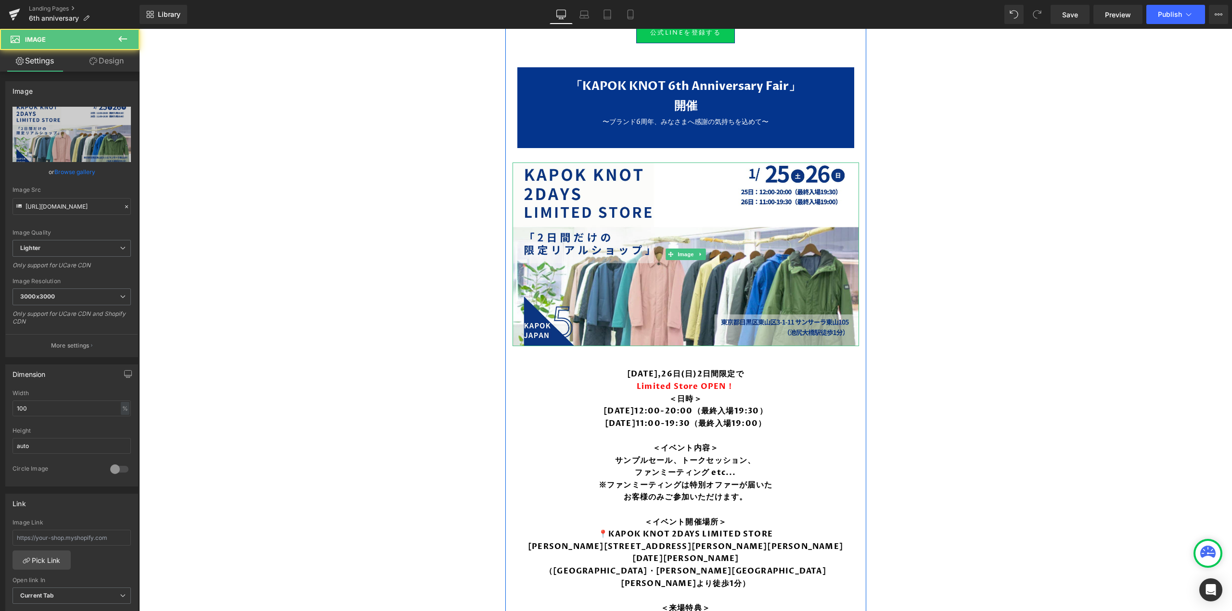
click at [588, 212] on img at bounding box center [685, 255] width 346 height 184
click at [698, 252] on icon at bounding box center [700, 255] width 5 height 6
click at [705, 249] on link at bounding box center [705, 255] width 10 height 12
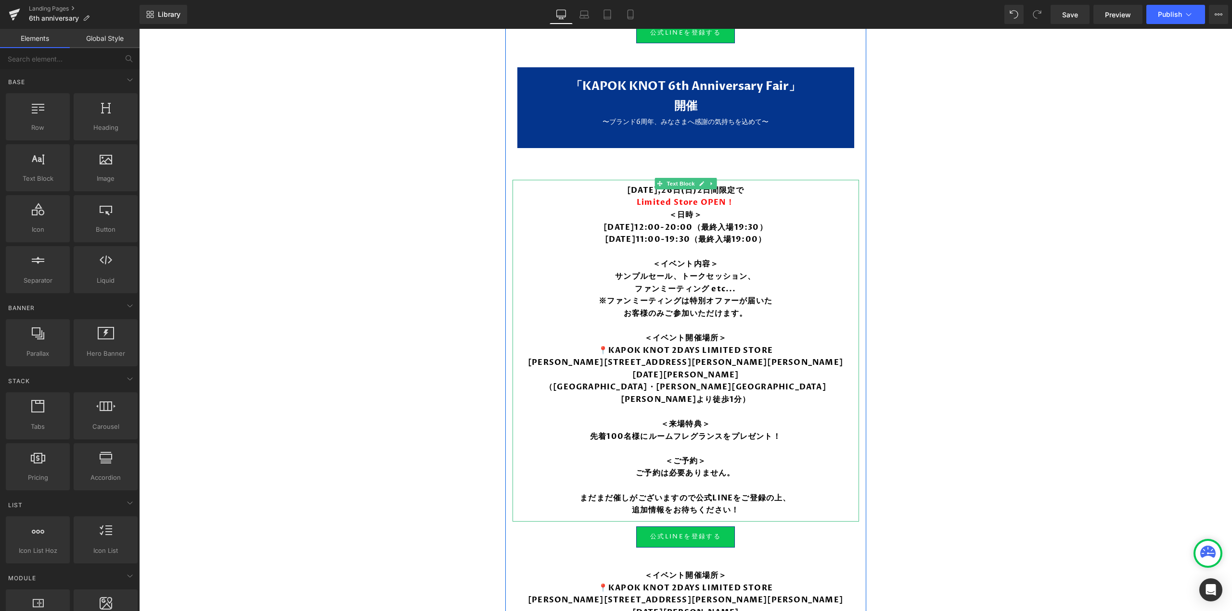
click at [710, 181] on icon at bounding box center [711, 184] width 5 height 6
click at [711, 182] on link at bounding box center [716, 184] width 10 height 12
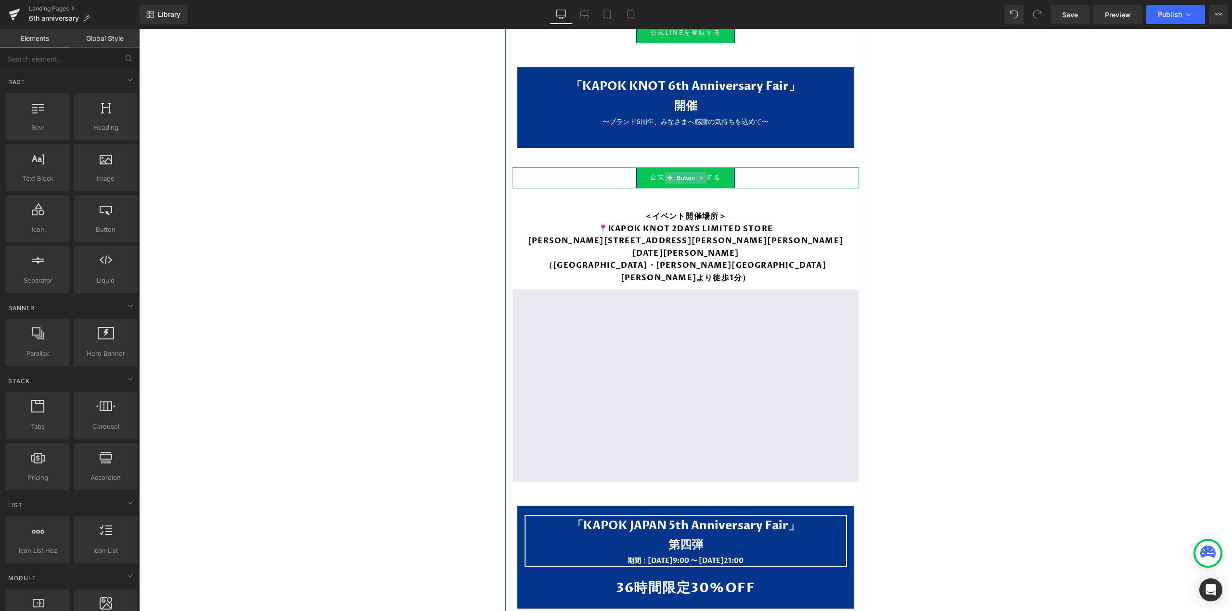
click at [700, 176] on icon at bounding box center [700, 177] width 1 height 3
click at [701, 172] on link at bounding box center [706, 178] width 10 height 12
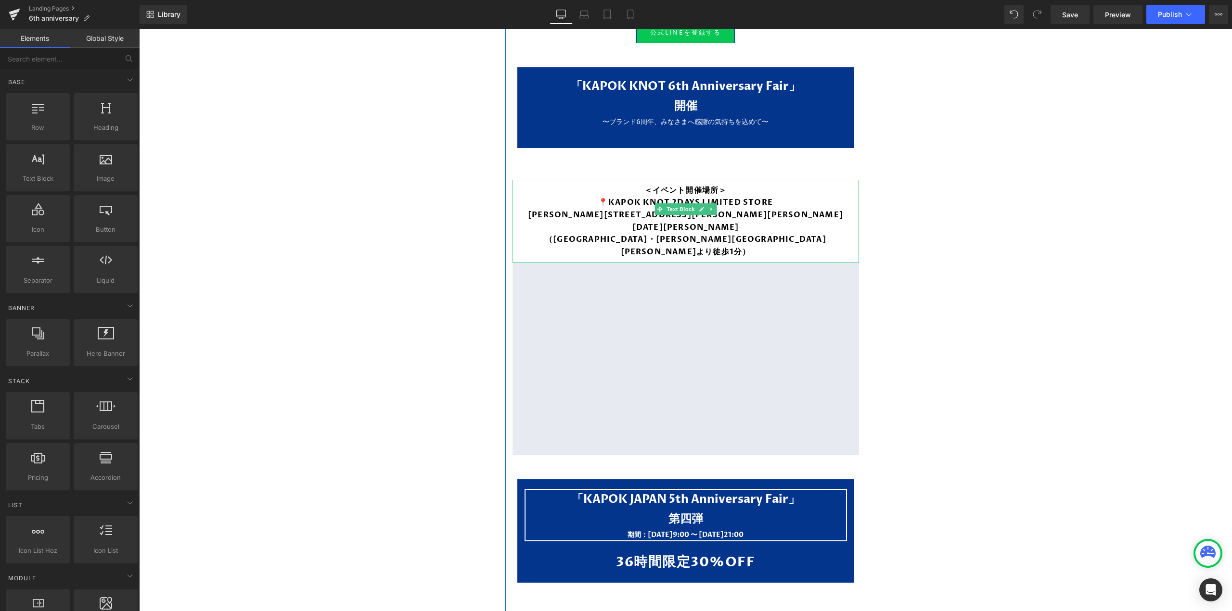
click at [709, 206] on icon at bounding box center [711, 209] width 5 height 6
click at [711, 204] on link at bounding box center [716, 210] width 10 height 12
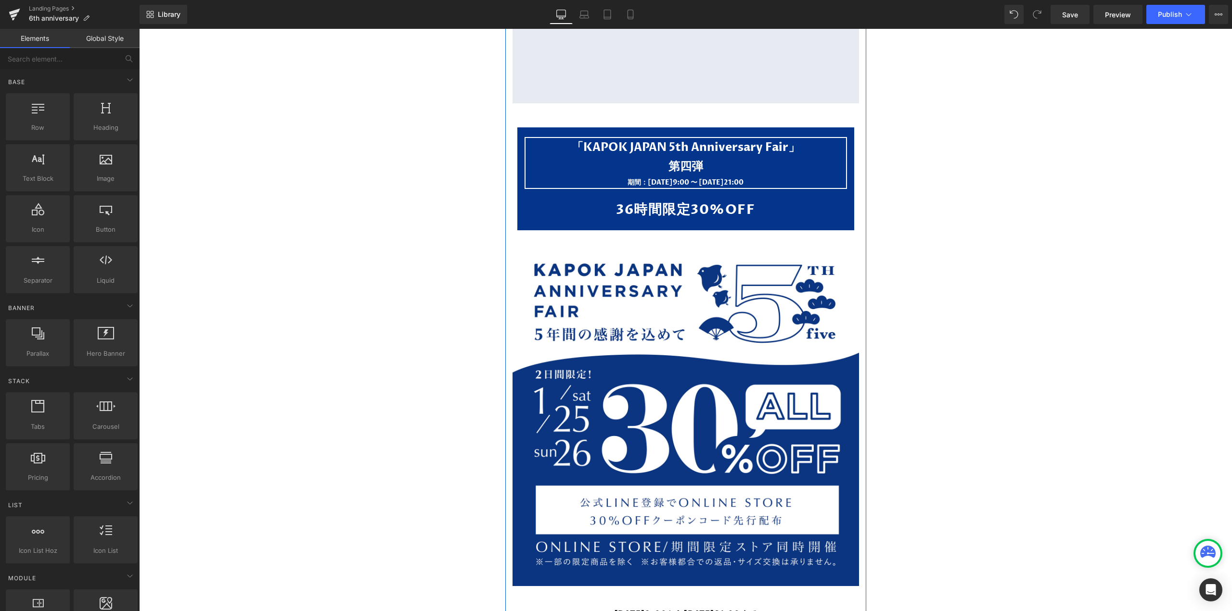
scroll to position [1518, 0]
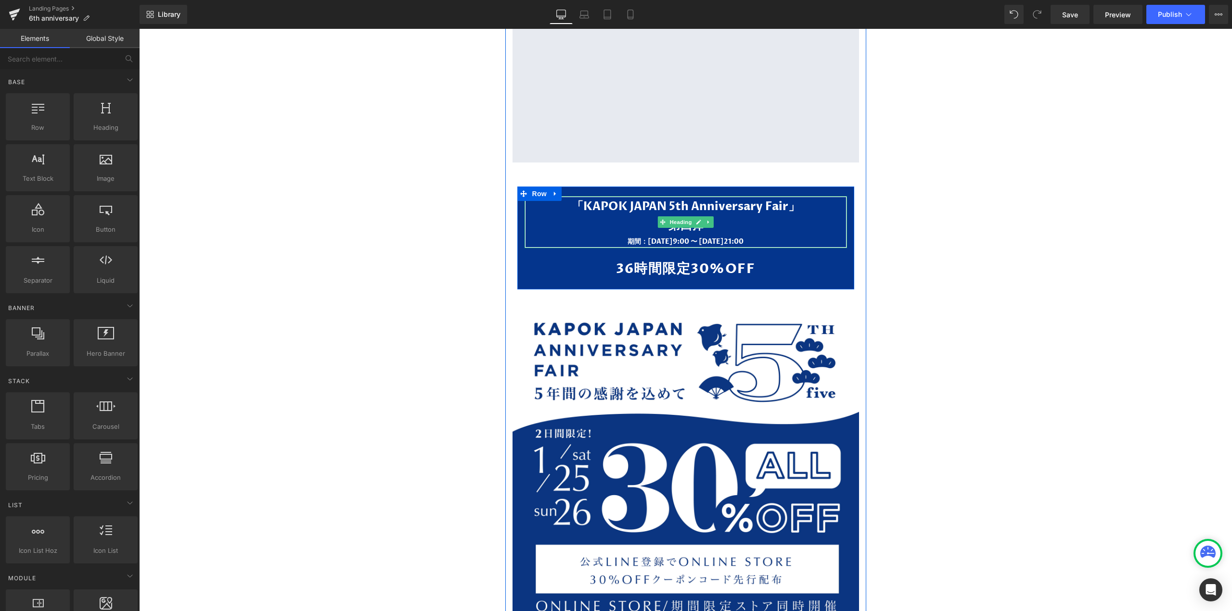
click at [708, 217] on link at bounding box center [708, 223] width 10 height 12
click at [711, 219] on icon at bounding box center [713, 221] width 5 height 5
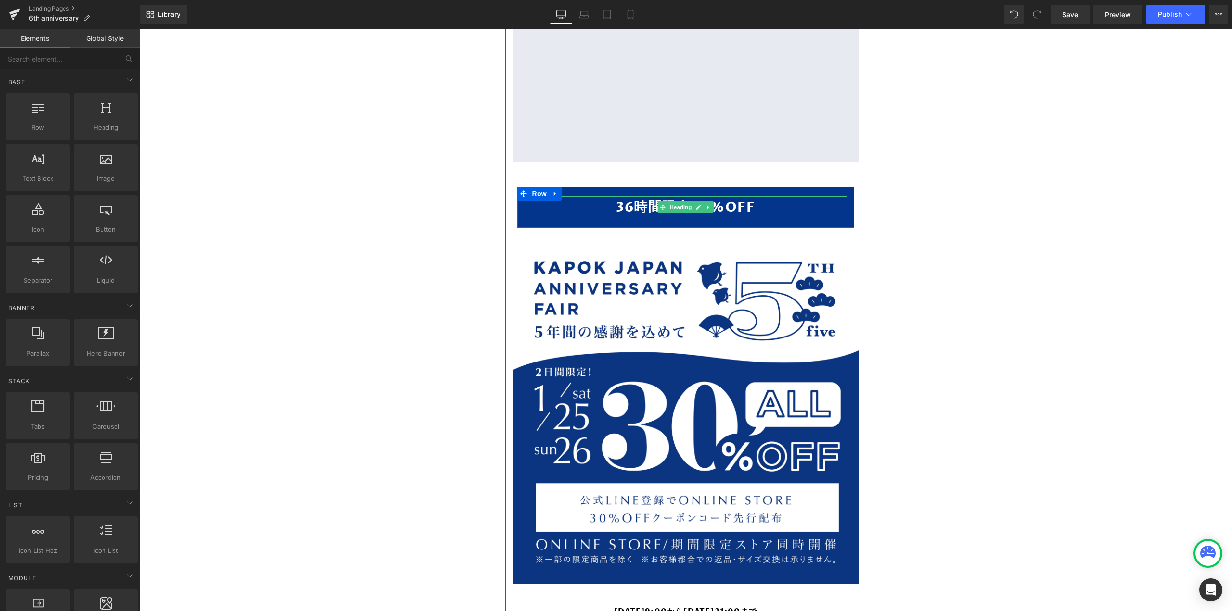
click at [707, 205] on icon at bounding box center [707, 206] width 1 height 3
click at [711, 204] on icon at bounding box center [713, 207] width 5 height 6
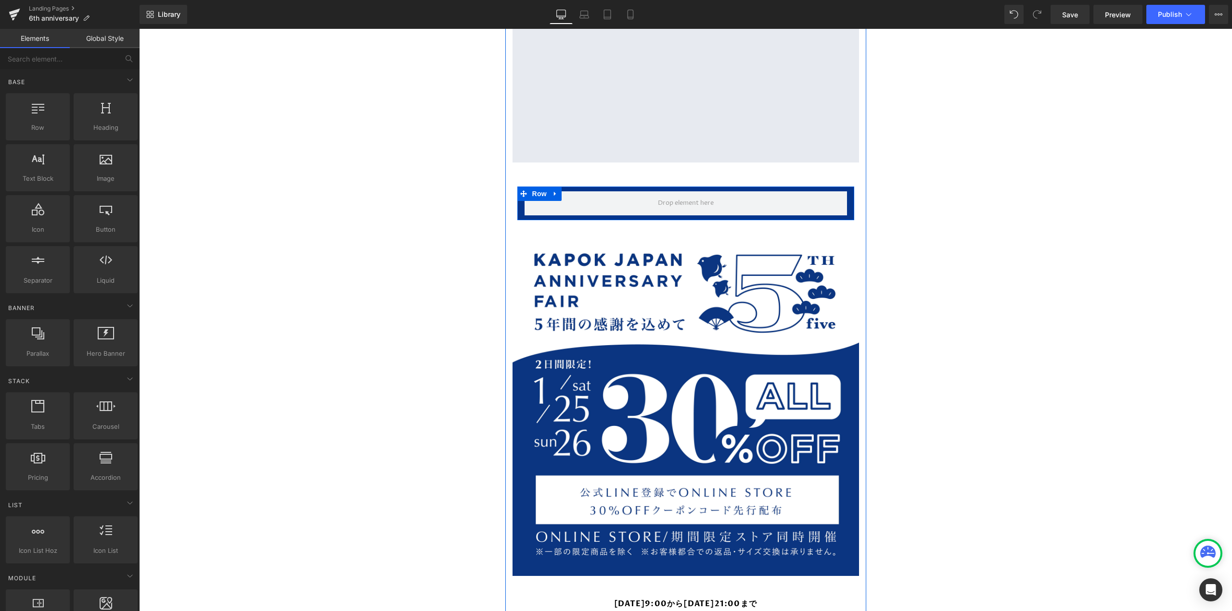
click at [650, 192] on span at bounding box center [685, 203] width 322 height 24
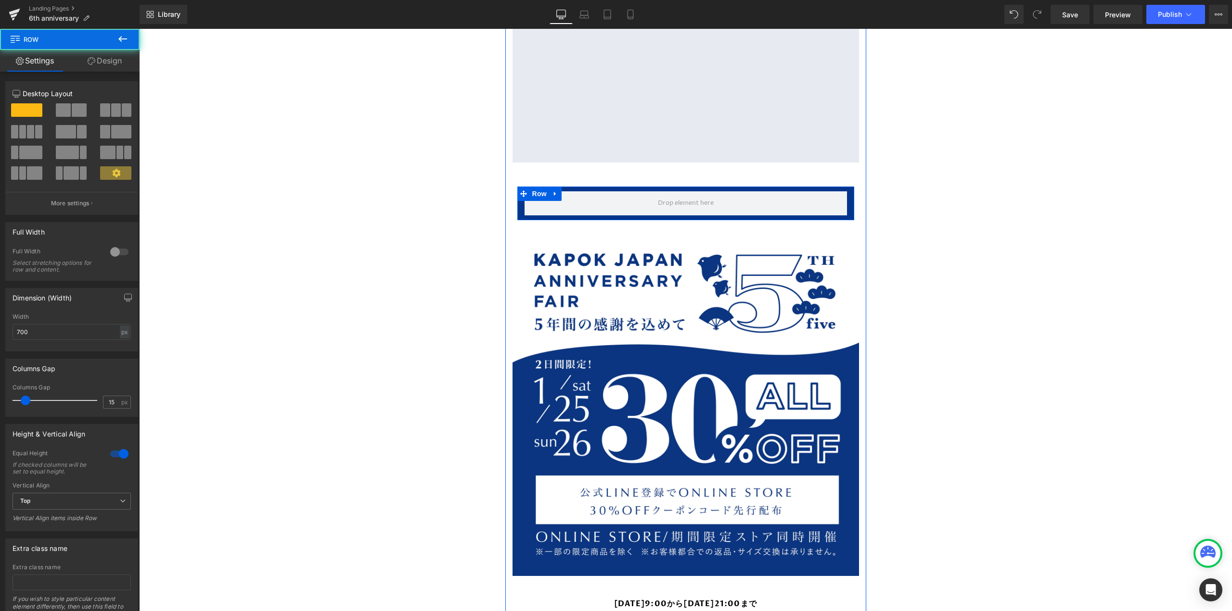
click at [555, 190] on icon at bounding box center [555, 193] width 7 height 7
click at [574, 188] on link at bounding box center [580, 194] width 13 height 14
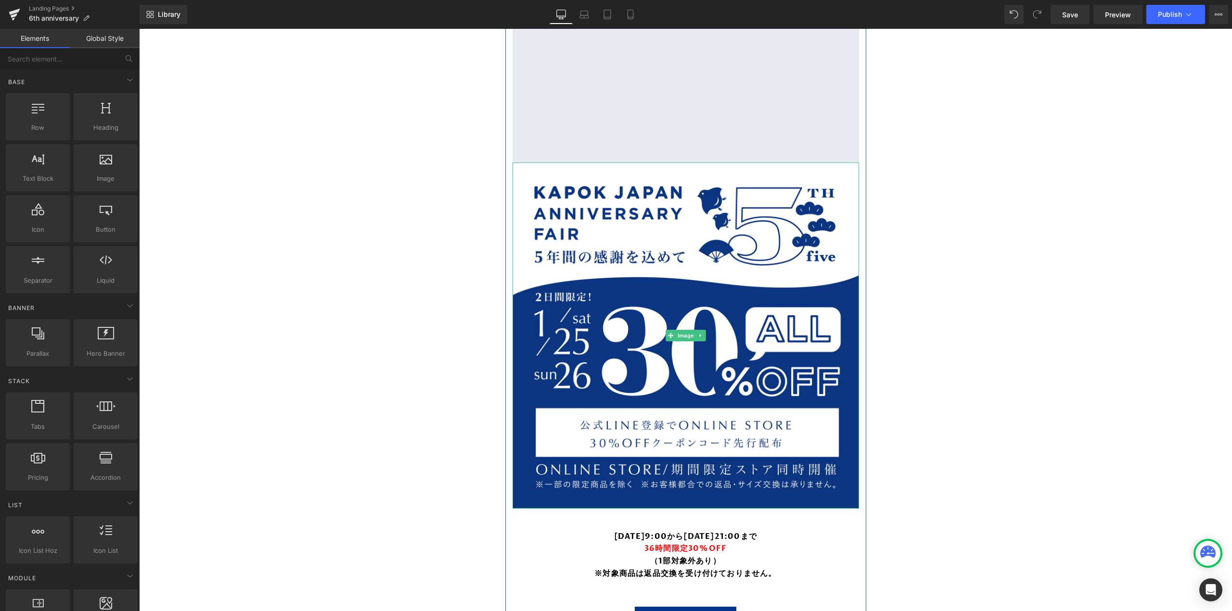
click at [699, 334] on icon at bounding box center [699, 335] width 1 height 3
click at [705, 330] on link at bounding box center [705, 336] width 10 height 12
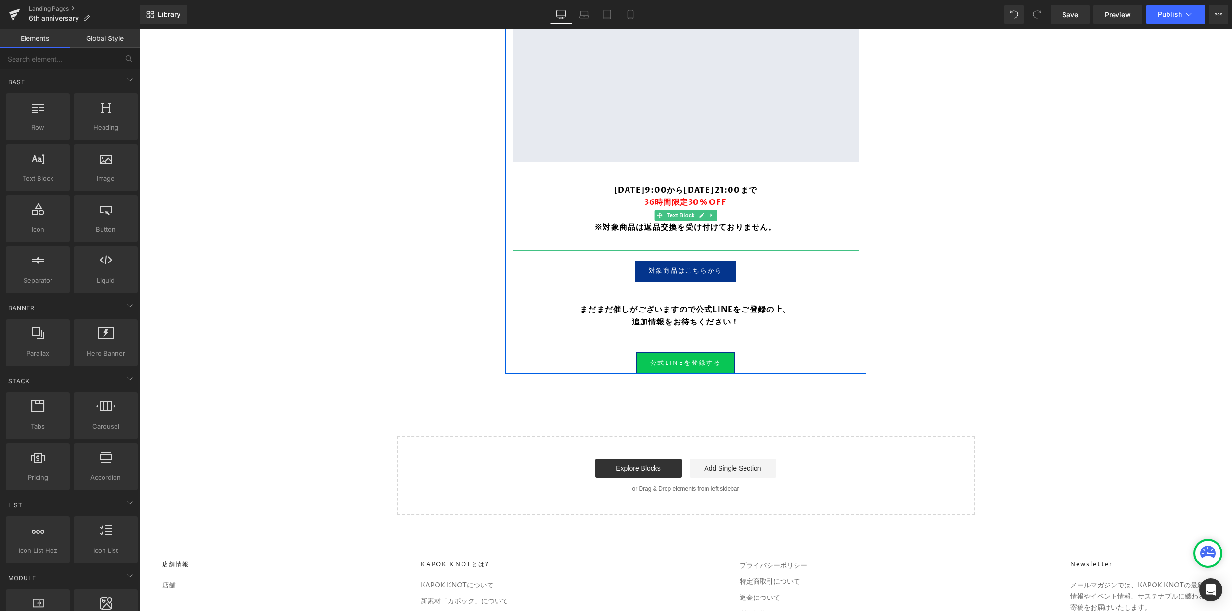
click at [688, 222] on b "※対象商品は返品交換を受け付けておりません。" at bounding box center [685, 227] width 182 height 11
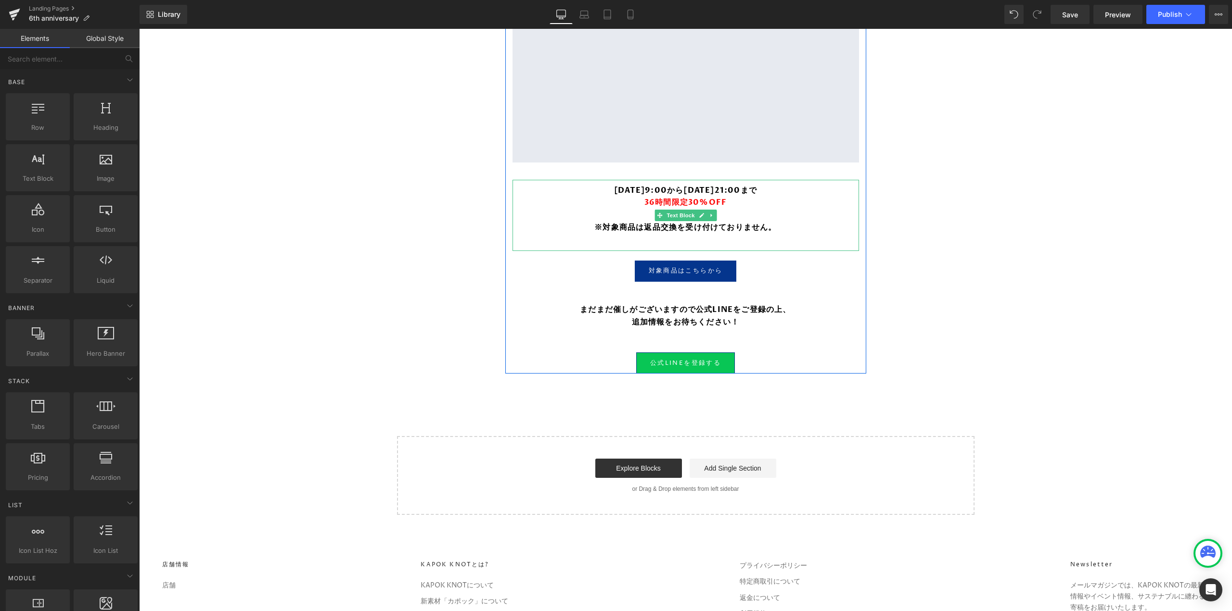
click at [701, 212] on link at bounding box center [701, 216] width 10 height 12
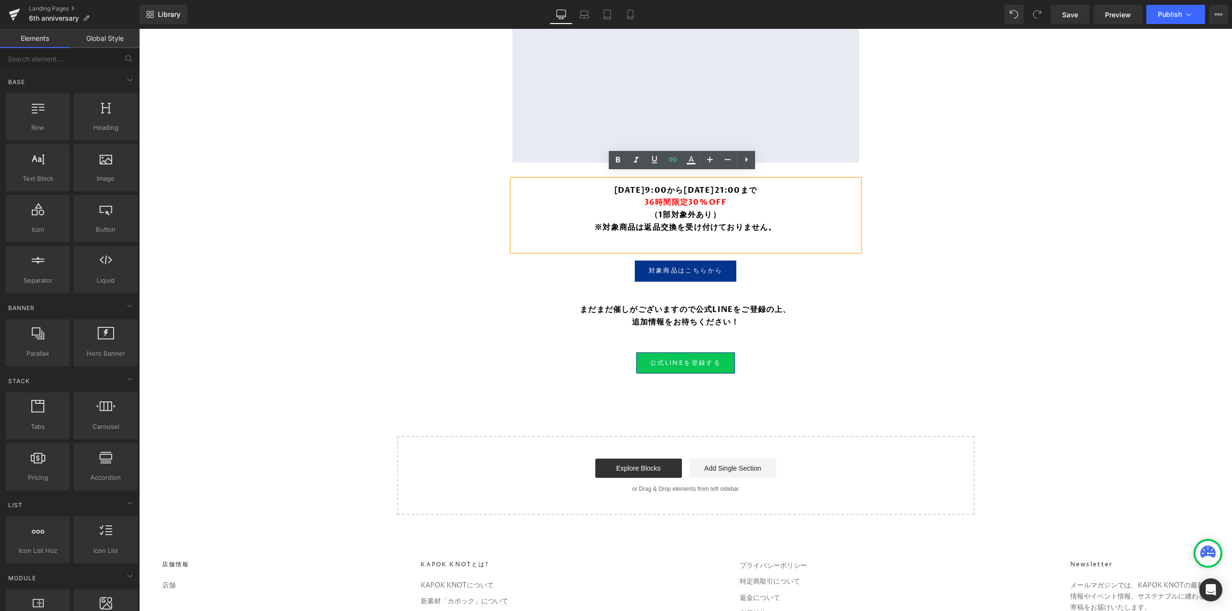
click at [712, 210] on b "（1部対象外あり）" at bounding box center [685, 215] width 71 height 11
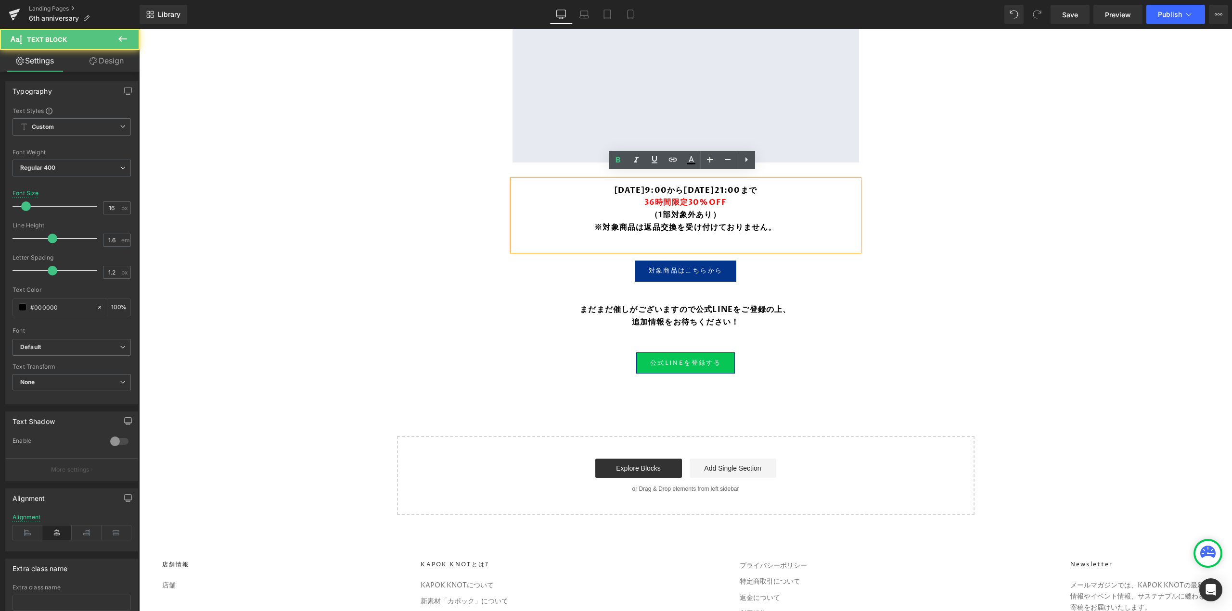
click at [727, 209] on p "（1部対象外あり）" at bounding box center [685, 215] width 327 height 13
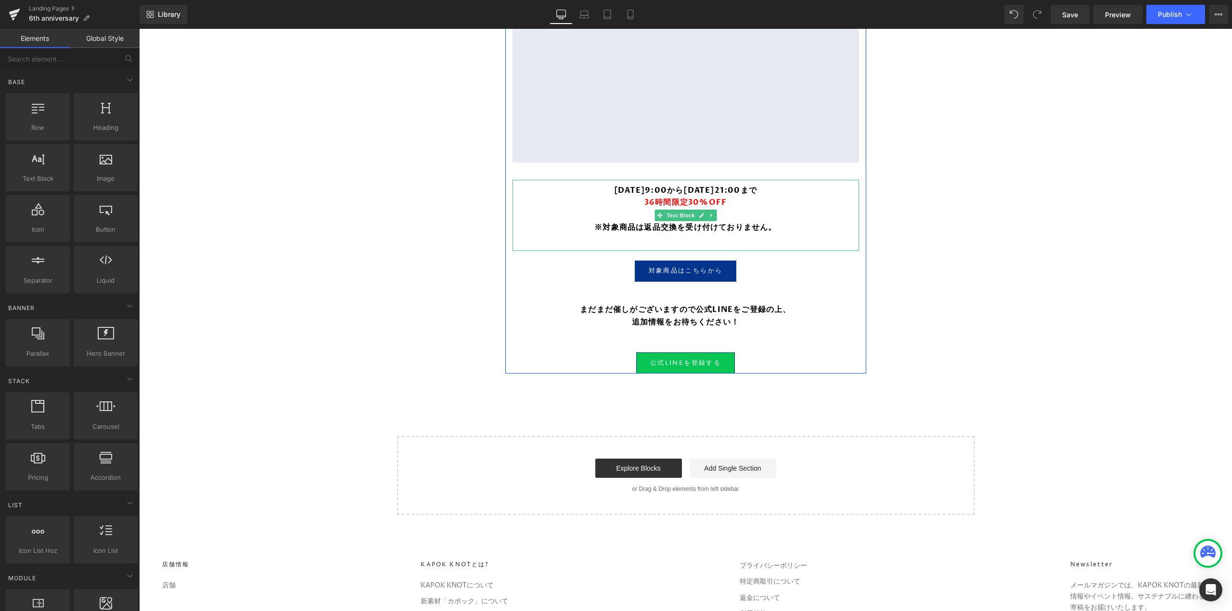
click at [710, 213] on icon at bounding box center [711, 216] width 5 height 6
click at [713, 213] on icon at bounding box center [715, 216] width 5 height 6
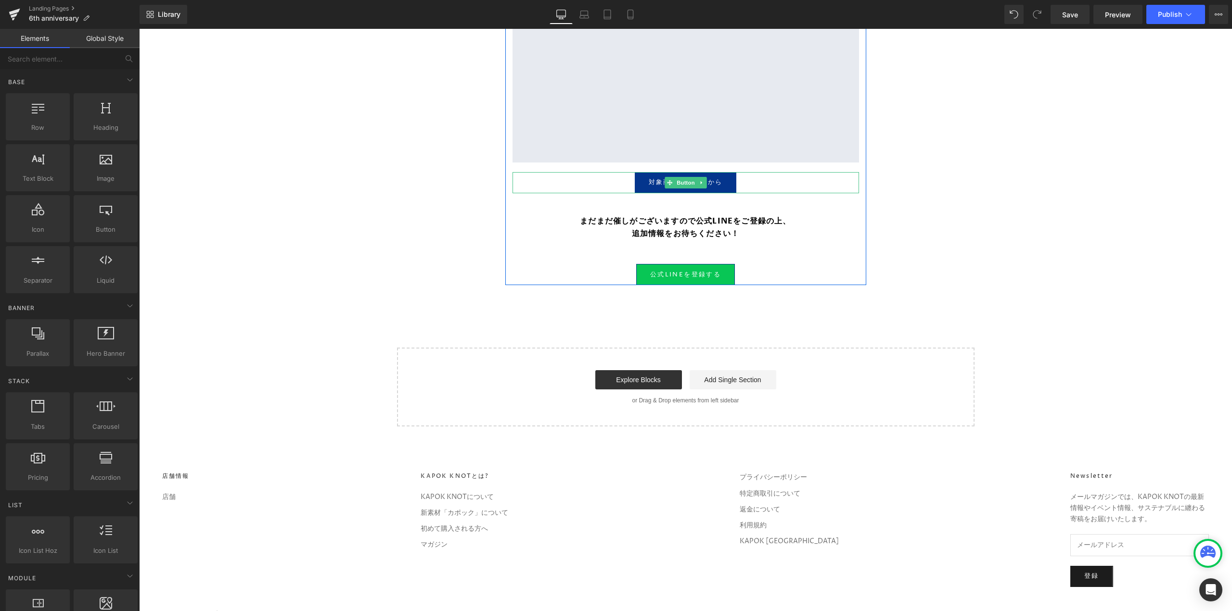
click at [702, 177] on link at bounding box center [701, 183] width 10 height 12
click at [703, 180] on icon at bounding box center [705, 183] width 5 height 6
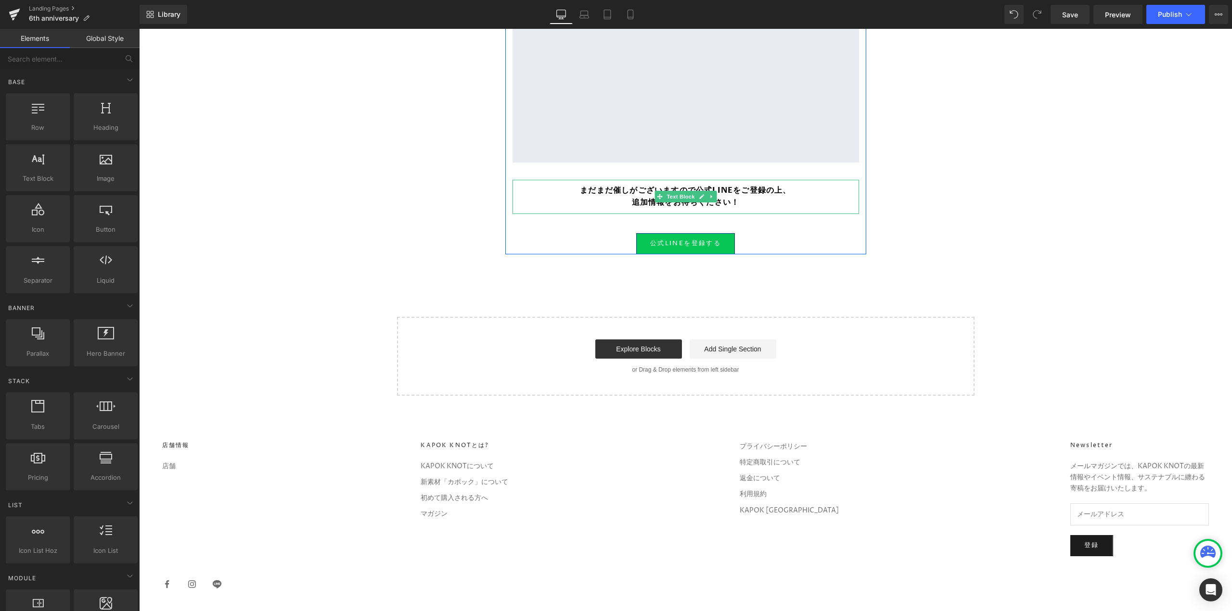
click at [711, 193] on link at bounding box center [711, 197] width 10 height 12
click at [711, 193] on link at bounding box center [716, 197] width 10 height 12
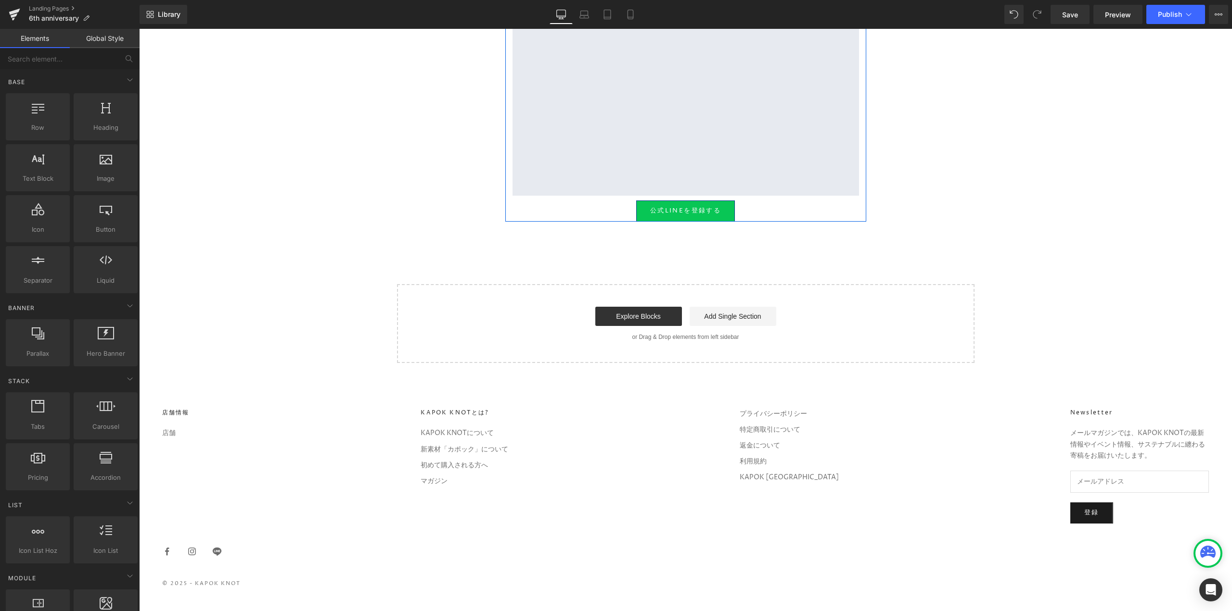
scroll to position [1472, 0]
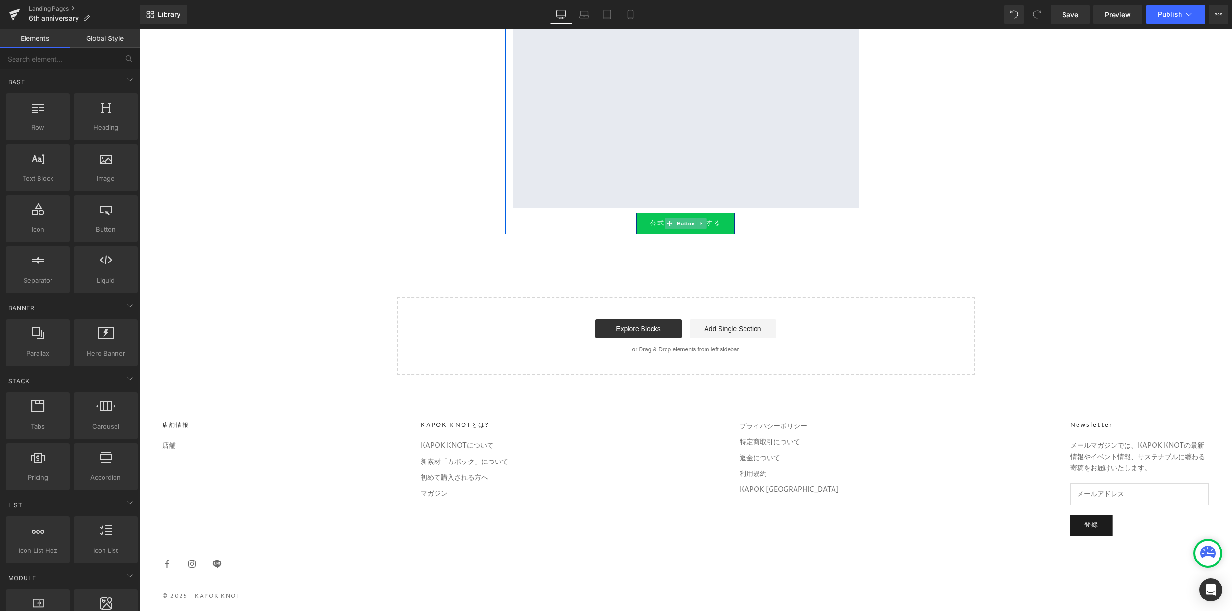
click at [701, 218] on link at bounding box center [701, 224] width 10 height 12
click at [703, 221] on icon at bounding box center [705, 223] width 5 height 5
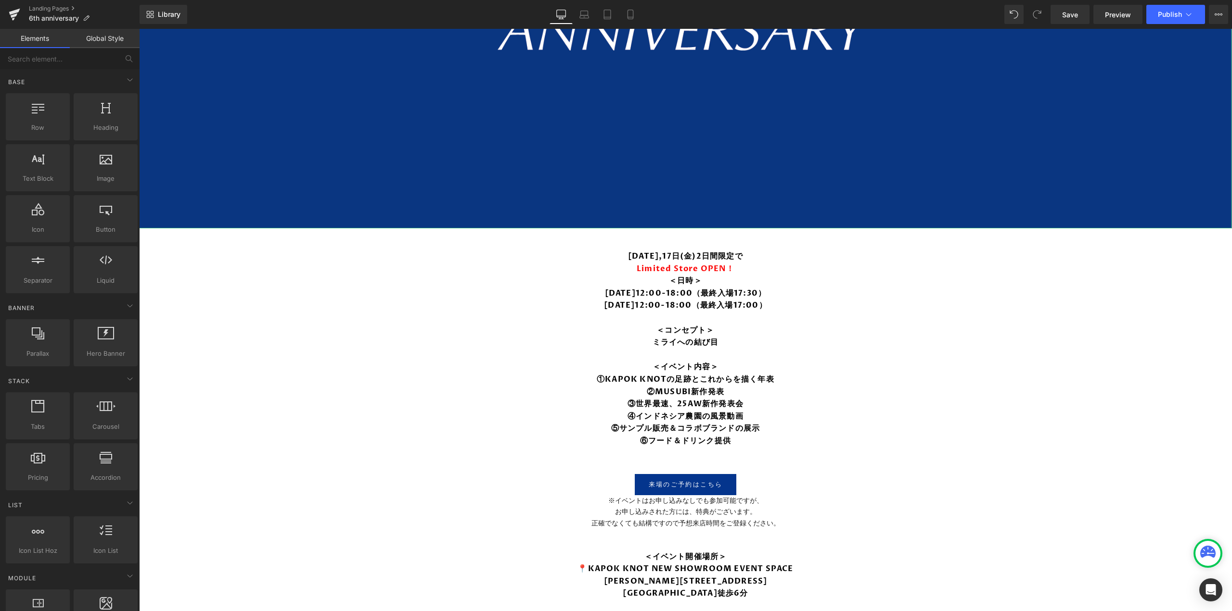
scroll to position [773, 0]
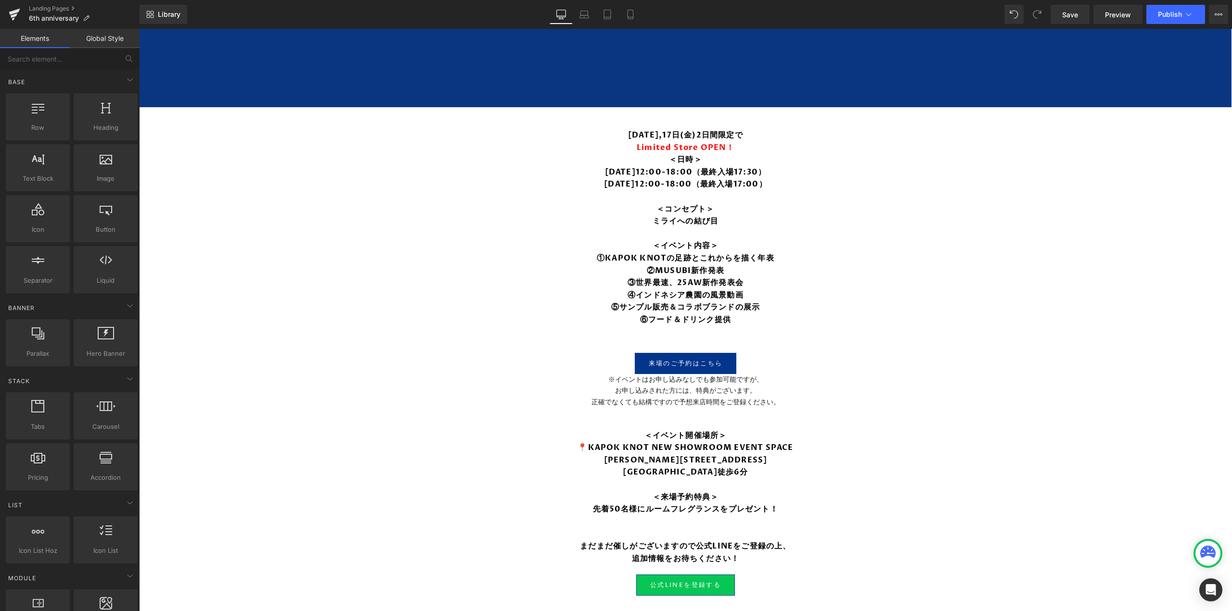
click at [1075, 7] on link "Save" at bounding box center [1069, 14] width 39 height 19
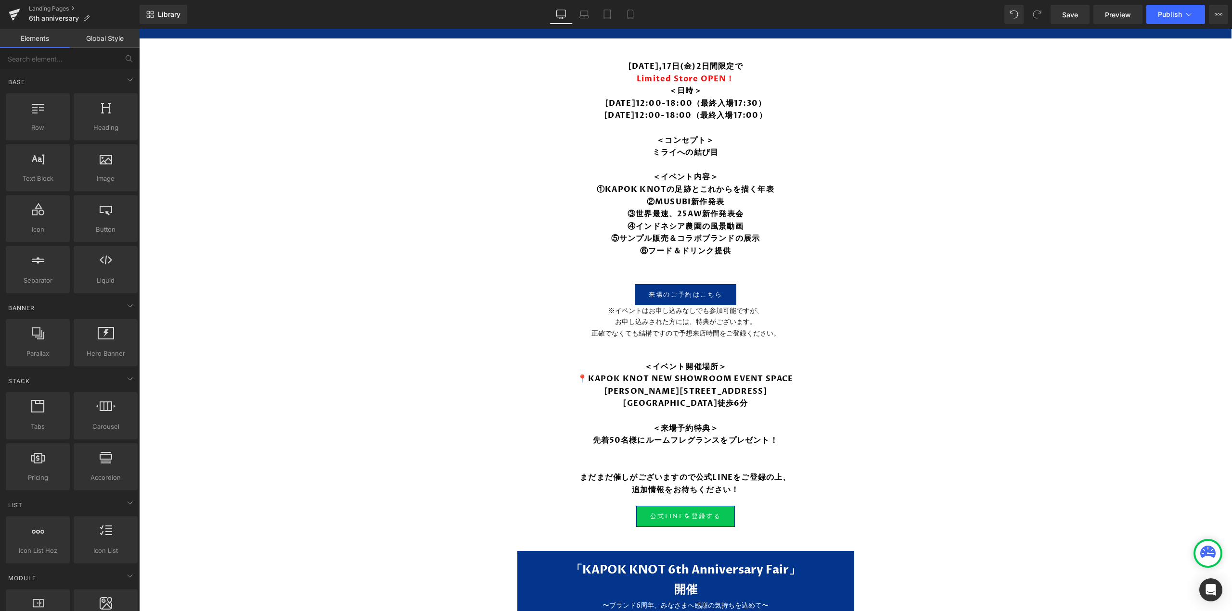
scroll to position [869, 0]
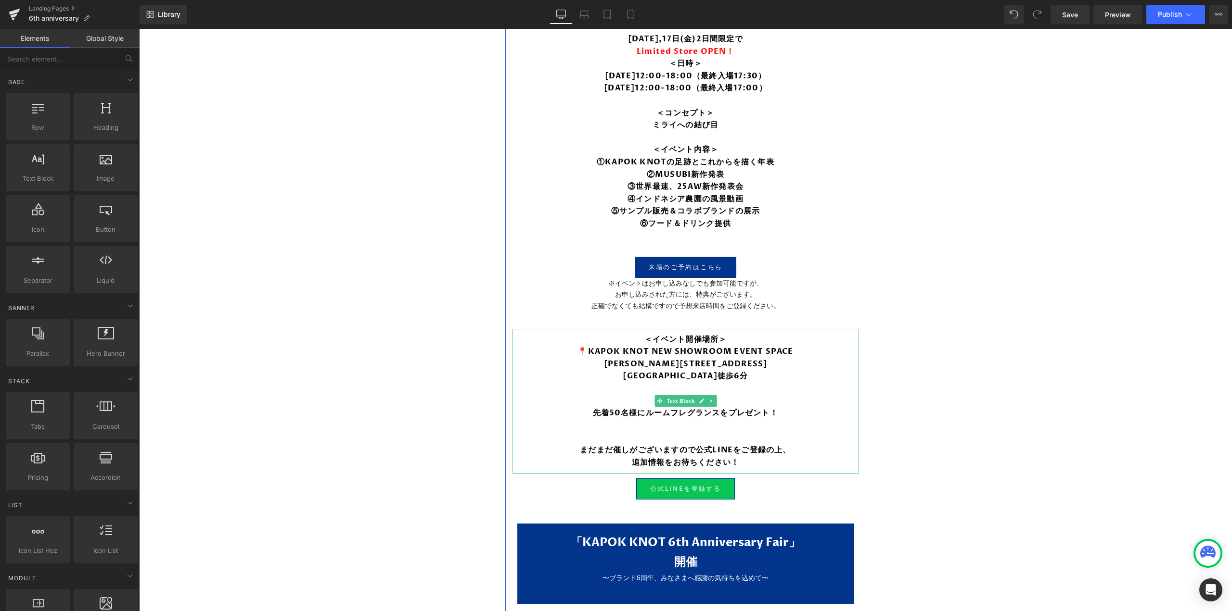
click at [634, 420] on p at bounding box center [685, 426] width 327 height 13
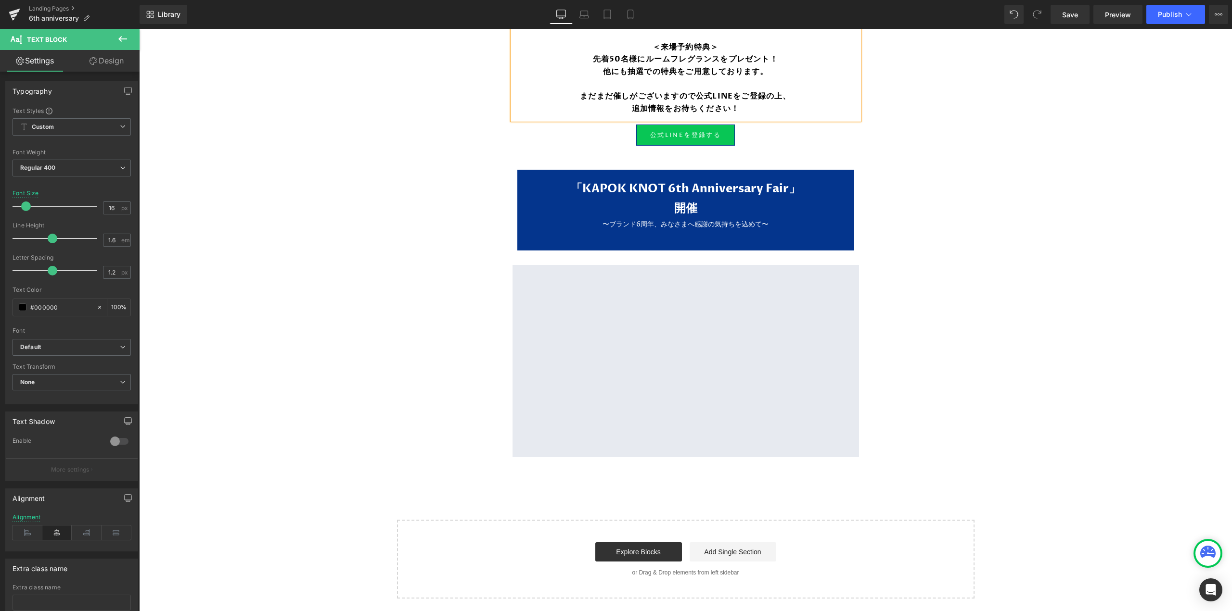
scroll to position [1254, 0]
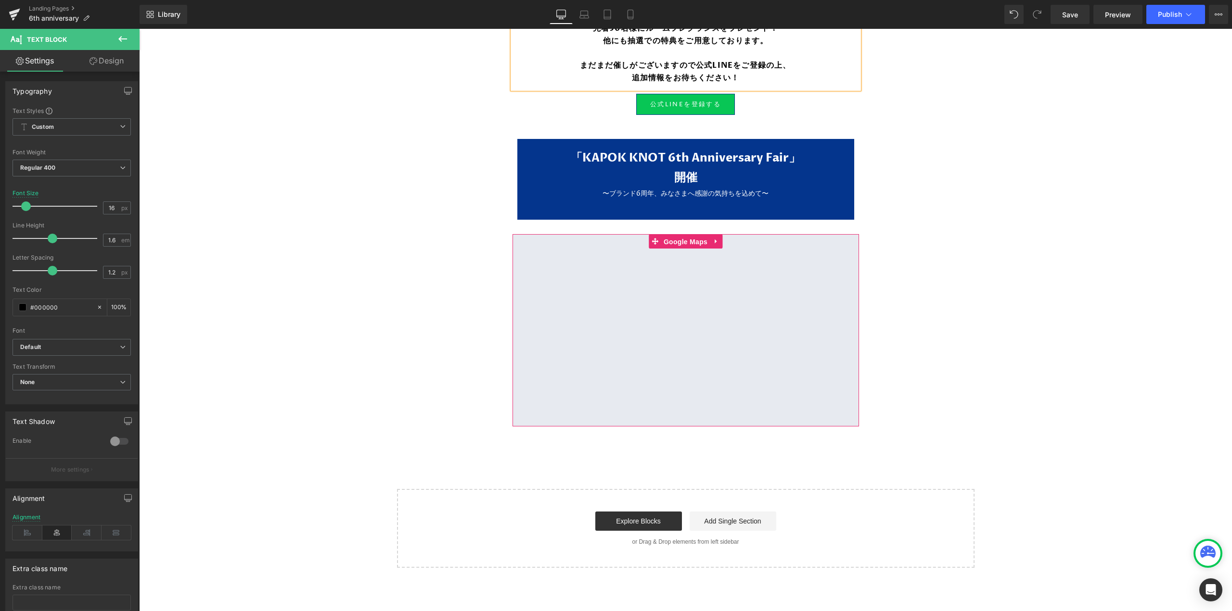
click at [680, 238] on span "Google Maps" at bounding box center [685, 242] width 49 height 14
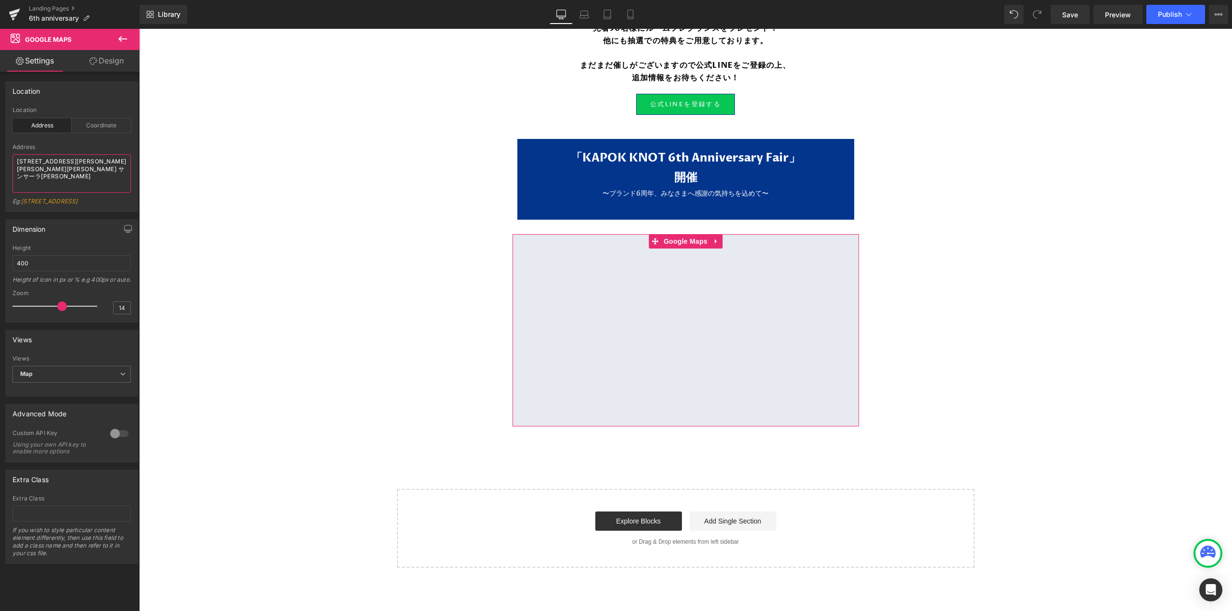
click at [77, 170] on textarea "〒153-0043 東京都目黒区東山３丁目１−１１ サンサーラ東山" at bounding box center [72, 173] width 118 height 38
click at [46, 172] on textarea at bounding box center [72, 173] width 118 height 38
paste textarea "東京都港区元赤坂1丁目7-18"
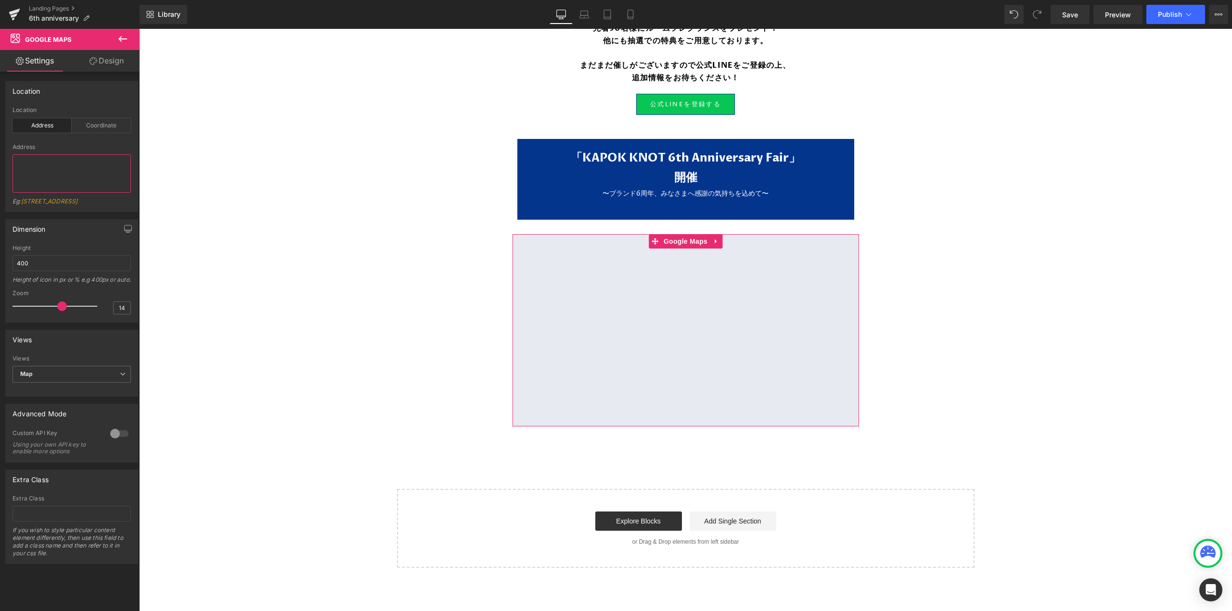
type textarea "東京都港区元赤坂1丁目7-18"
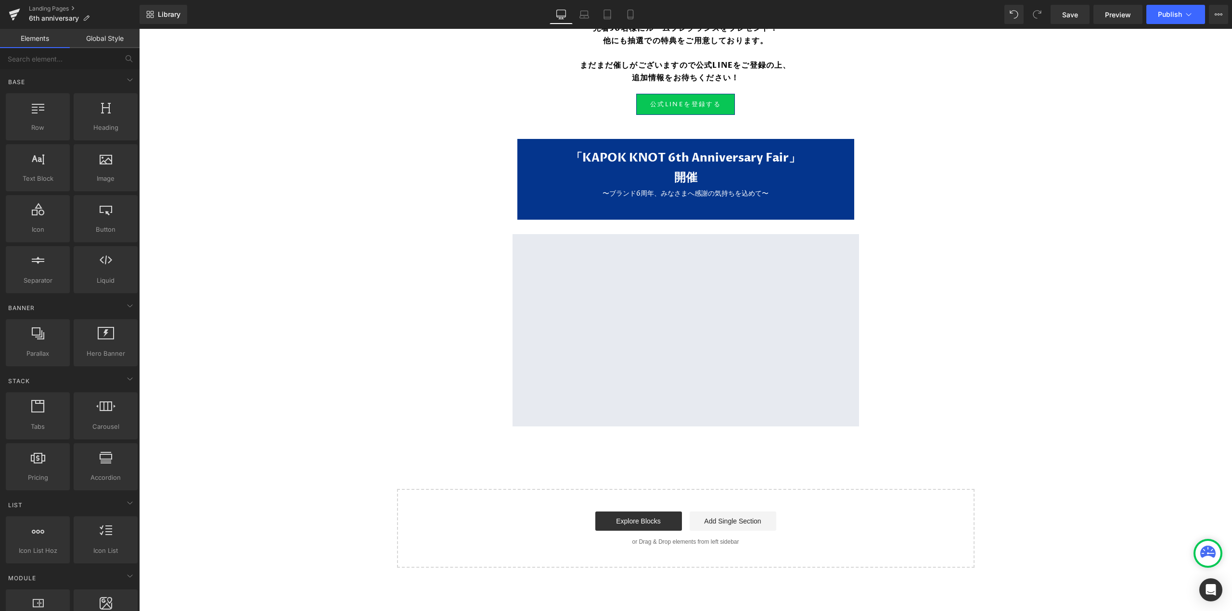
click at [1076, 15] on span "Save" at bounding box center [1070, 15] width 16 height 10
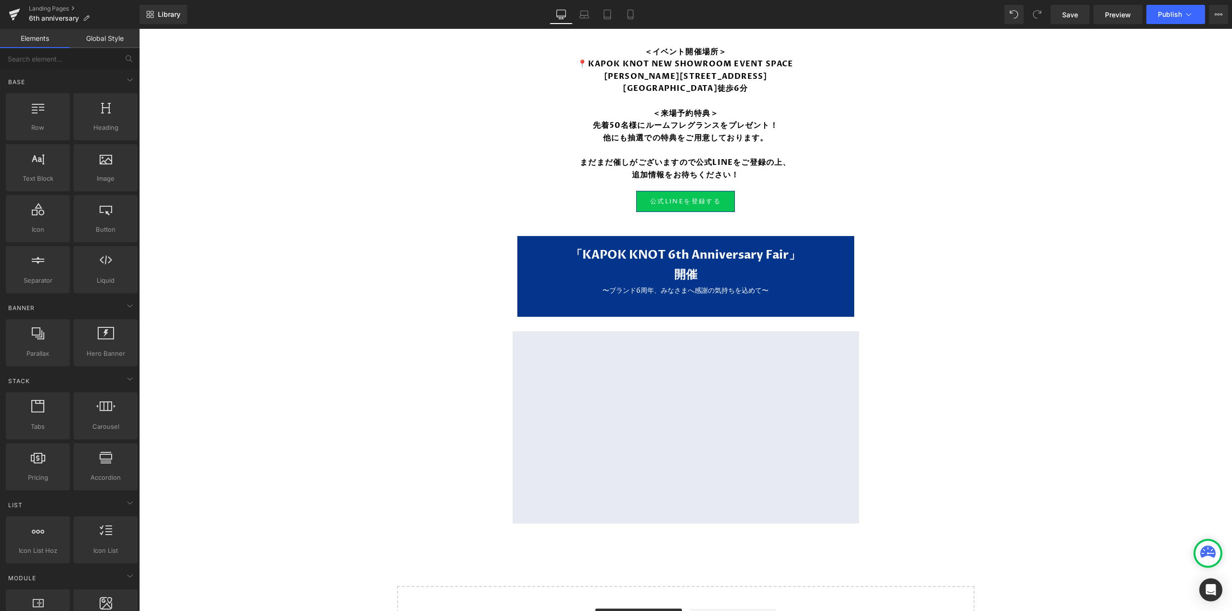
scroll to position [773, 0]
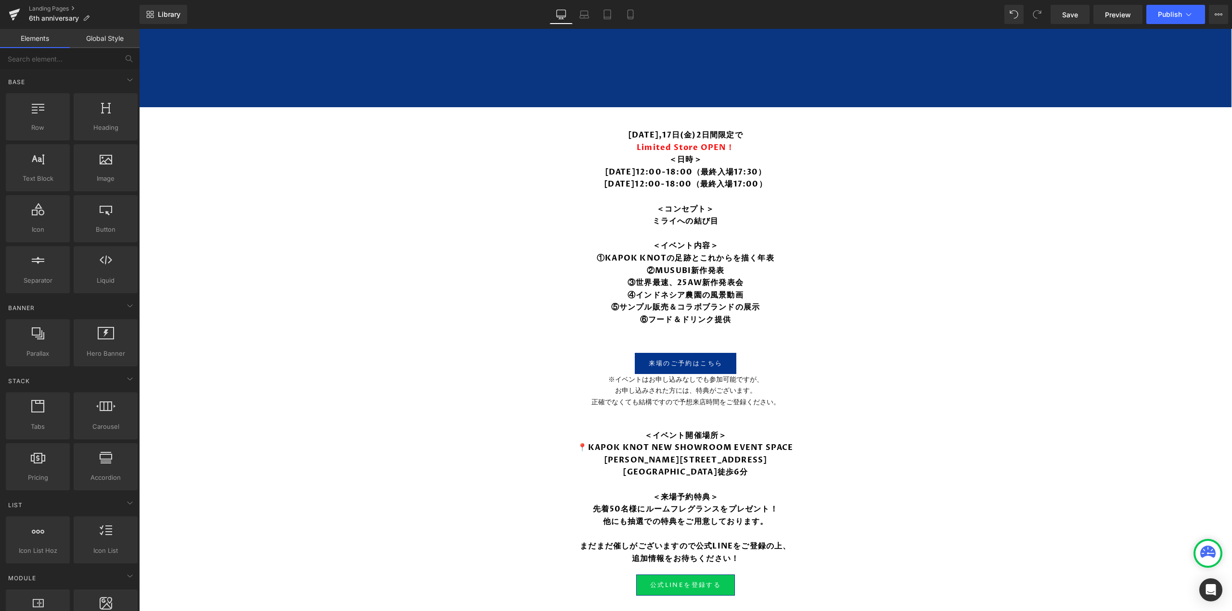
click at [1063, 15] on span "Save" at bounding box center [1070, 15] width 16 height 10
click at [1192, 16] on icon at bounding box center [1189, 15] width 10 height 10
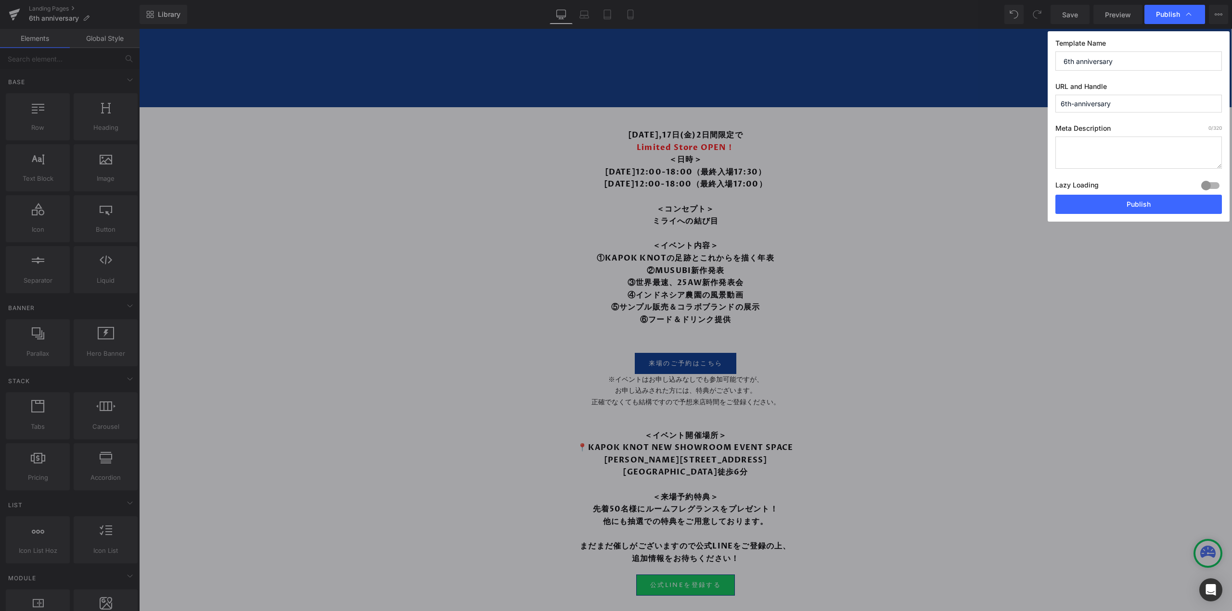
click at [1124, 201] on button "Publish" at bounding box center [1138, 204] width 166 height 19
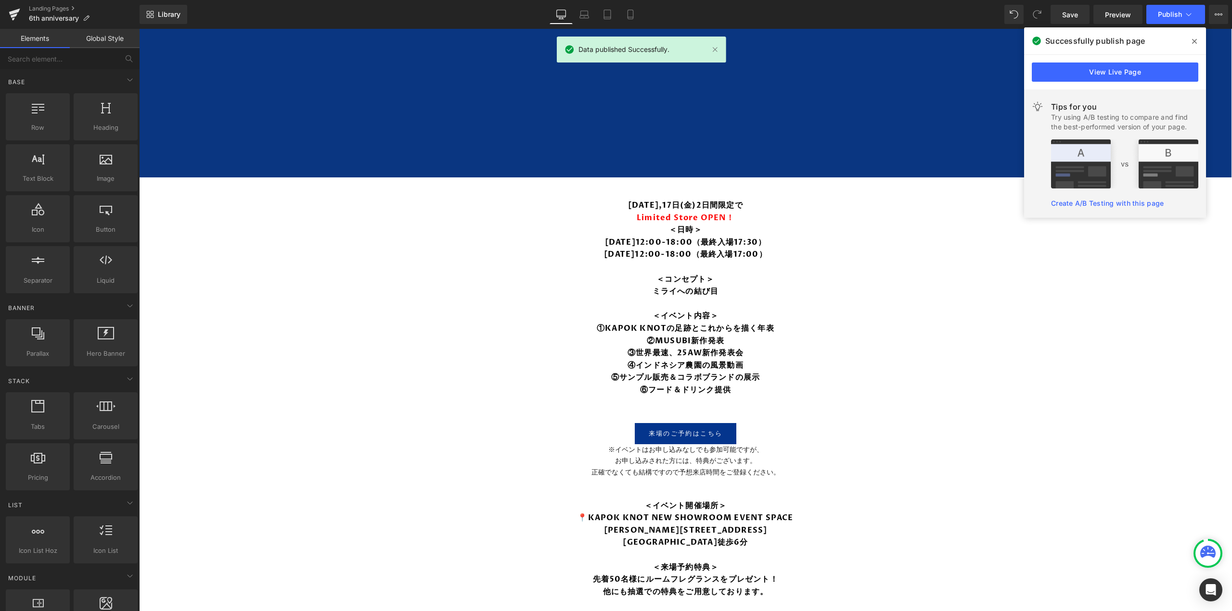
scroll to position [773, 0]
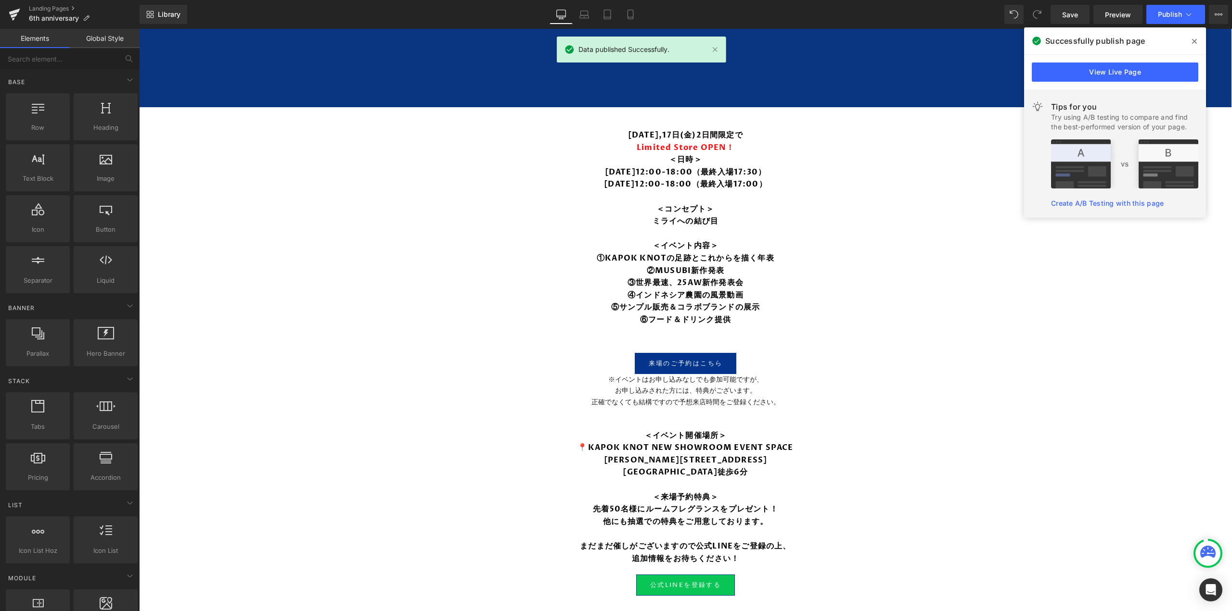
click at [1131, 69] on link "View Live Page" at bounding box center [1115, 72] width 166 height 19
